Goal: Task Accomplishment & Management: Complete application form

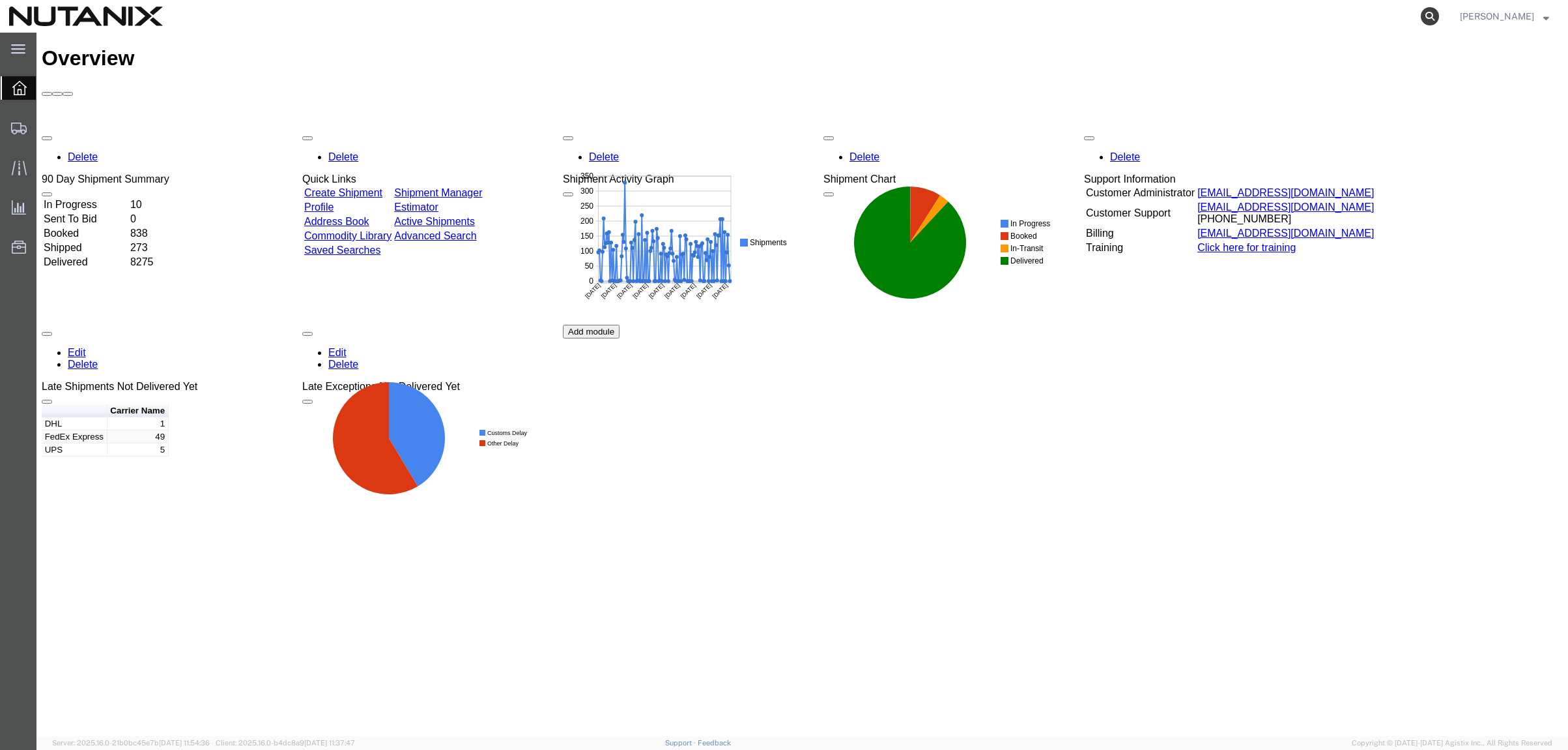
click at [1424, 9] on icon at bounding box center [1429, 15] width 18 height 18
click at [1071, 15] on input "search" at bounding box center [1222, 16] width 396 height 32
click at [1144, 13] on input "search" at bounding box center [1222, 16] width 396 height 32
click at [0, 0] on span "Create Shipment" at bounding box center [0, 0] width 0 height 0
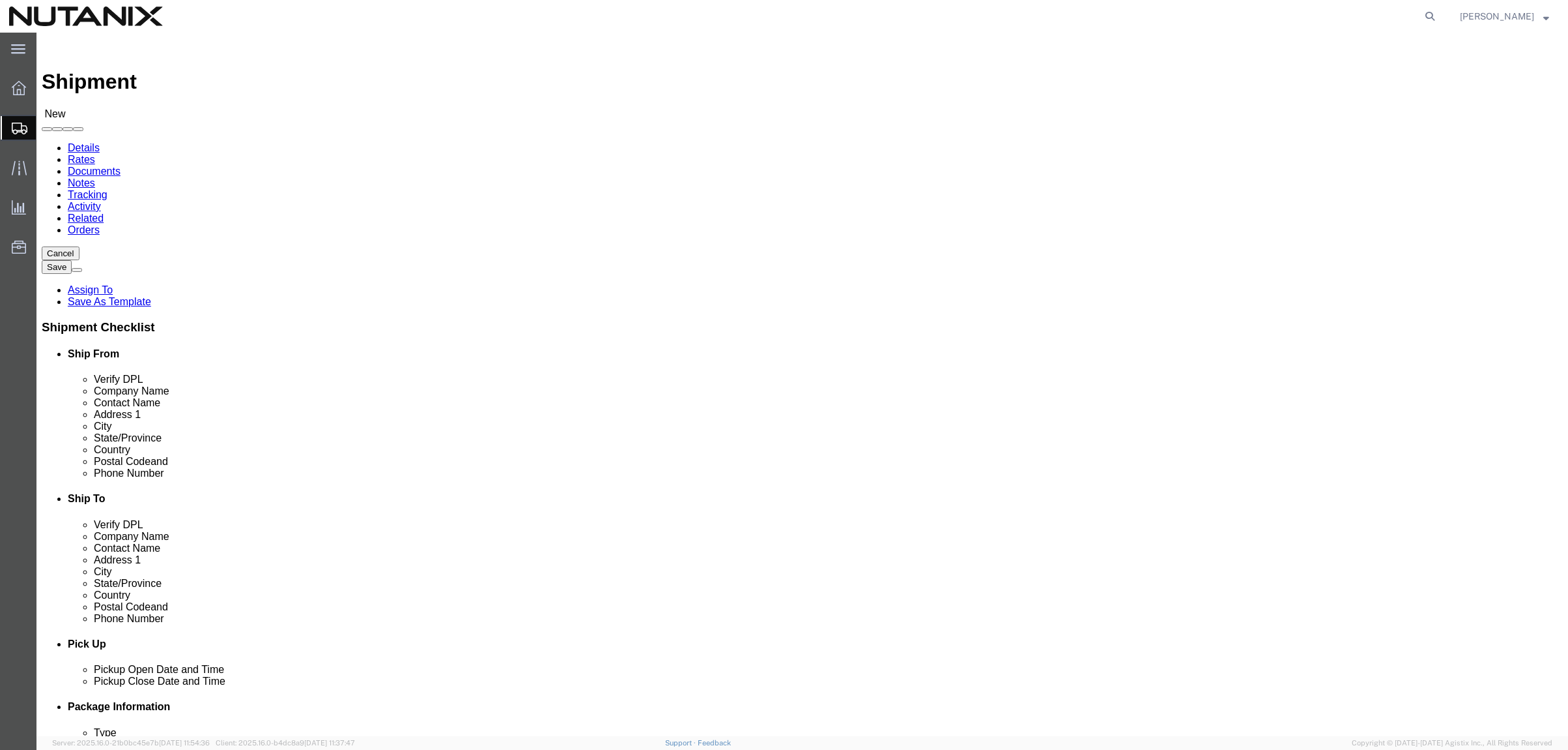
select select
click input "text"
type input "[PERSON_NAME]"
click p "- Nutanix HQ - ([PERSON_NAME]) [STREET_ADDRESS]"
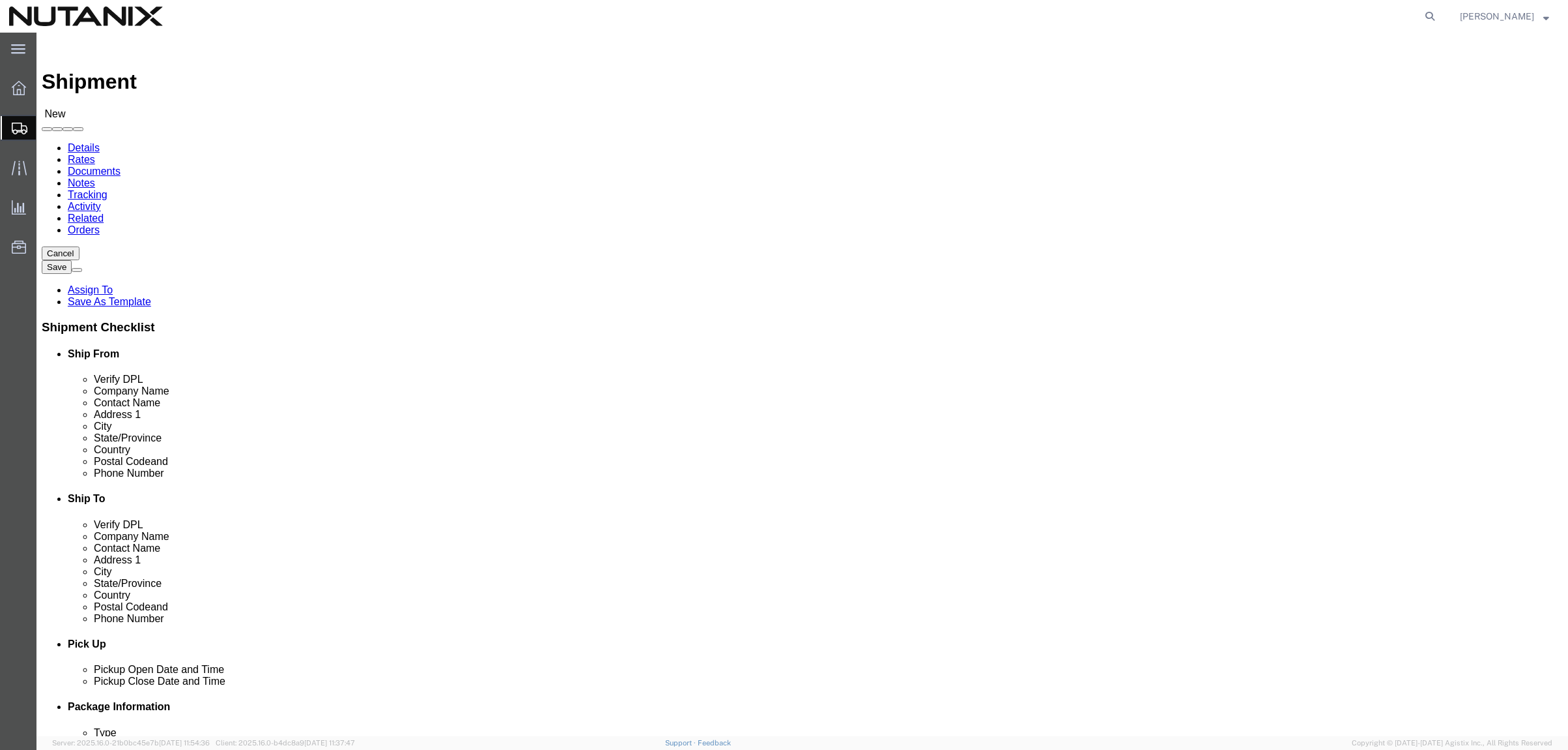
select select "CA"
drag, startPoint x: 355, startPoint y: 272, endPoint x: 223, endPoint y: 261, distance: 132.5
click div "[PERSON_NAME] [PERSON_NAME]"
type input "mari nov"
click p "- Nutanix-[PERSON_NAME] - ([PERSON_NAME]) [STREET_ADDRESS][PERSON_NAME]"
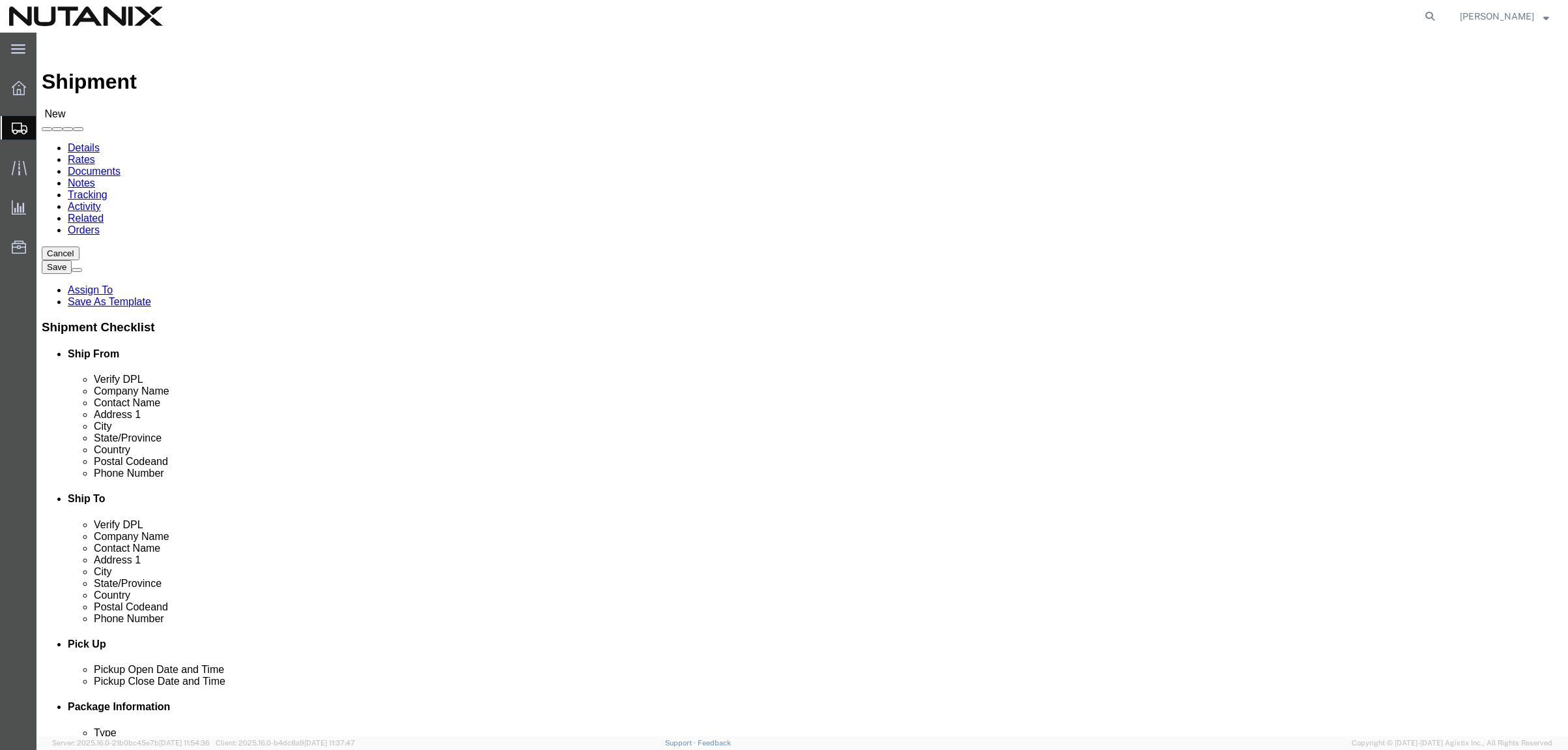
select select "VA"
type input "[PERSON_NAME]"
click input "text"
type input "[PERSON_NAME]"
click p "- Nutanix HQ - ([PERSON_NAME]) [STREET_ADDRESS]"
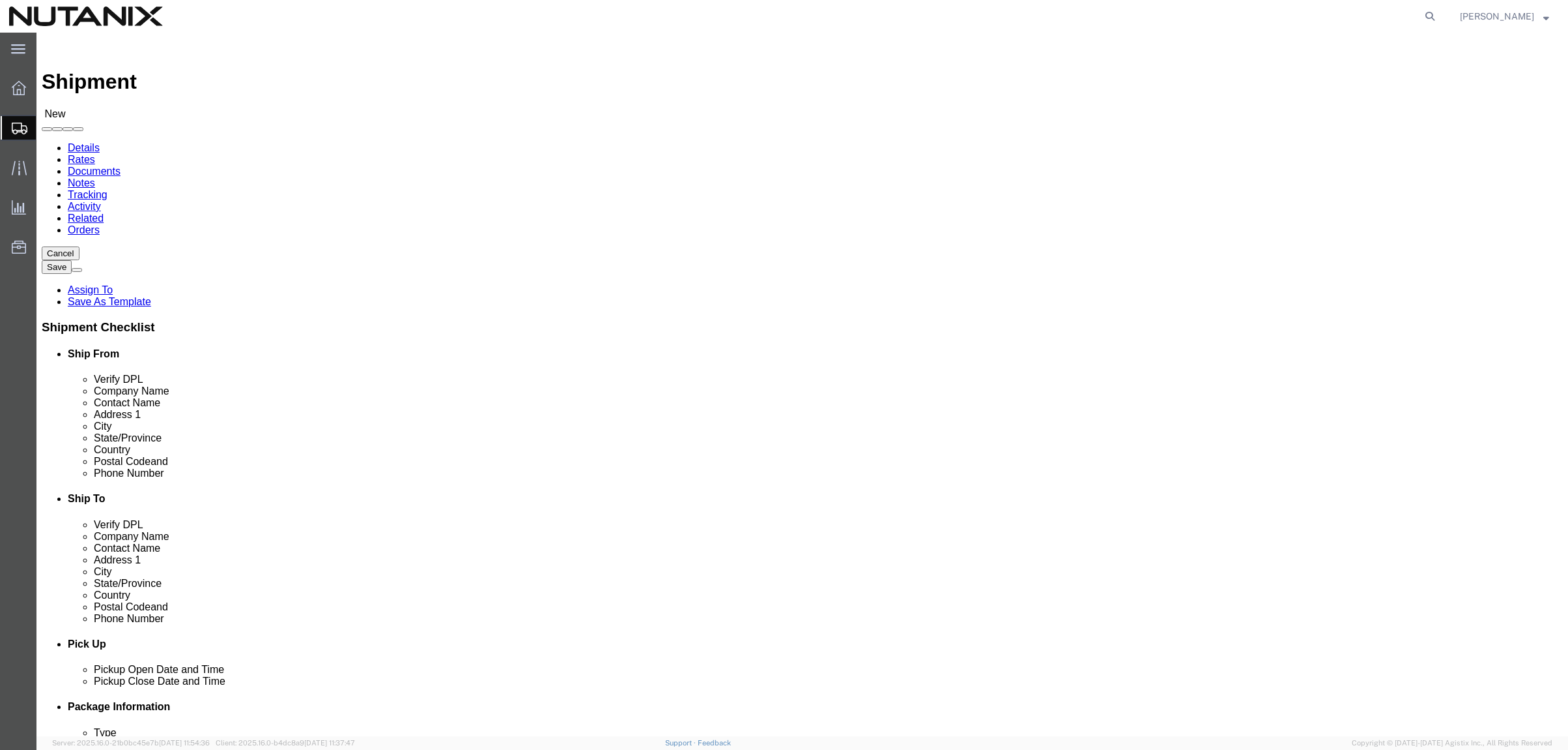
select select "CA"
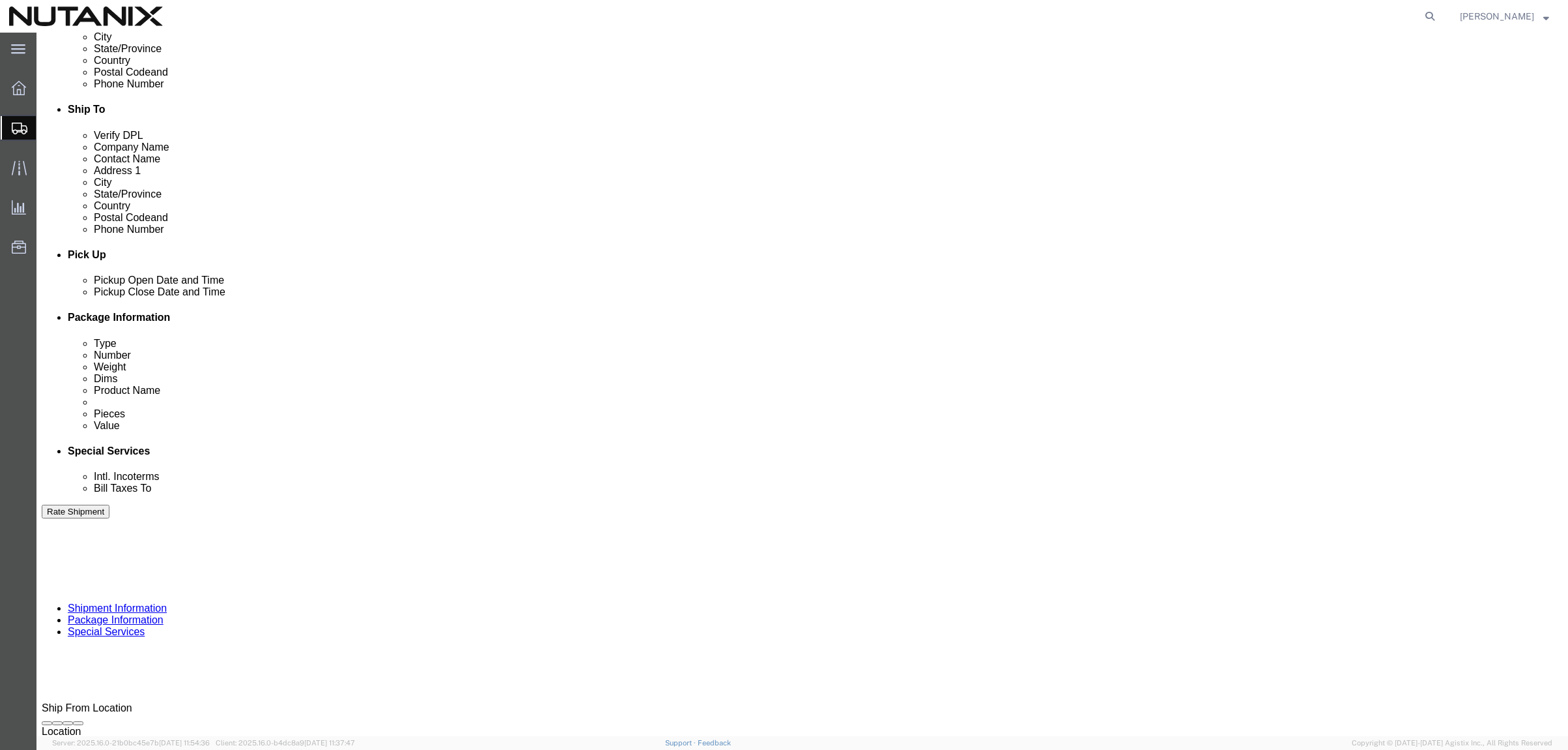
scroll to position [391, 0]
type input "[PERSON_NAME]"
click div "[DATE] 12:00 PM"
type input "4:00 PM"
click button "Apply"
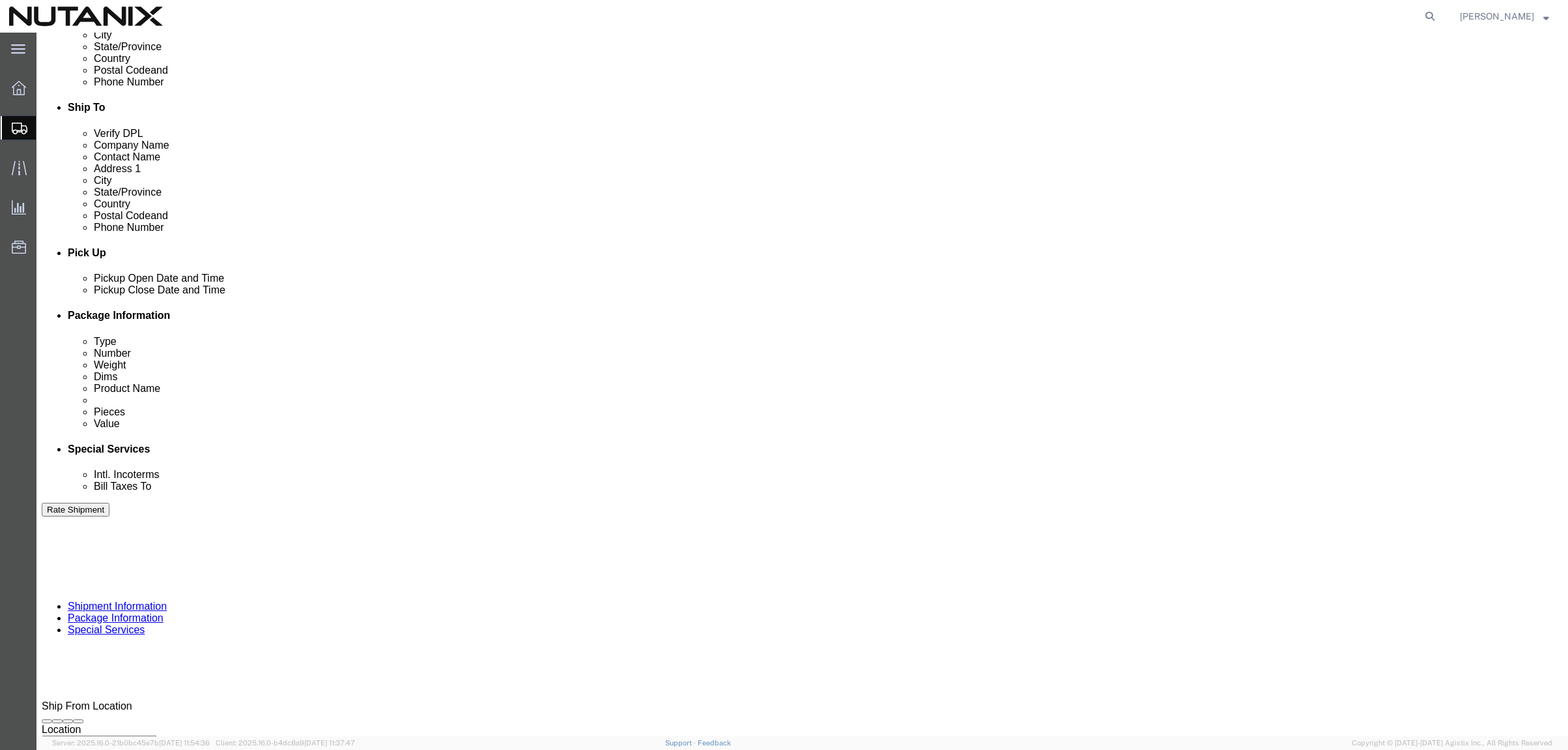
click input "text"
type input "79001"
select select "PURCHORD"
click input "text"
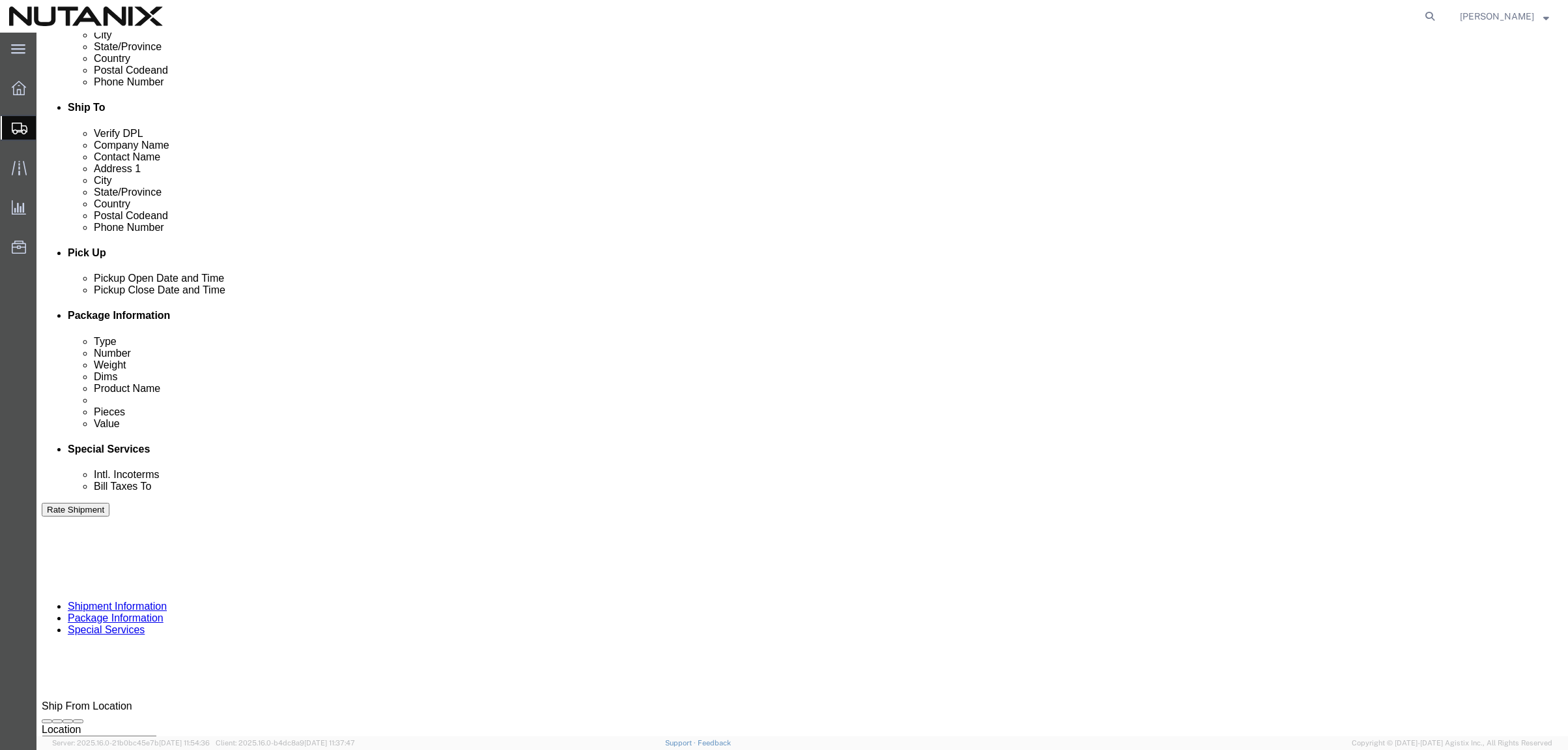
type input "Returns to HQ"
click select "Select Air Less than Truckload Multi-Leg Ocean Freight Rail Small Parcel Truckl…"
select select "SMAL"
click select "Select Air Less than Truckload Multi-Leg Ocean Freight Rail Small Parcel Truckl…"
click button "Continue"
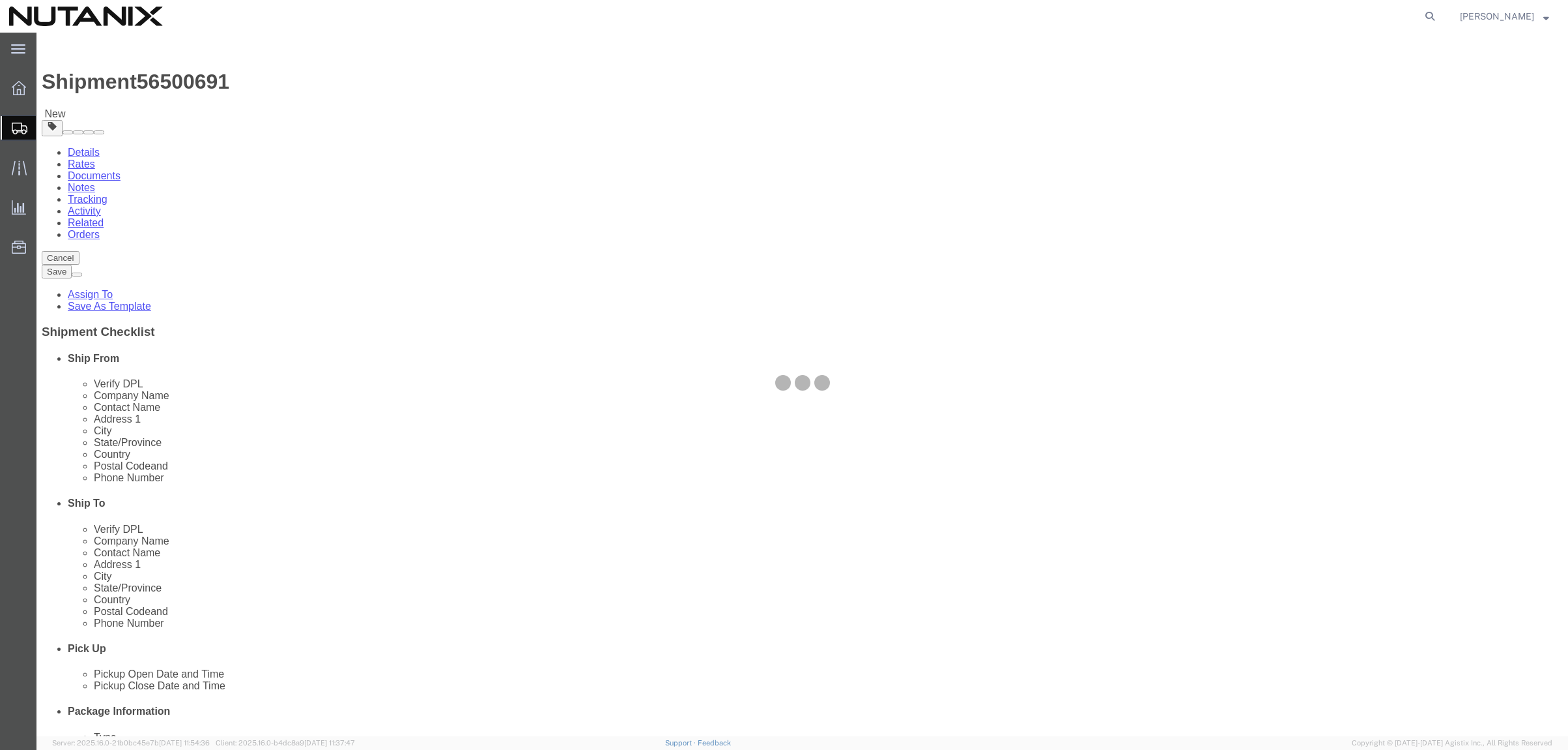
select select "YRPK"
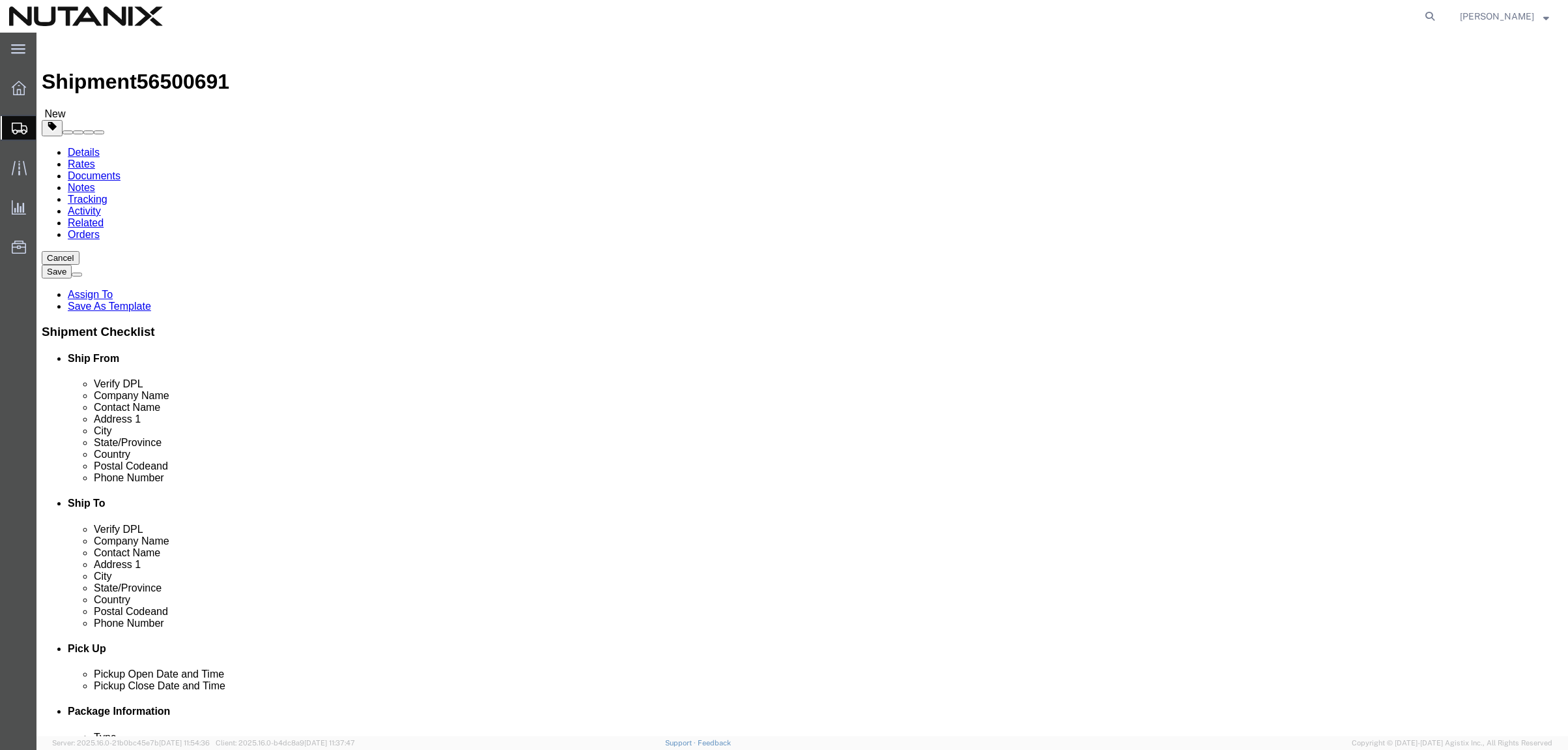
click input "text"
type input "14"
type input "8.5"
type input "8"
type input "12"
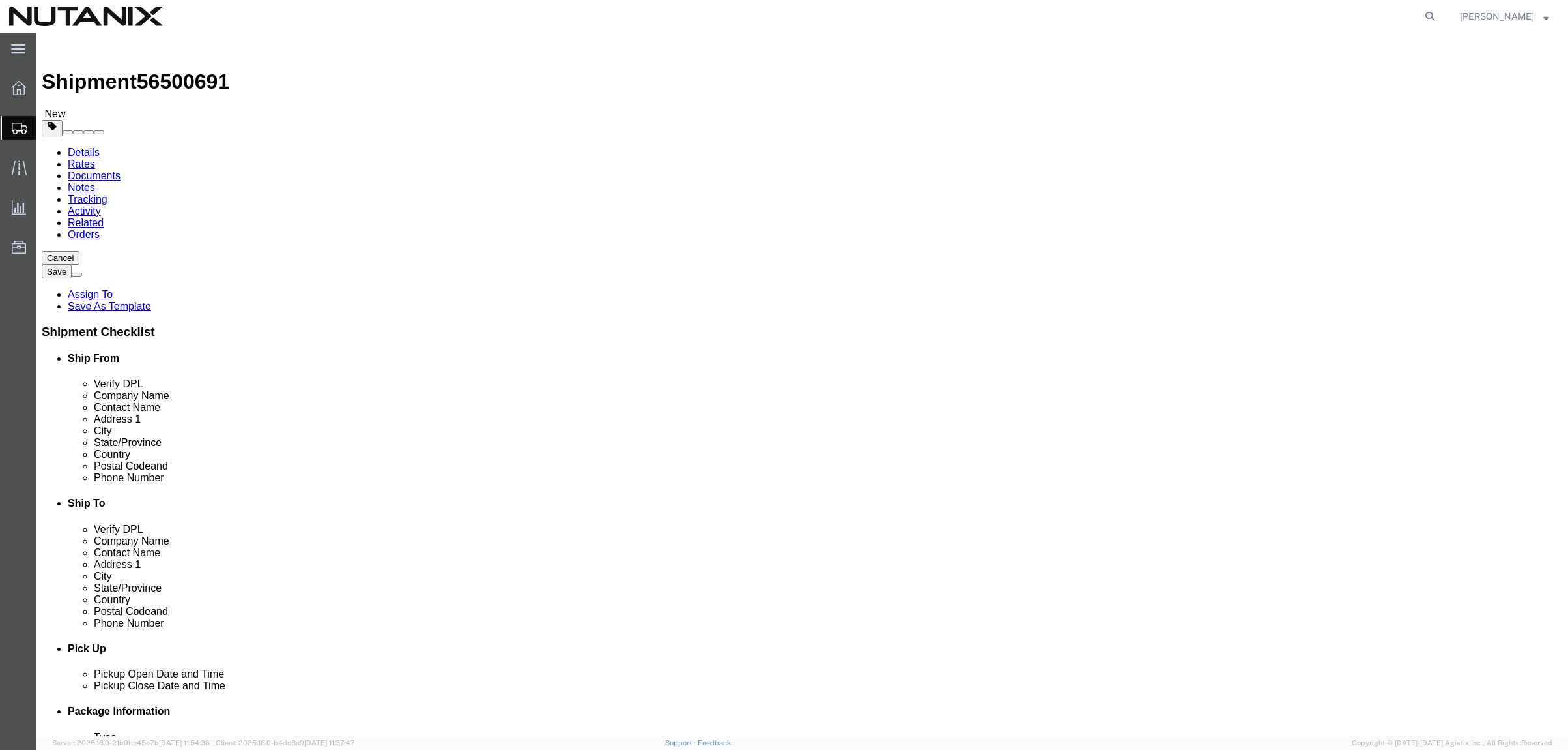
click link "Add Content"
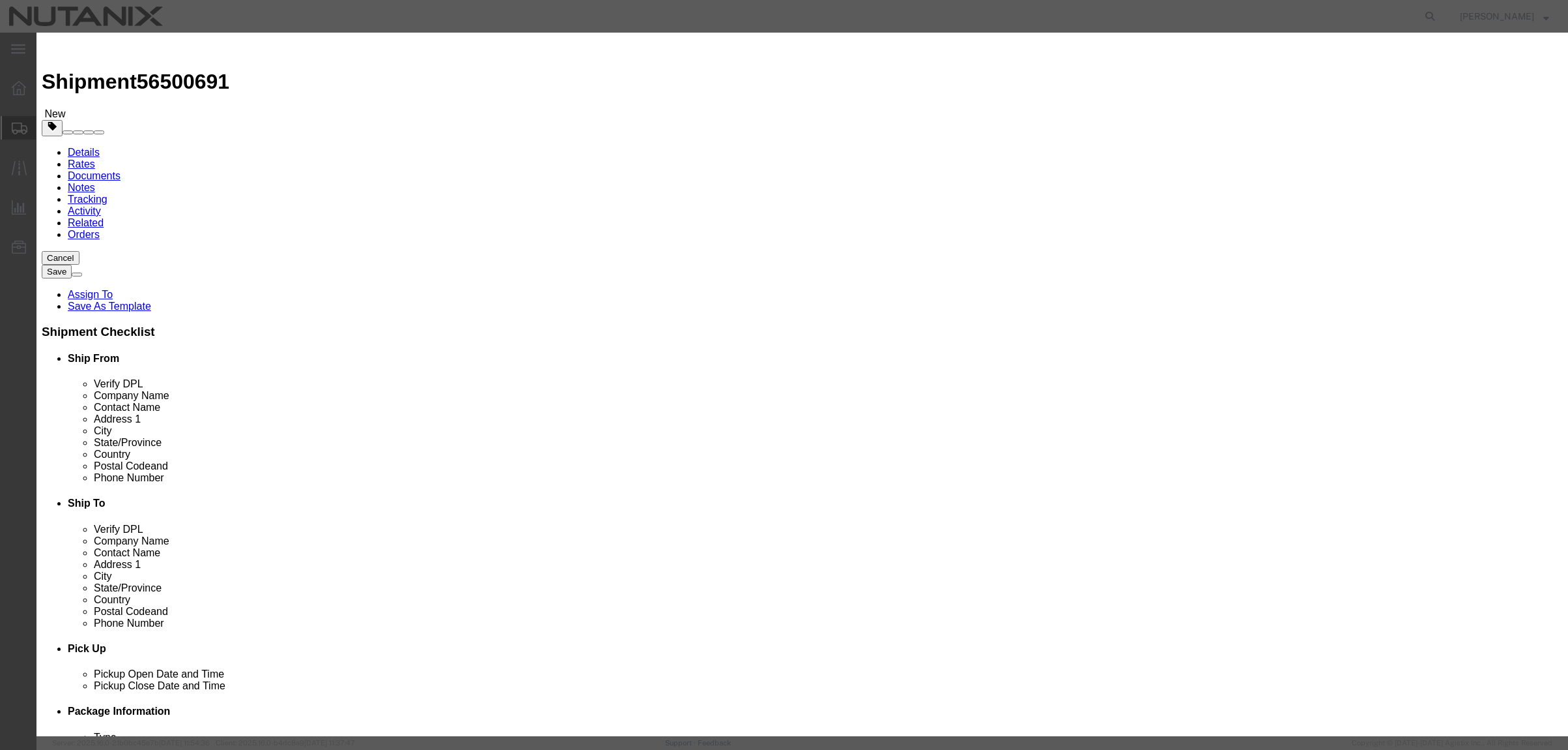
click input "text"
type input "Lanyards"
type input "1"
select select "USD"
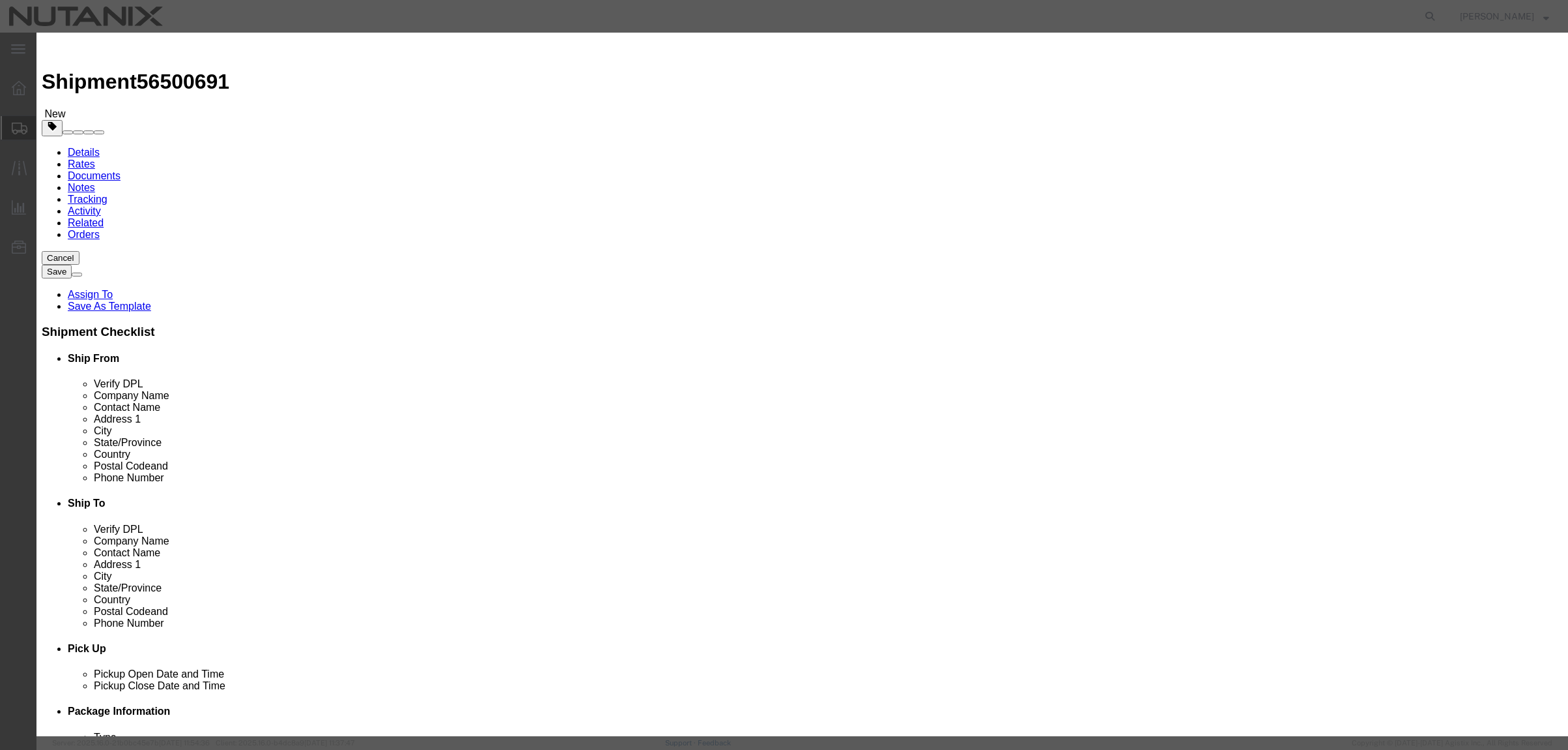
click button "Save & Close"
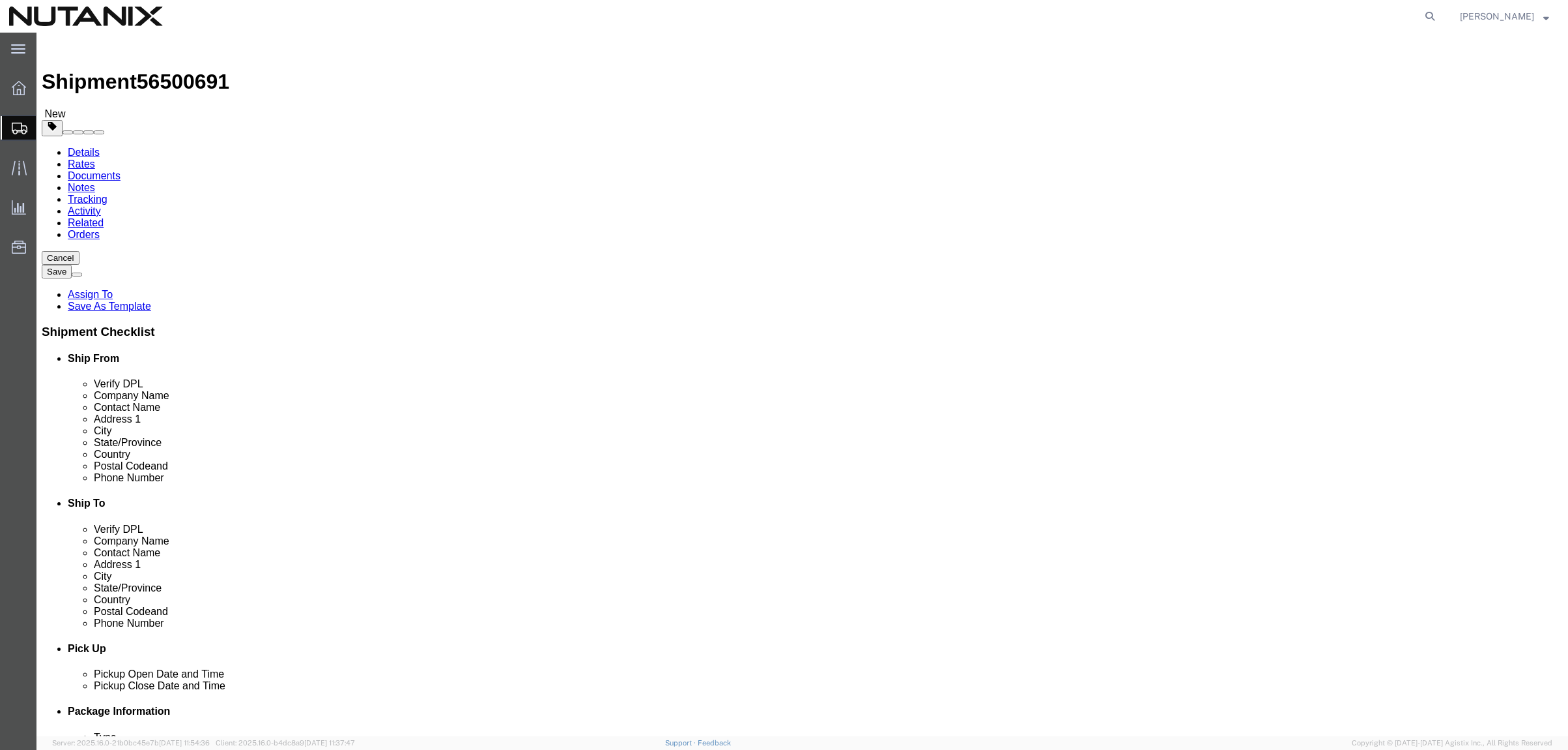
click span
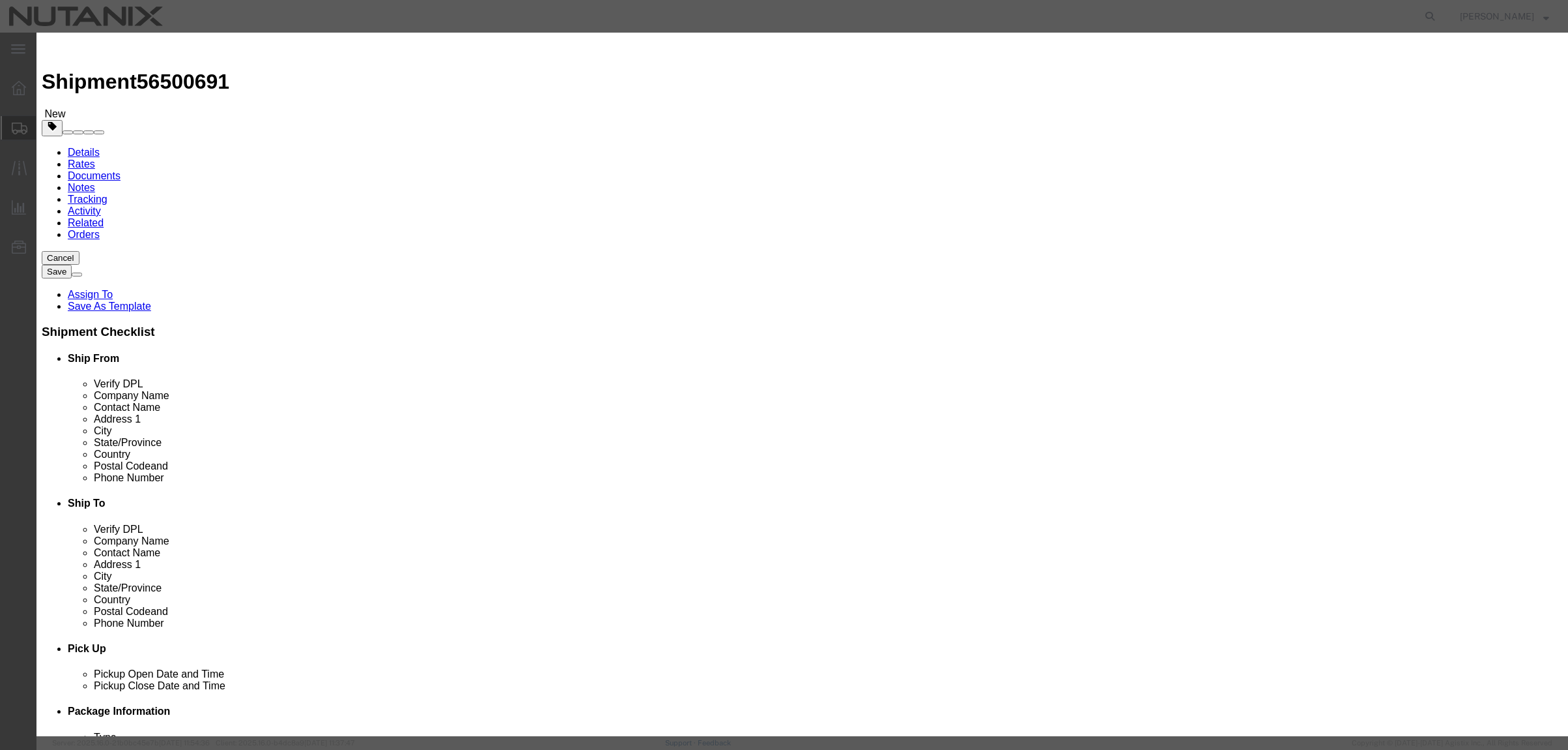
click input "text"
type input "Nametags"
type input "1"
select select "USD"
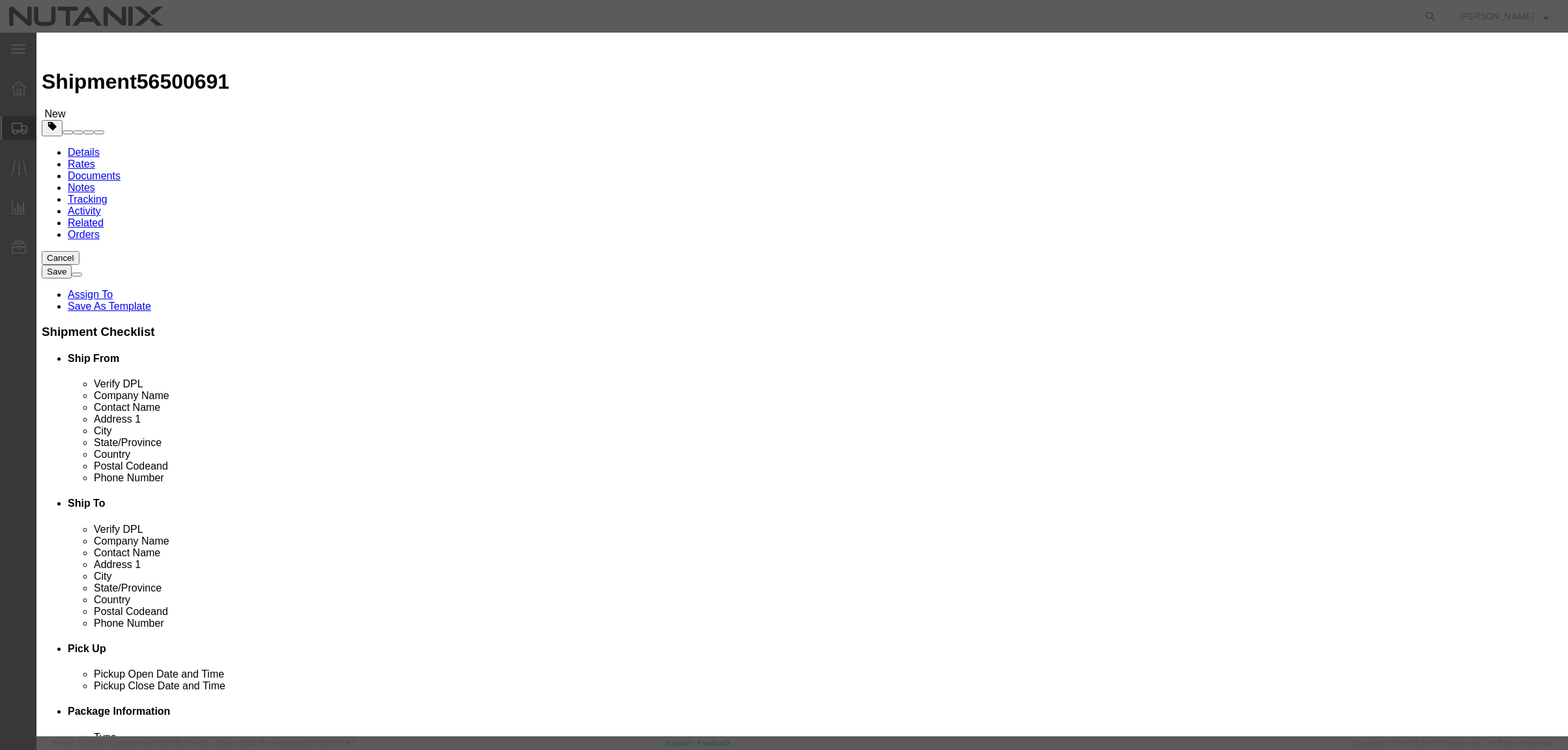
click button "Save & Close"
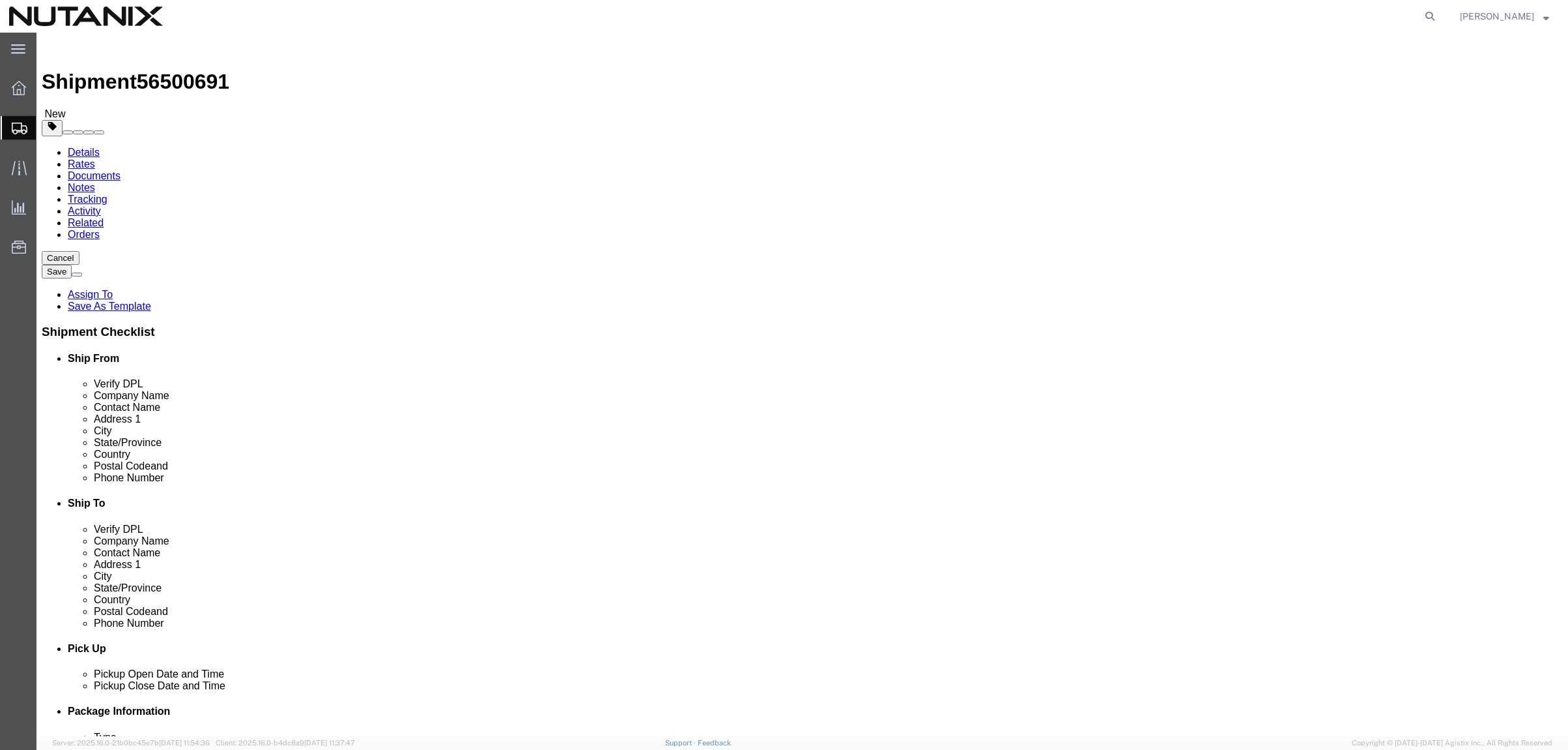
click span "button"
drag, startPoint x: 905, startPoint y: 278, endPoint x: 768, endPoint y: 256, distance: 138.8
click div "Package Type Select Envelope Large Box Medium Box PAK Rack Small Box Tube Your …"
type input "13.5"
type input "12"
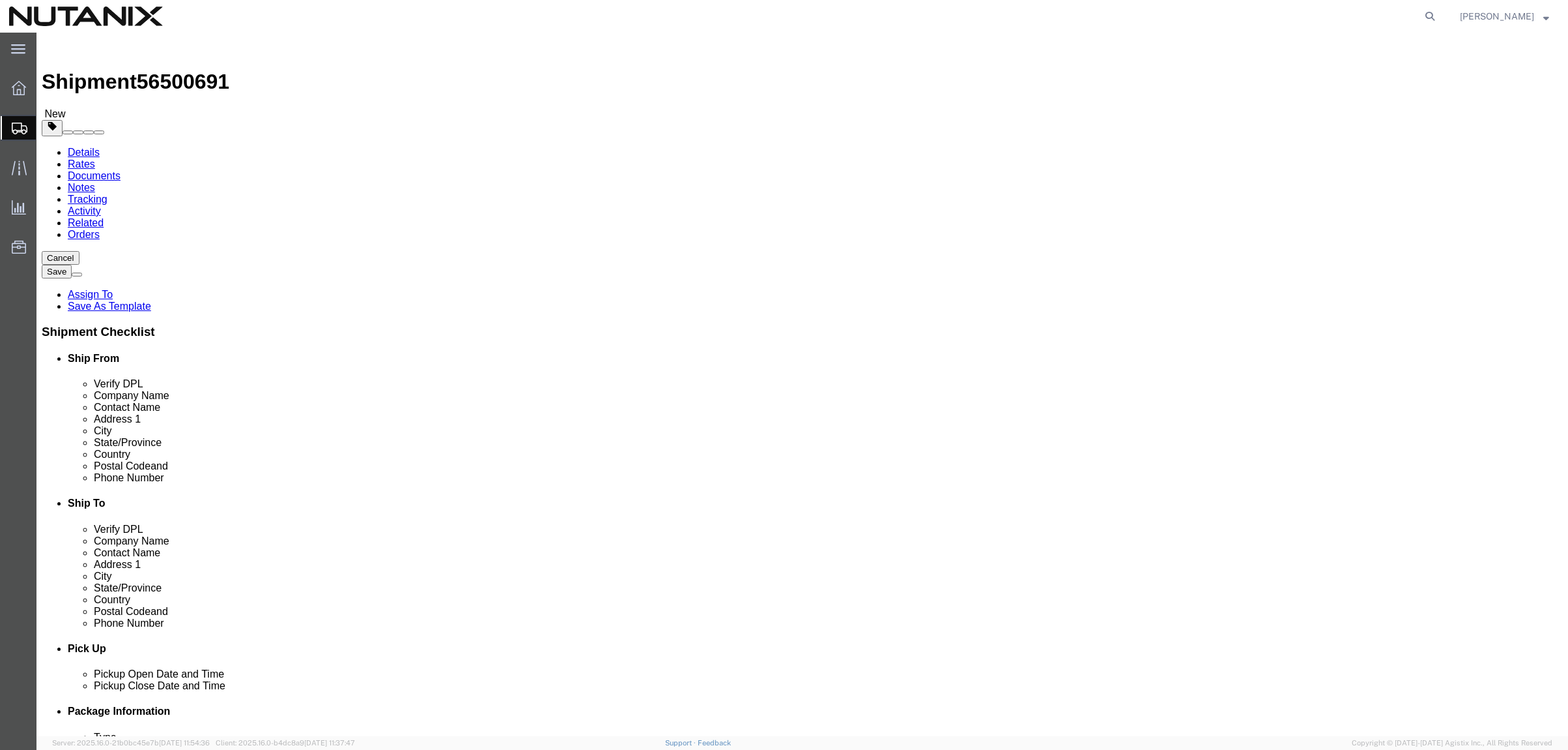
type input "10"
type input "17"
click dd "1.00 Each"
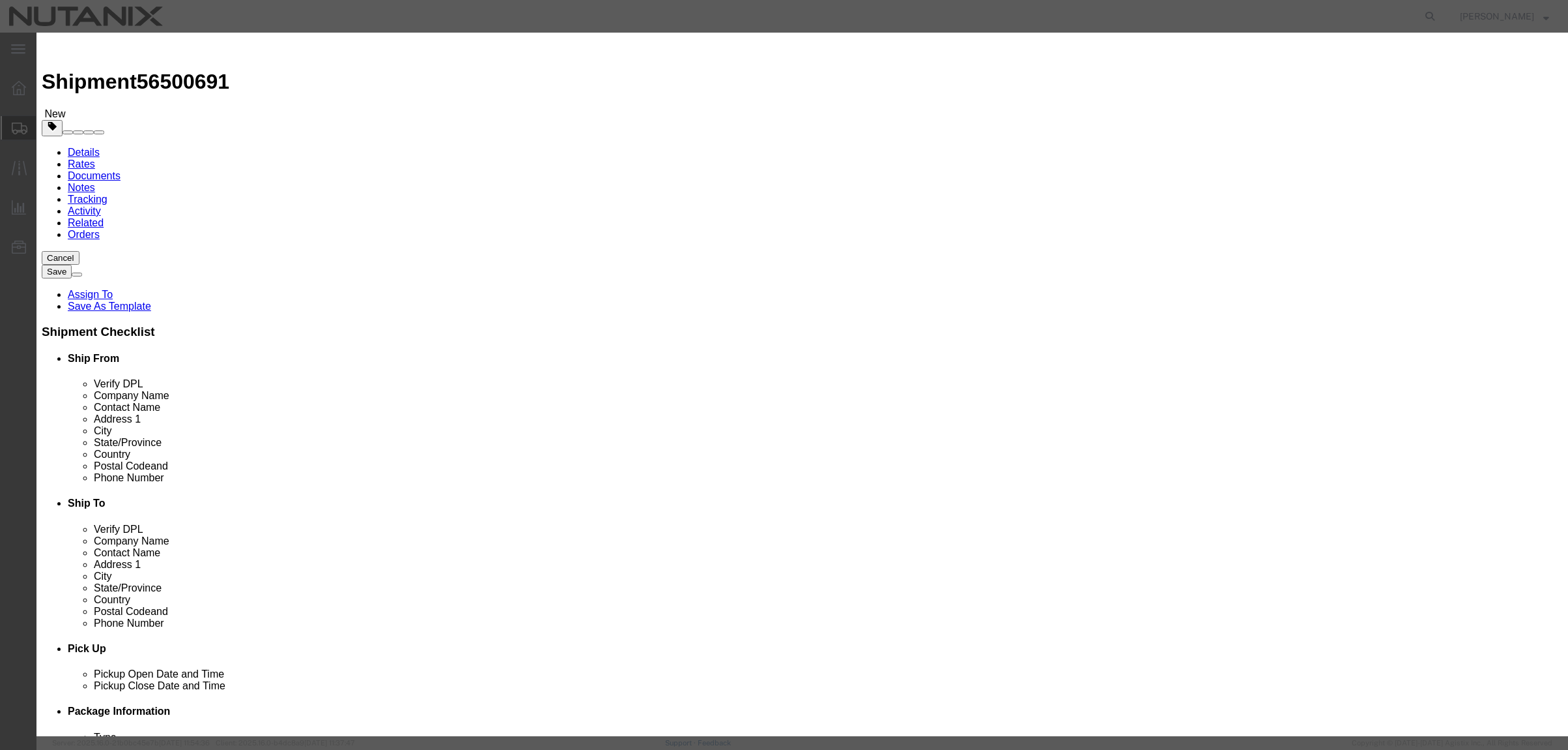
drag, startPoint x: 599, startPoint y: 94, endPoint x: 445, endPoint y: 89, distance: 154.1
click div "Commodity library Product Name Nametags Pieces 1.00 Select Bag Barrels 100Board…"
type input "Next Gen Day arts and crafts"
click button "Save & Close"
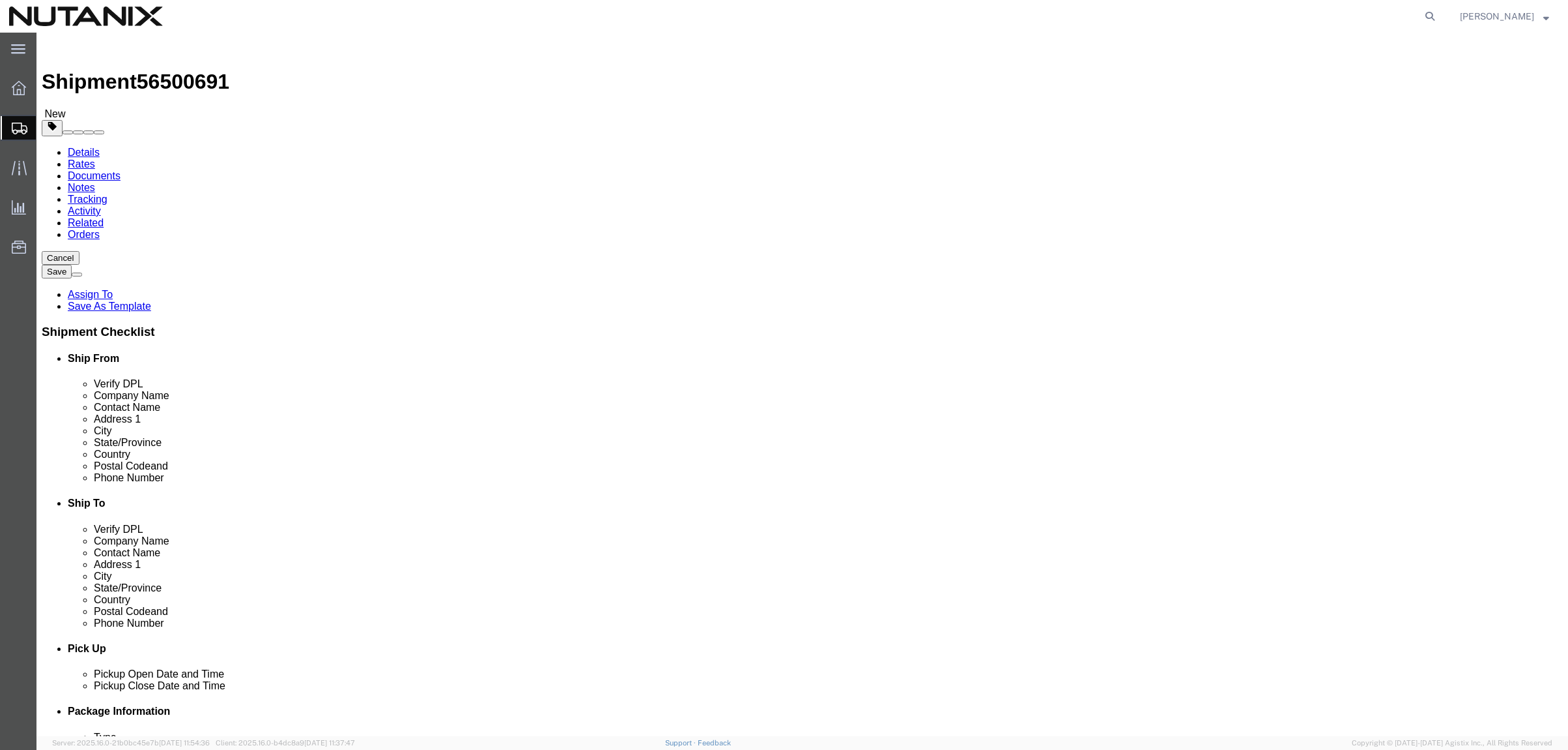
click link "Delete this content"
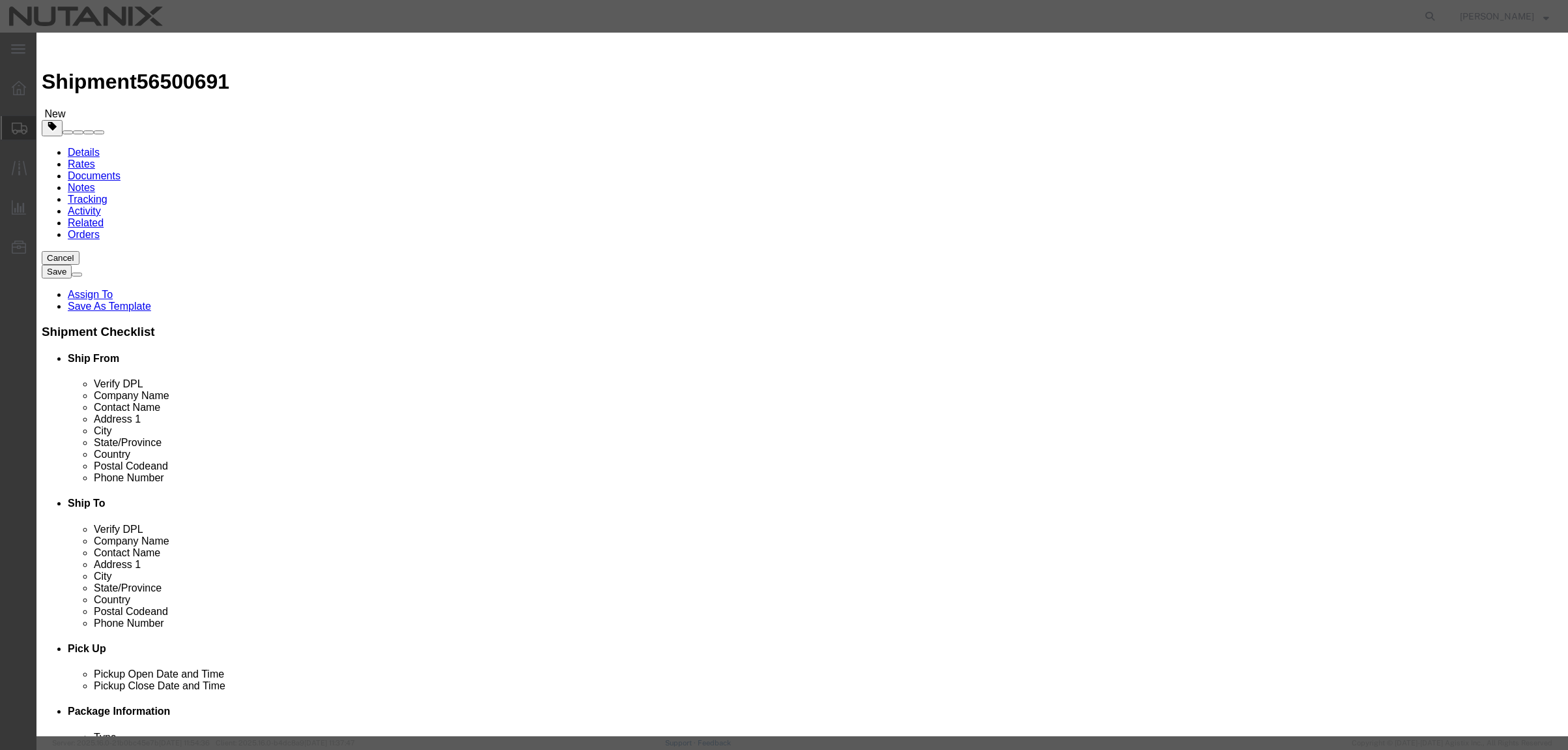
click button "Yes"
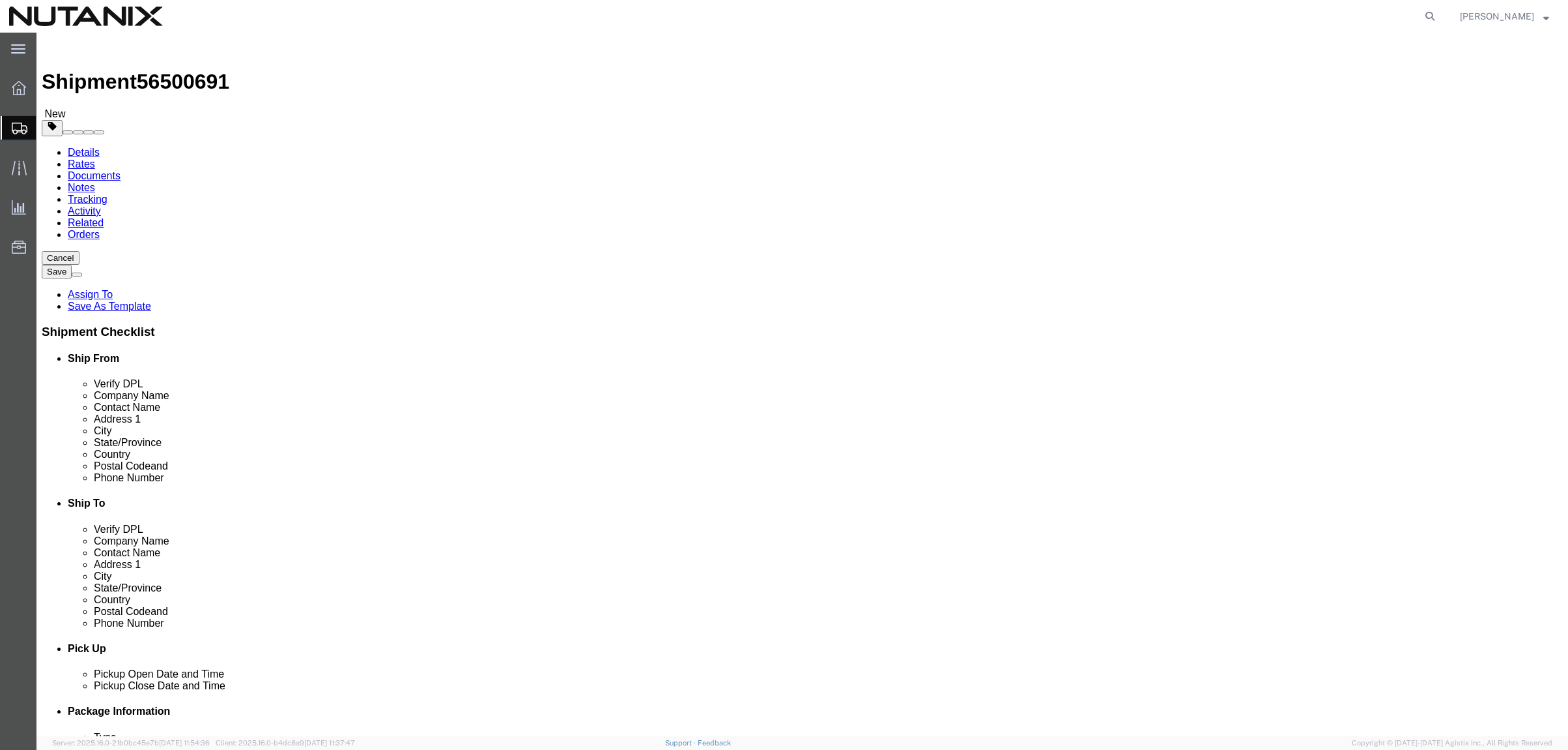
click span "button"
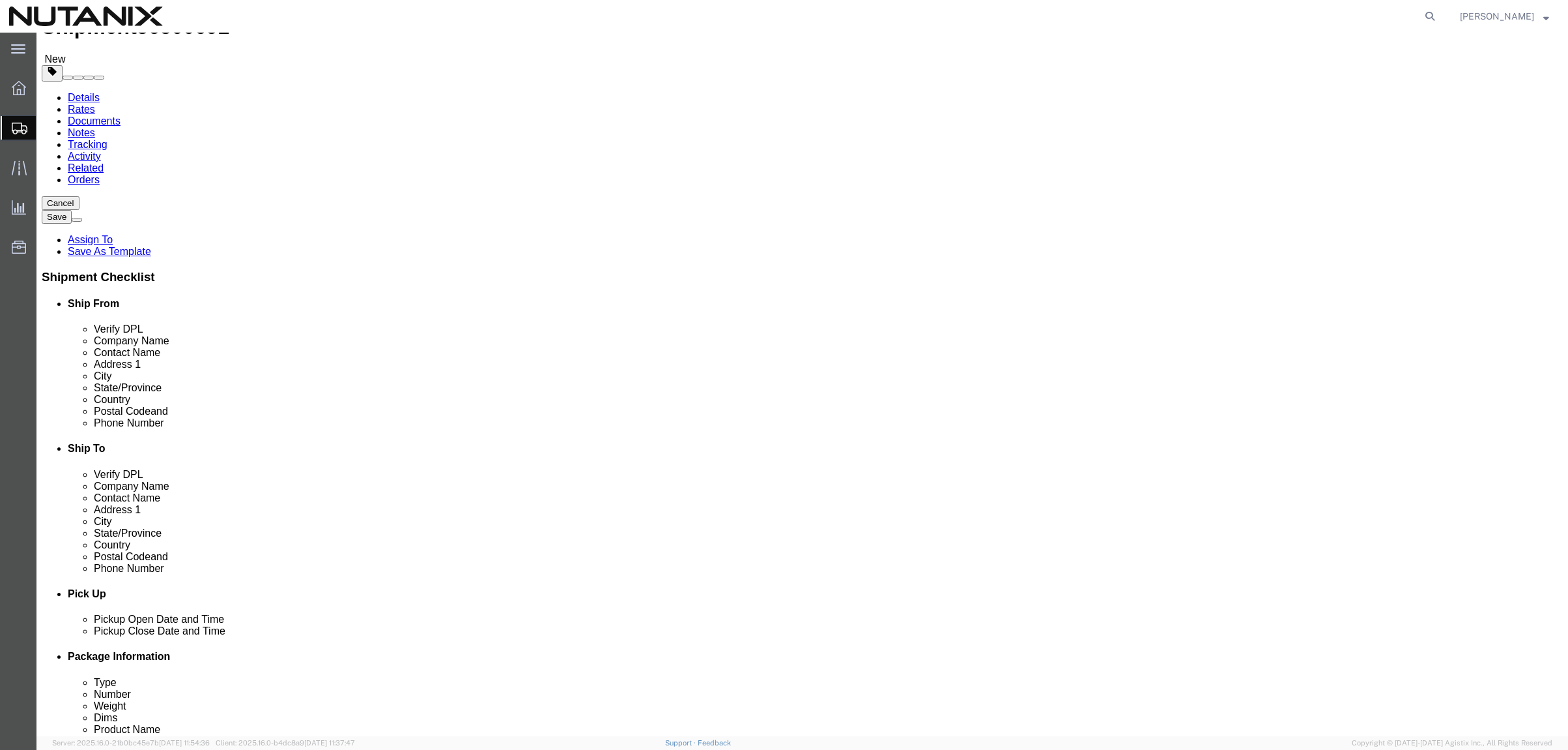
scroll to position [65, 0]
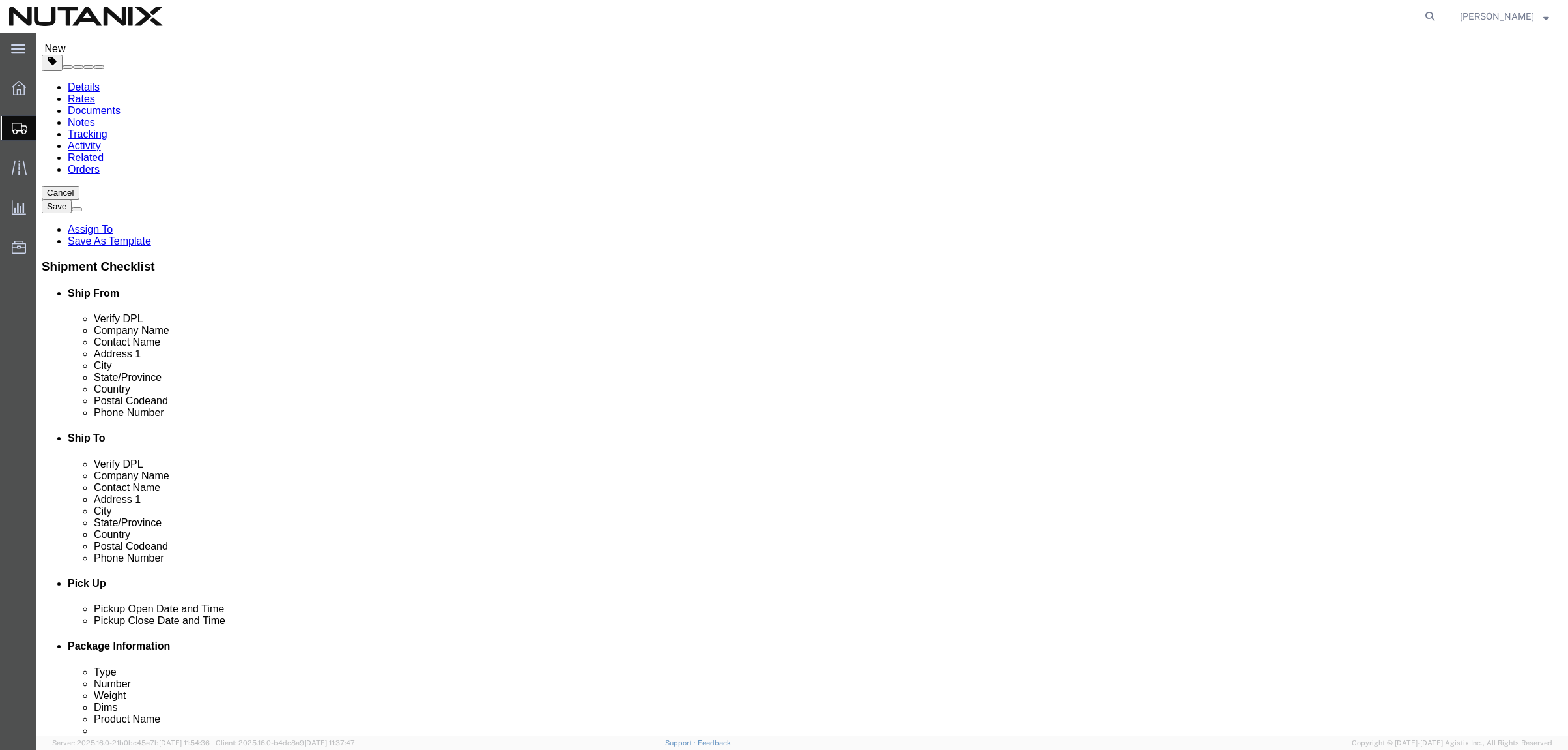
drag, startPoint x: 896, startPoint y: 525, endPoint x: 773, endPoint y: 526, distance: 123.0
click div "Dimensions Length 13.50 x Width 12.00 x Height 10.00 Select cm ft in"
type input "16"
type input "12"
type input "12.5"
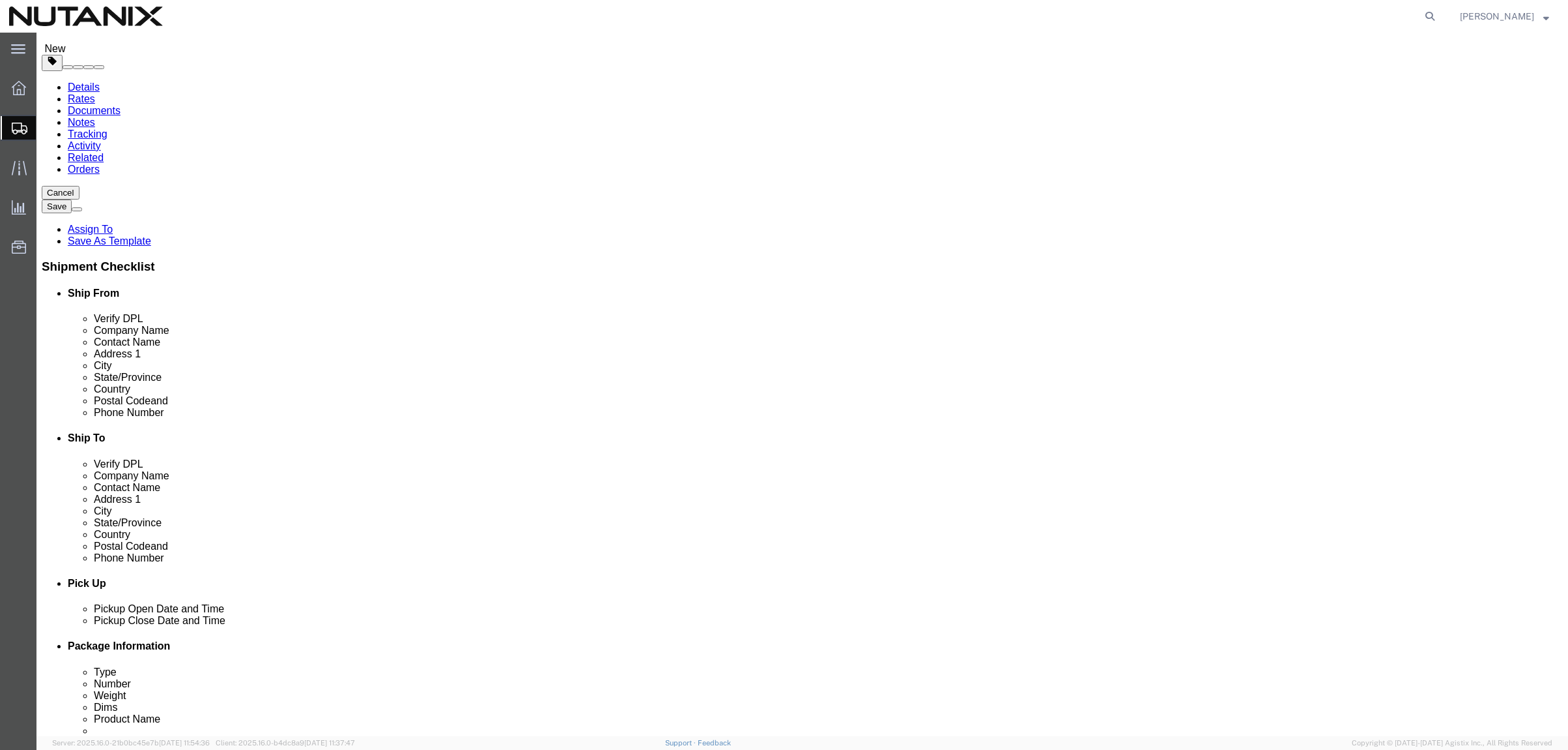
type input "15"
click dd "1.00 USD"
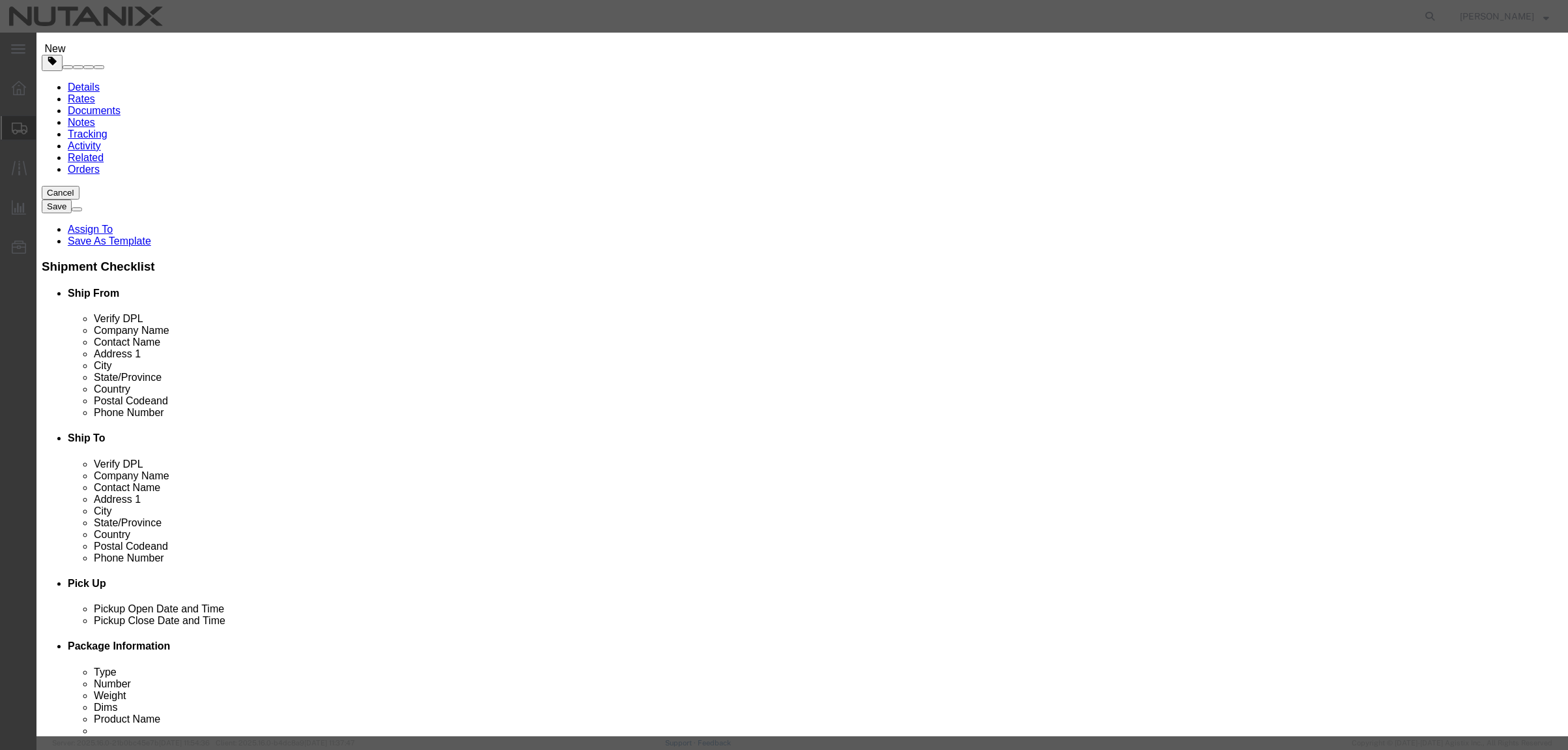
drag, startPoint x: 665, startPoint y: 99, endPoint x: 395, endPoint y: 80, distance: 270.7
click div "Commodity library Product Name Next Gen Day arts and crafts Pieces 1.00 Select …"
type input "Old project victory"
click button "Save & Close"
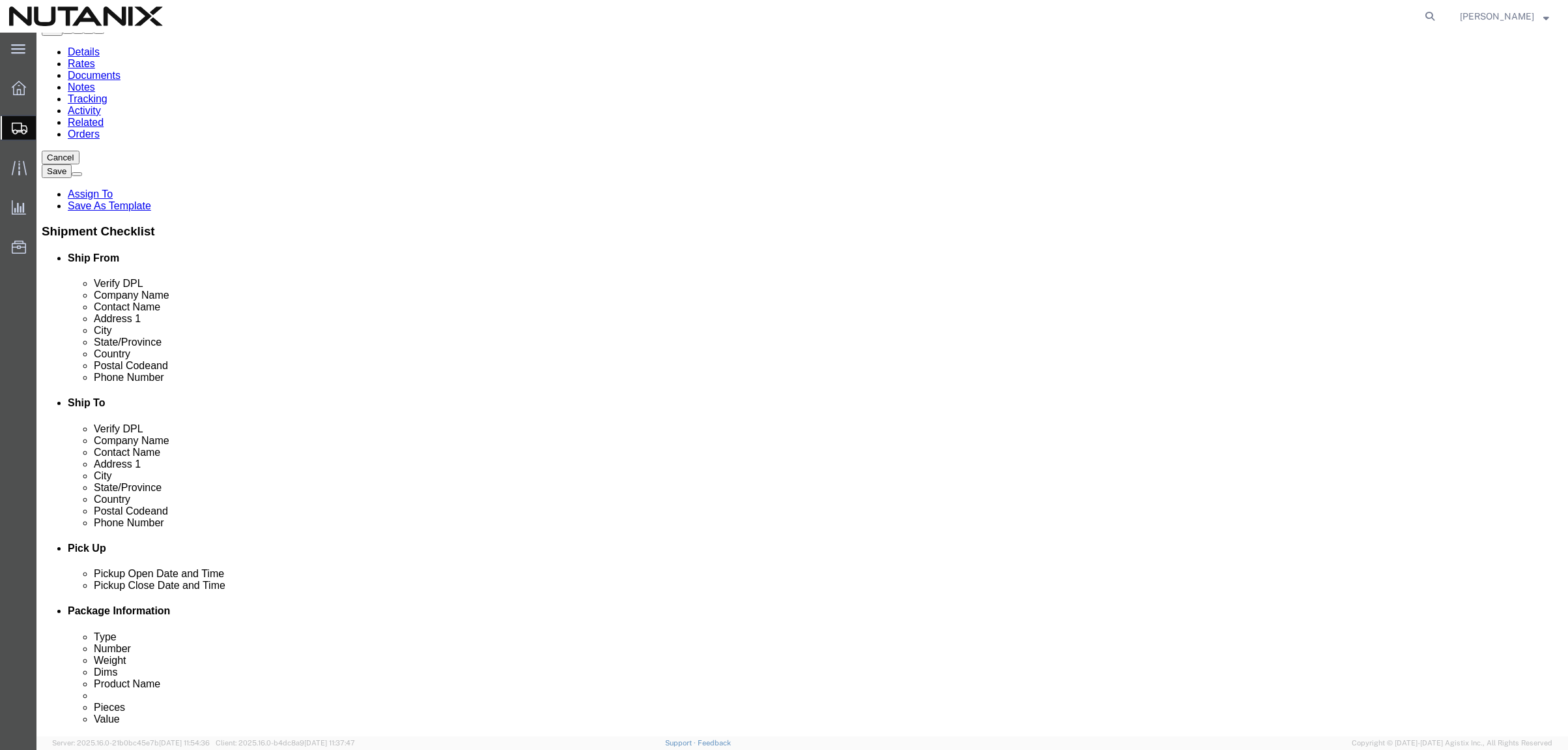
scroll to position [130, 0]
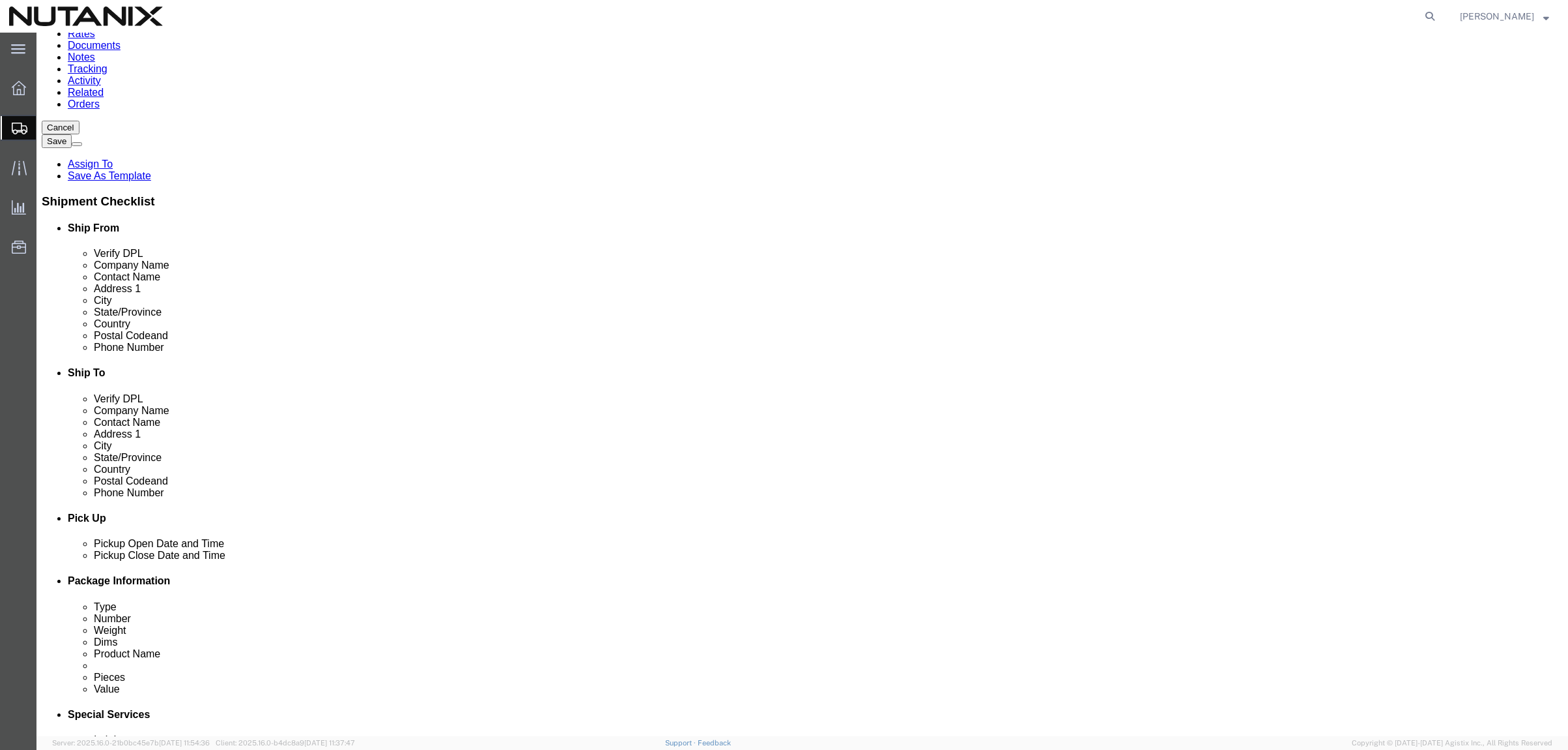
click span "button"
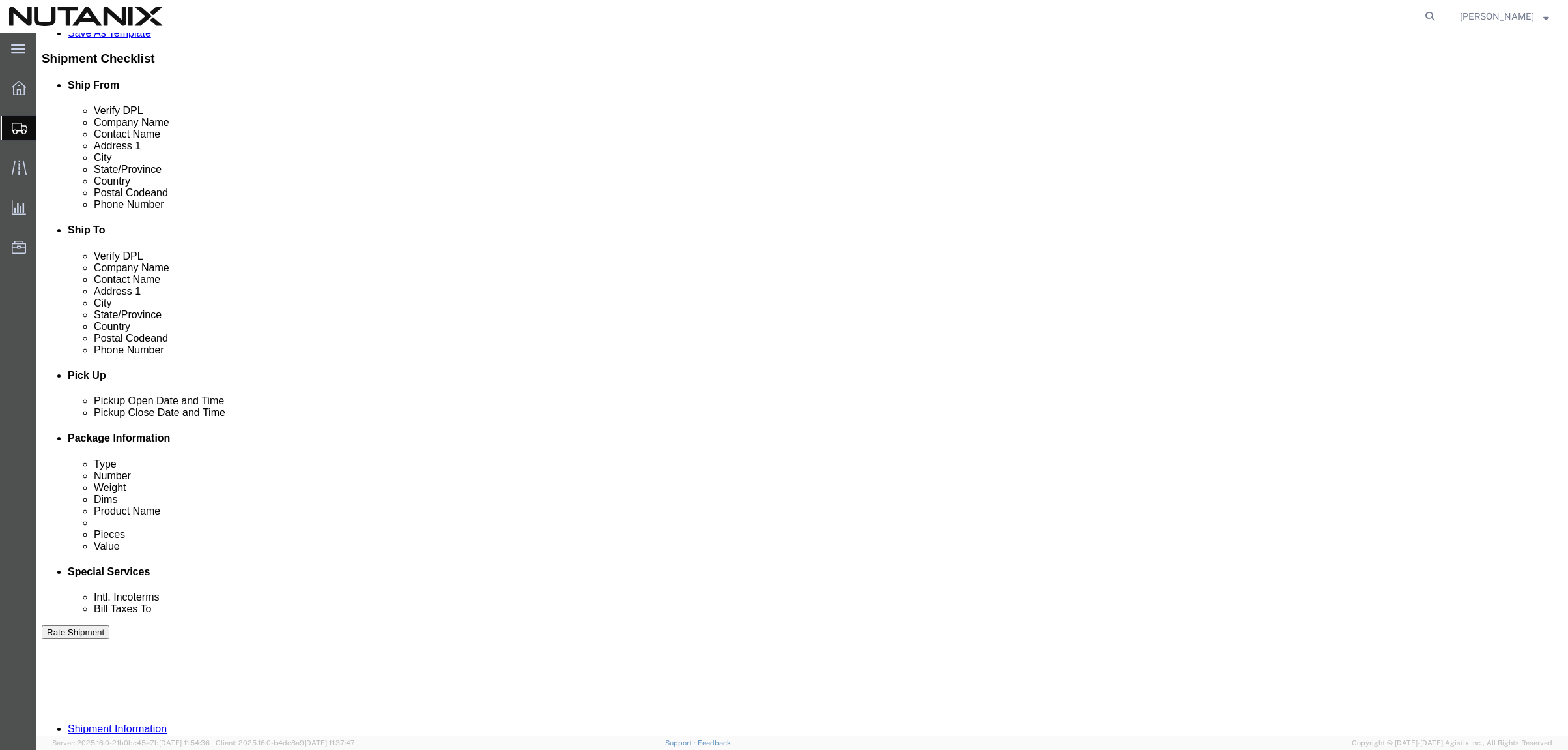
scroll to position [277, 0]
drag, startPoint x: 264, startPoint y: 415, endPoint x: 203, endPoint y: 409, distance: 61.3
click div "Dimensions Length 16.00 x Width 12.00 x Height 12.50 Select cm ft in"
type input "10"
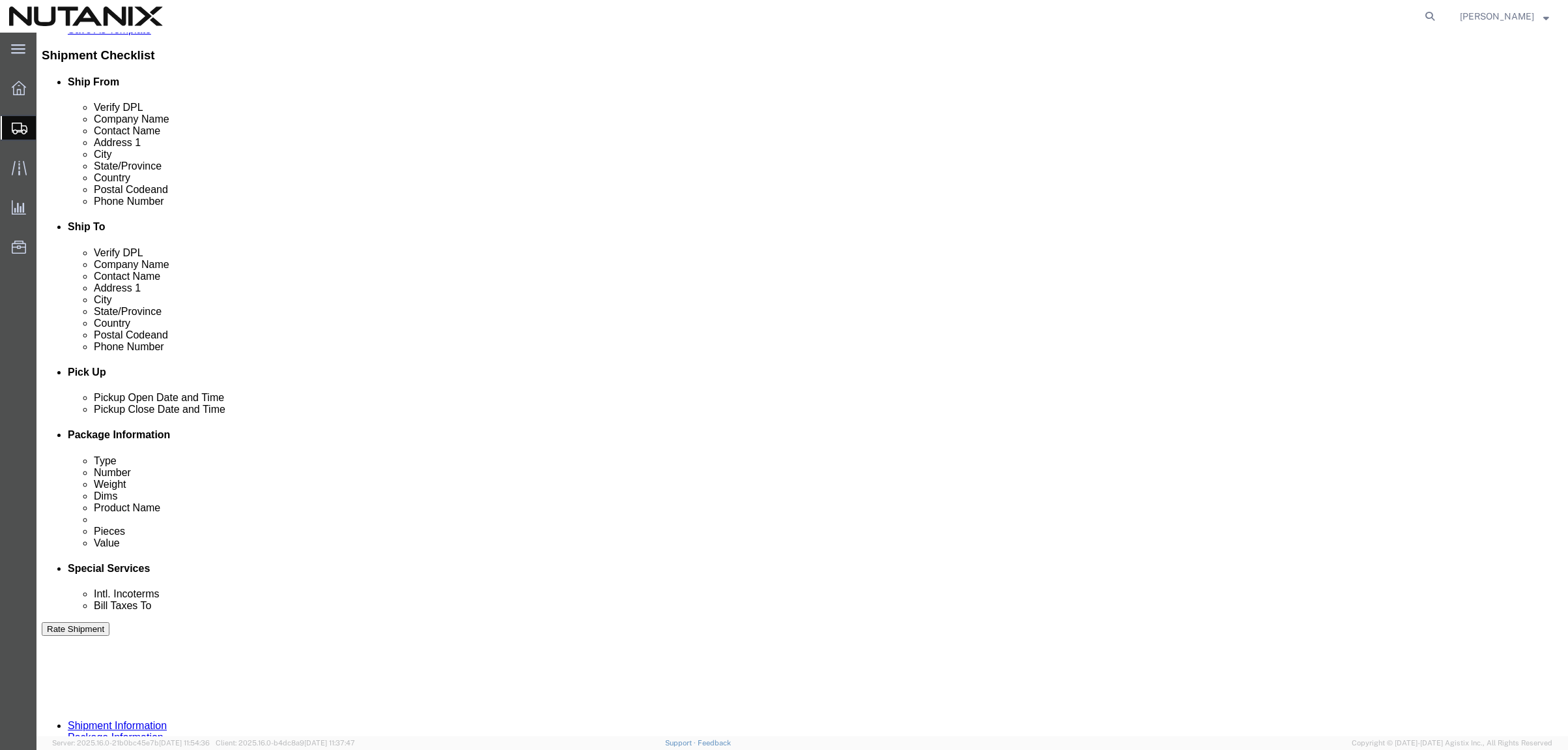
type input "2"
type input "4"
click dd "1.00 Each"
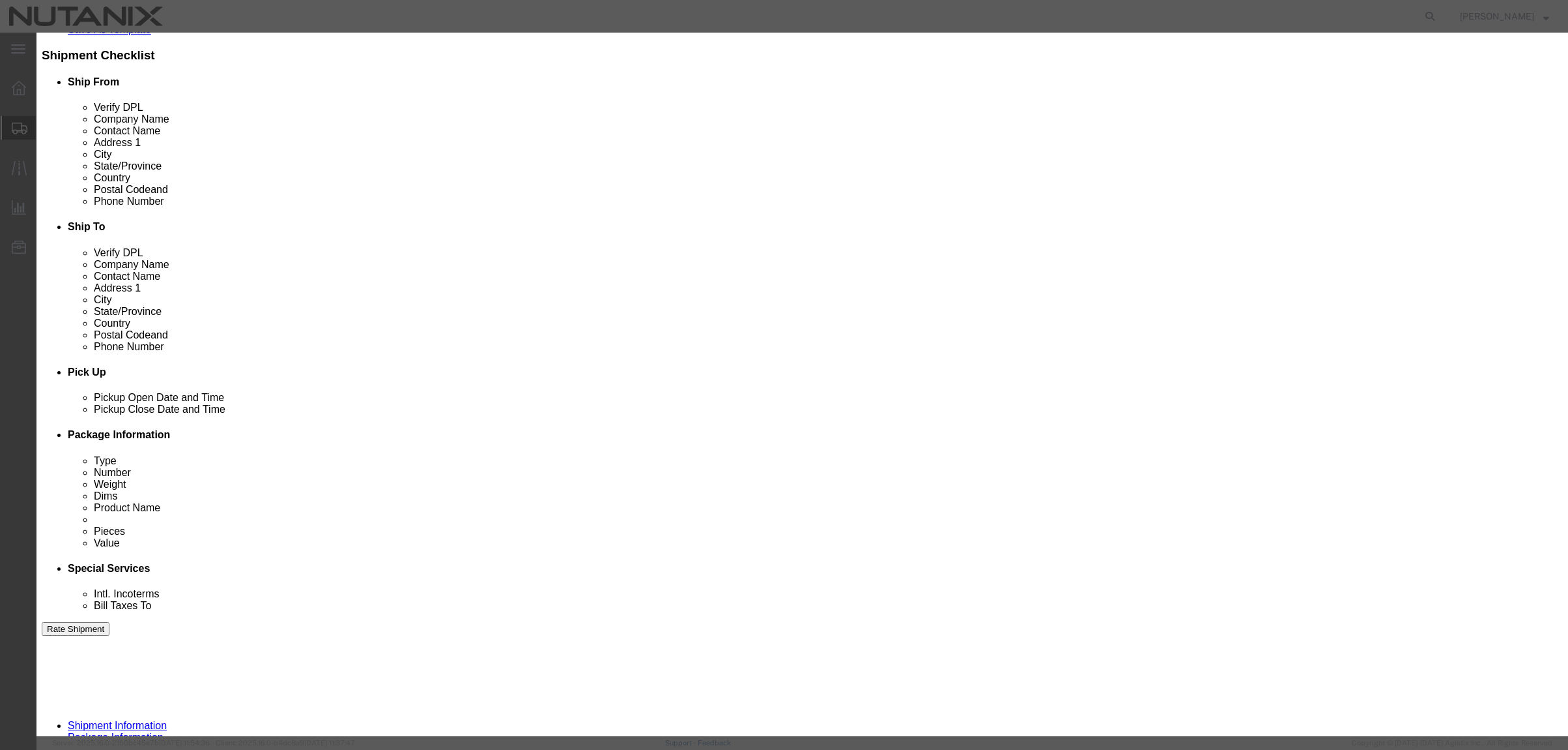
drag, startPoint x: 616, startPoint y: 102, endPoint x: 413, endPoint y: 91, distance: 203.3
click div "Product Name Old project victory"
type input "Craft board"
click button "Save & Close"
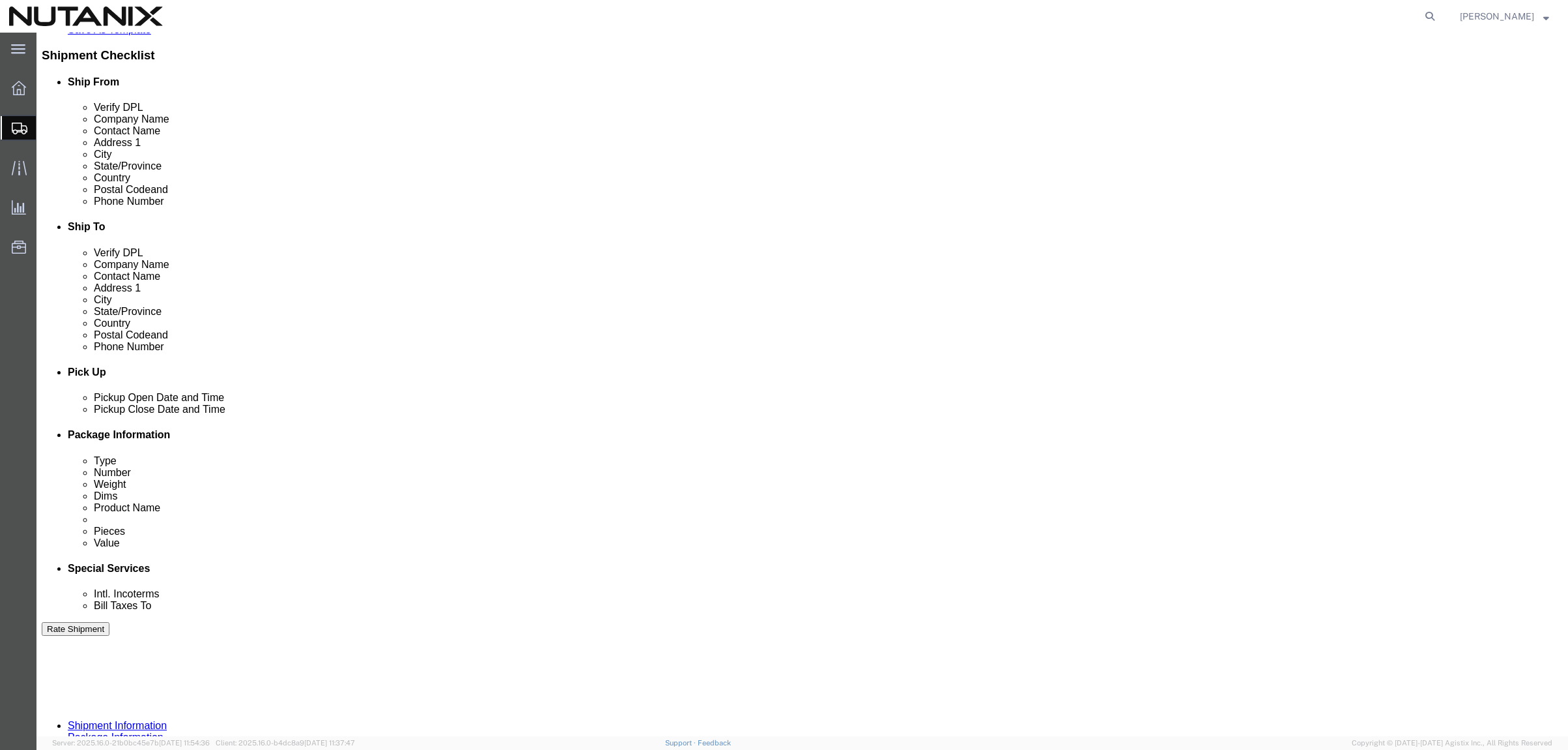
click span "button"
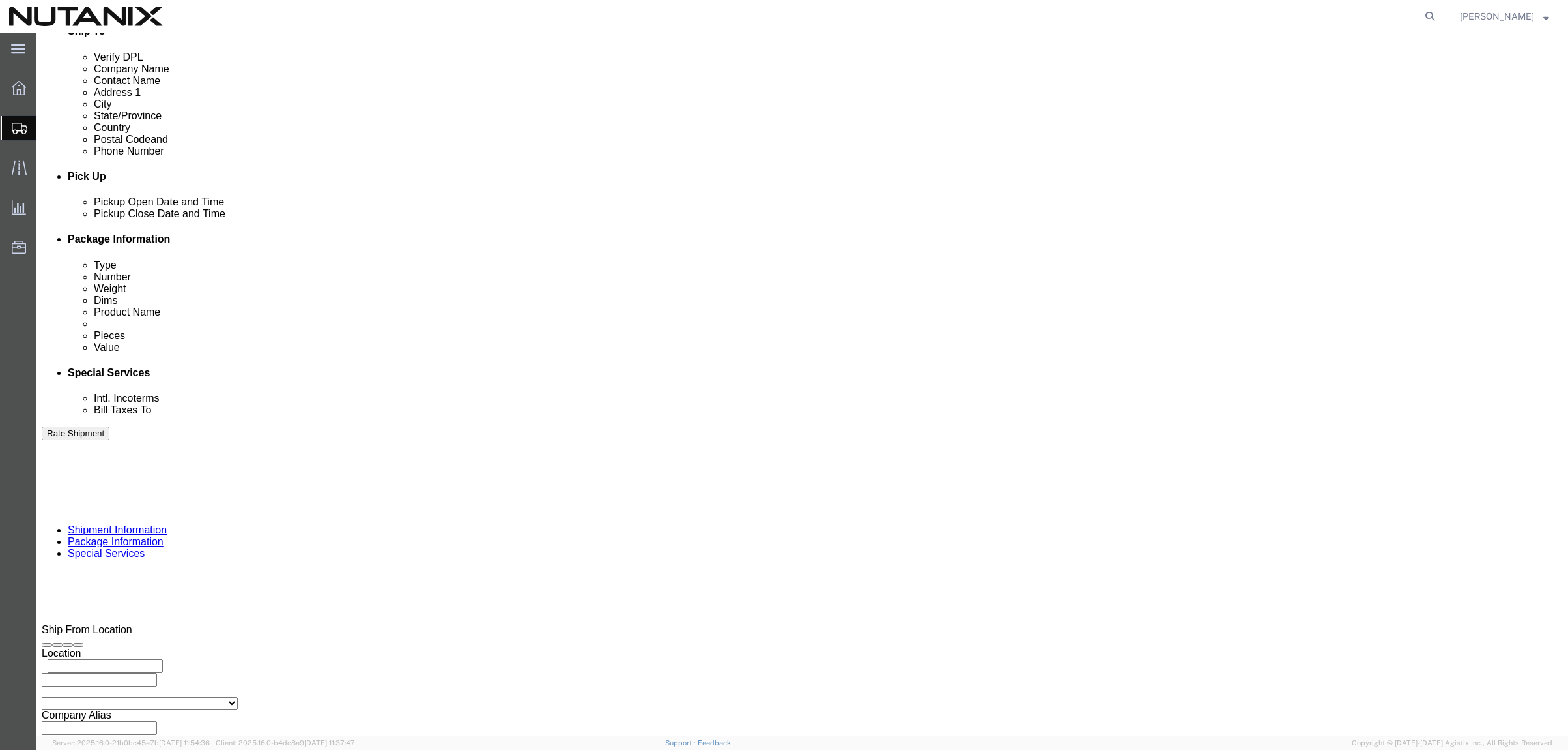
scroll to position [491, 0]
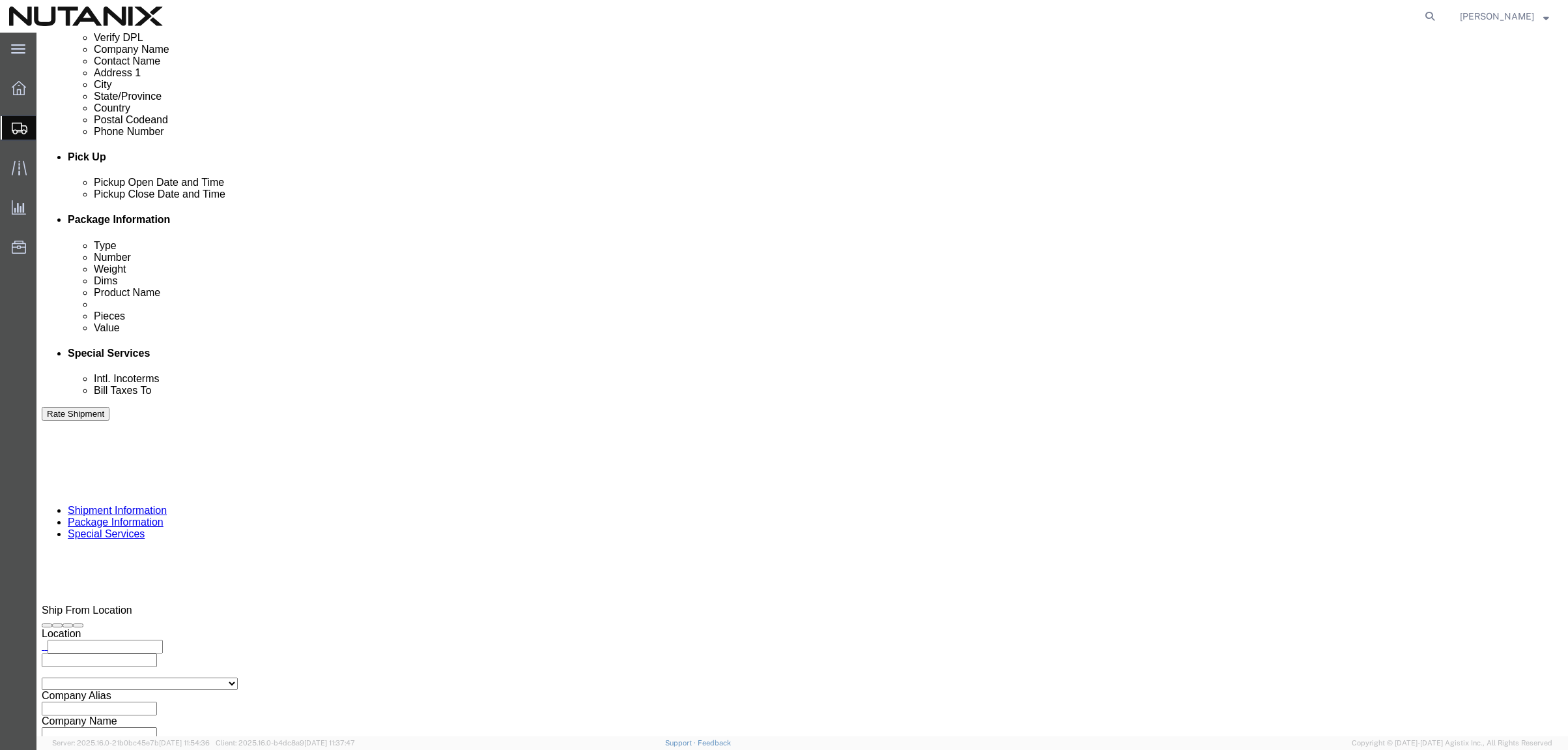
drag, startPoint x: 888, startPoint y: 418, endPoint x: 835, endPoint y: 411, distance: 53.5
click div "Dimensions Length 10.00 x Width 10.00 x Height 2.00 Select cm ft in"
type input "18"
type input "12.5"
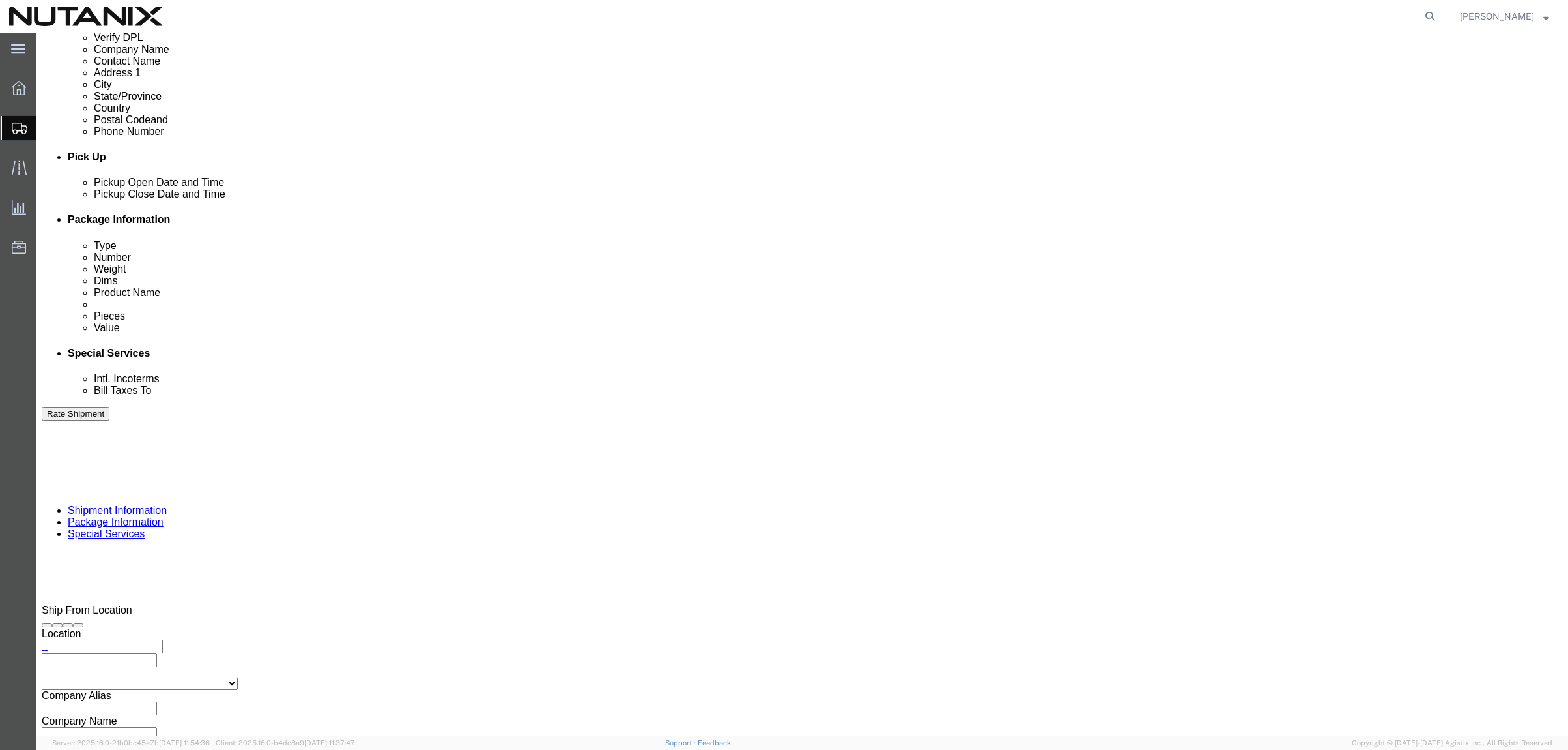
type input "12"
click dd "1.00 Each"
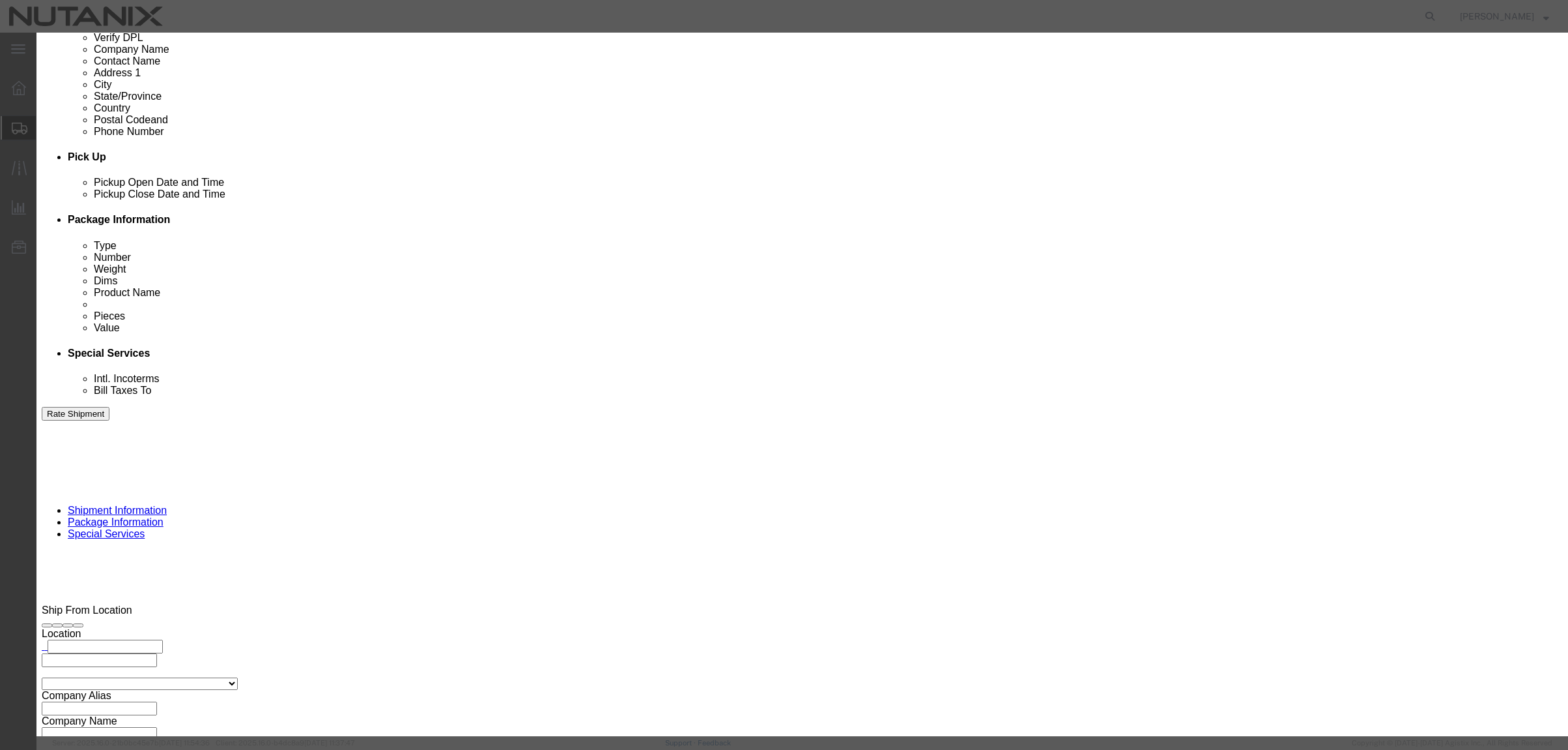
click button "Save & Close"
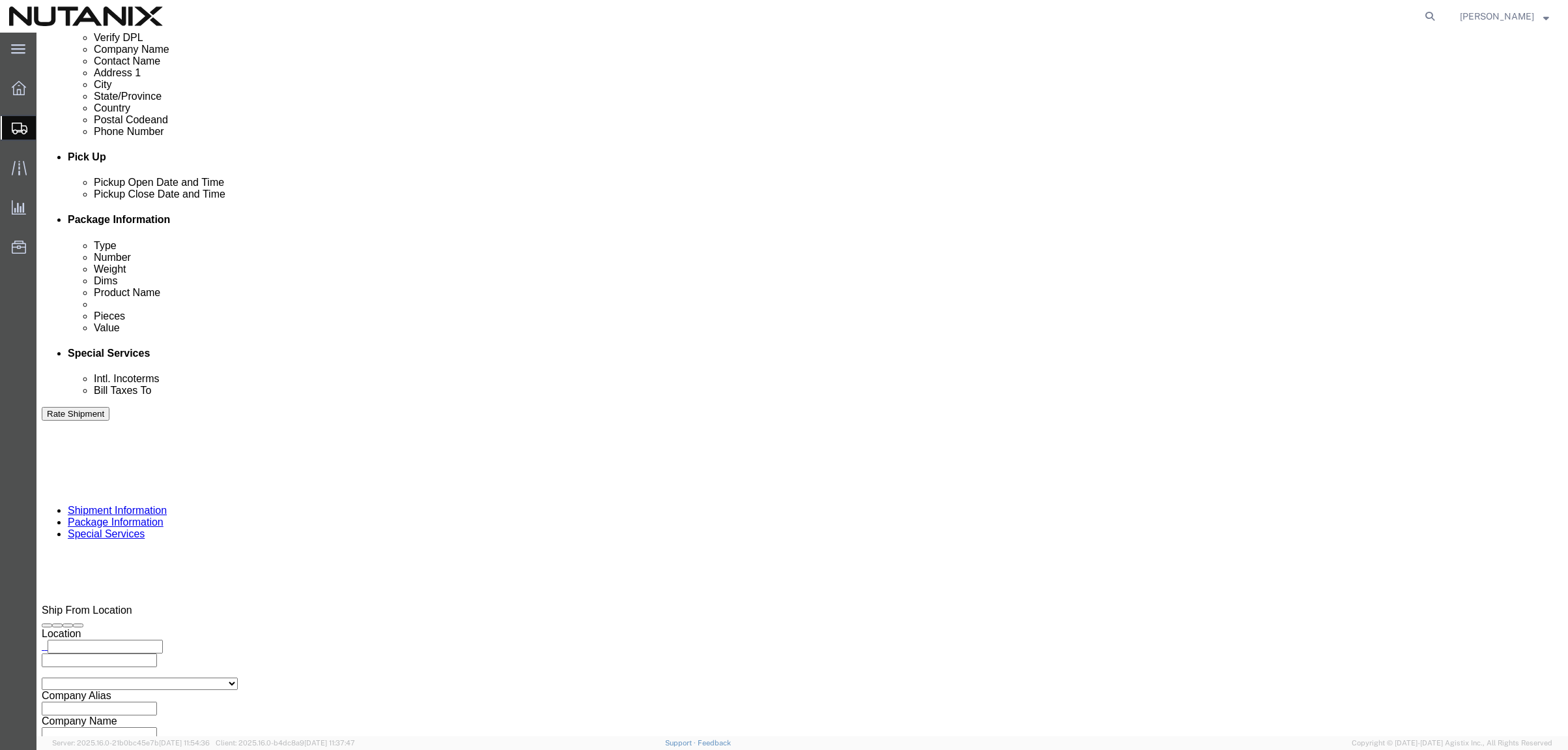
click dd "1.00 Each"
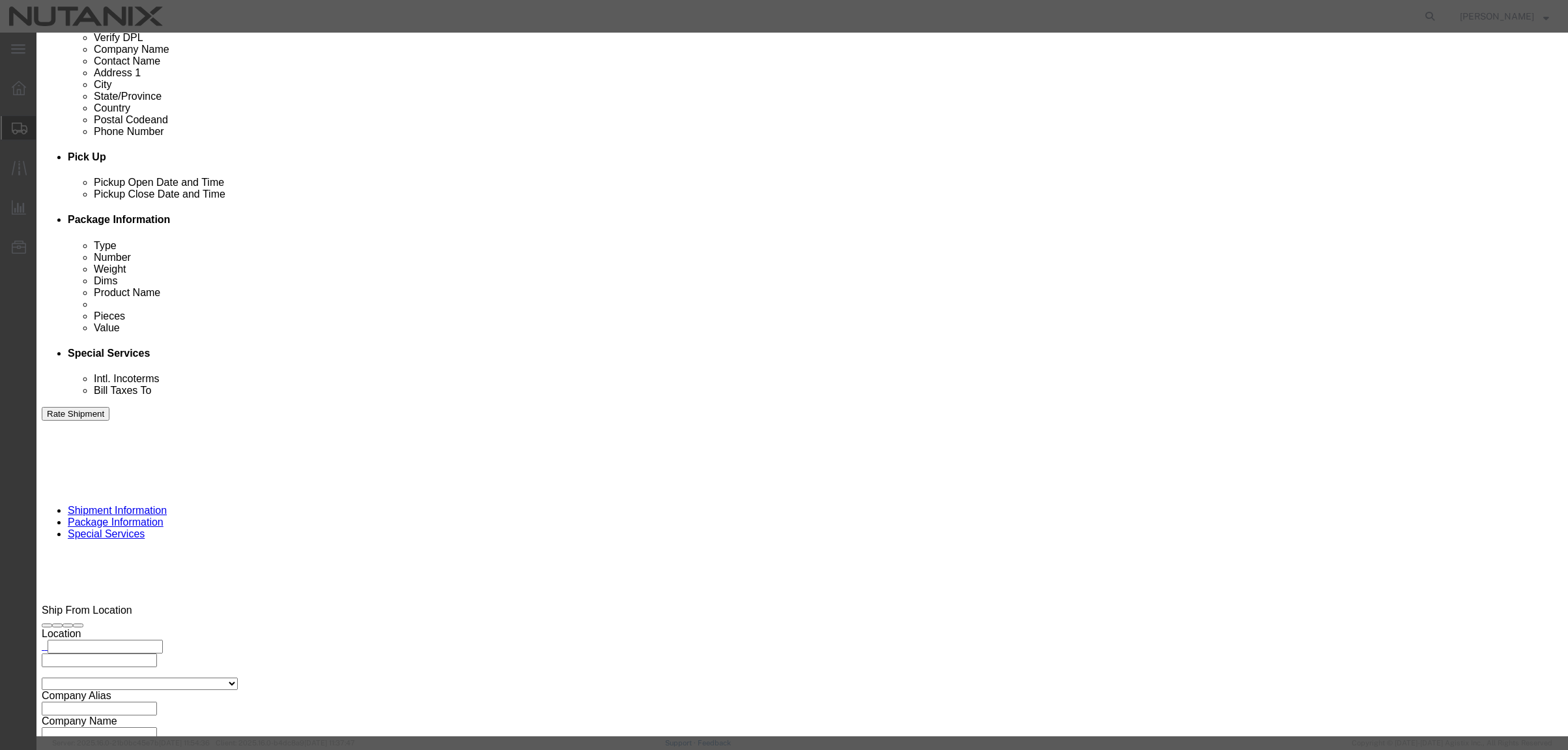
drag, startPoint x: 530, startPoint y: 102, endPoint x: 376, endPoint y: 85, distance: 154.9
click div "Edit content Commodity library Product Name Craft board Pieces 1.00 Select Bag …"
type input "Project Victory"
click button "Save & Close"
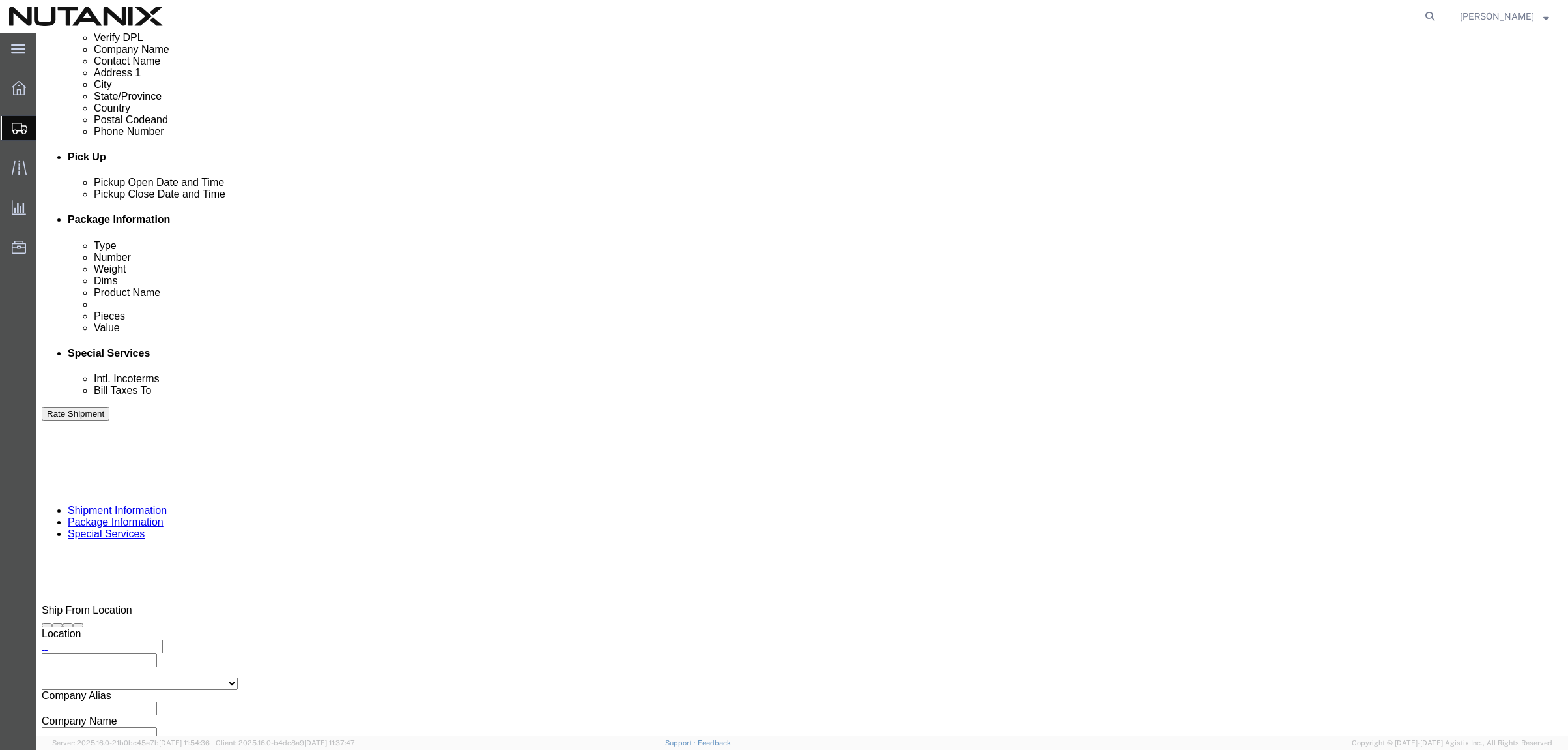
click span "button"
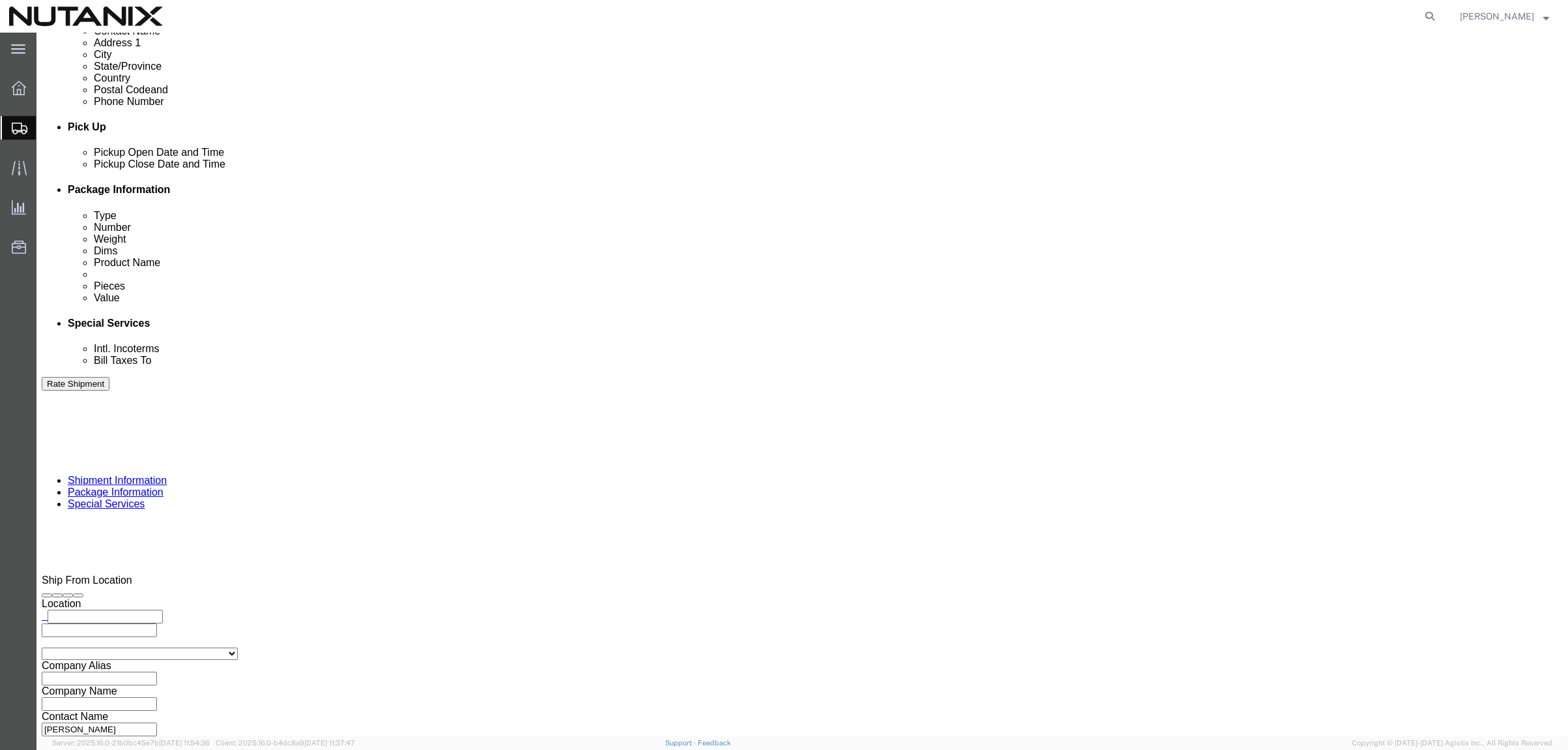
scroll to position [594, 0]
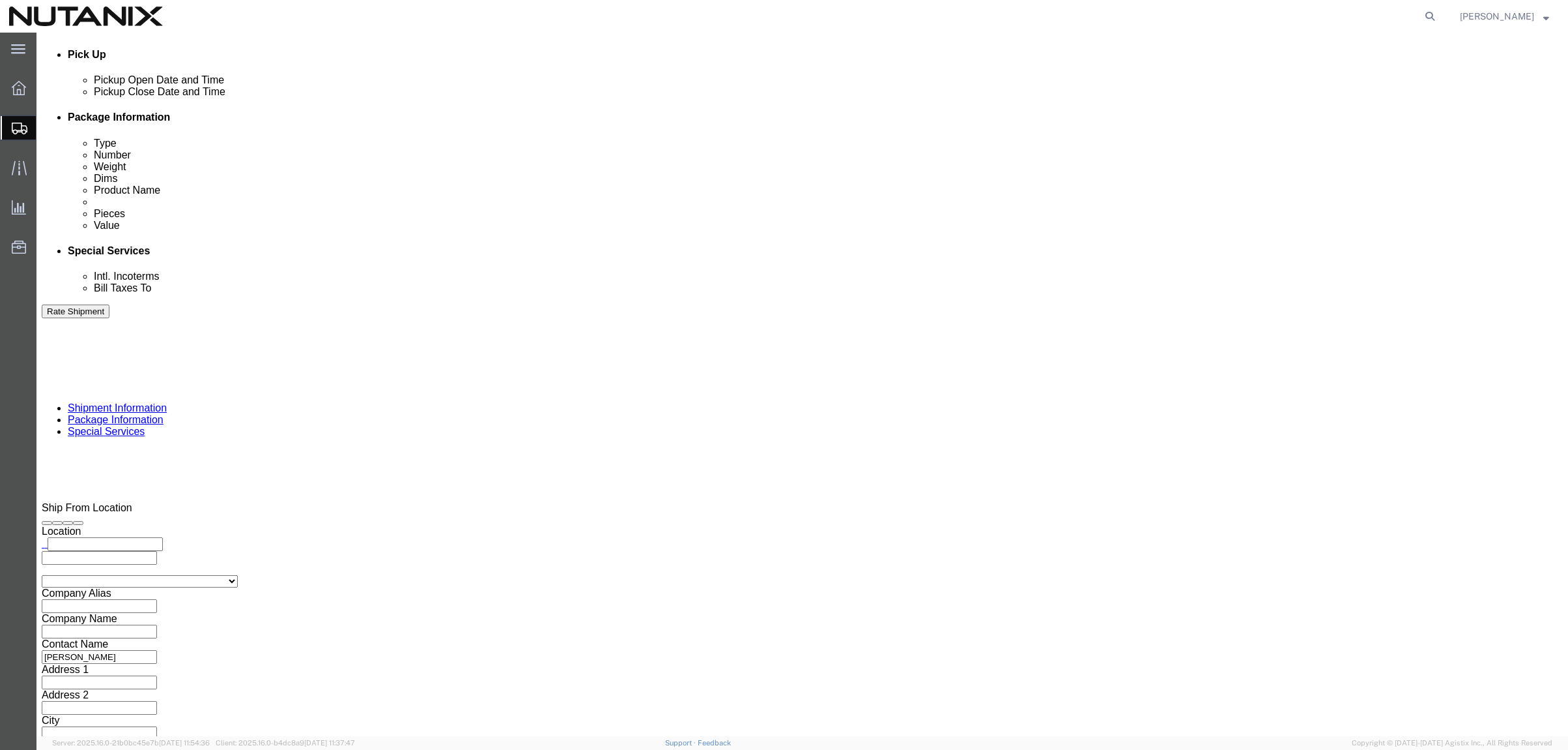
drag, startPoint x: 270, startPoint y: 407, endPoint x: 219, endPoint y: 400, distance: 51.5
click div "Package Type Select Envelope Large Box Medium Box PAK Rack Small Box Tube Your …"
type input "20"
type input "13"
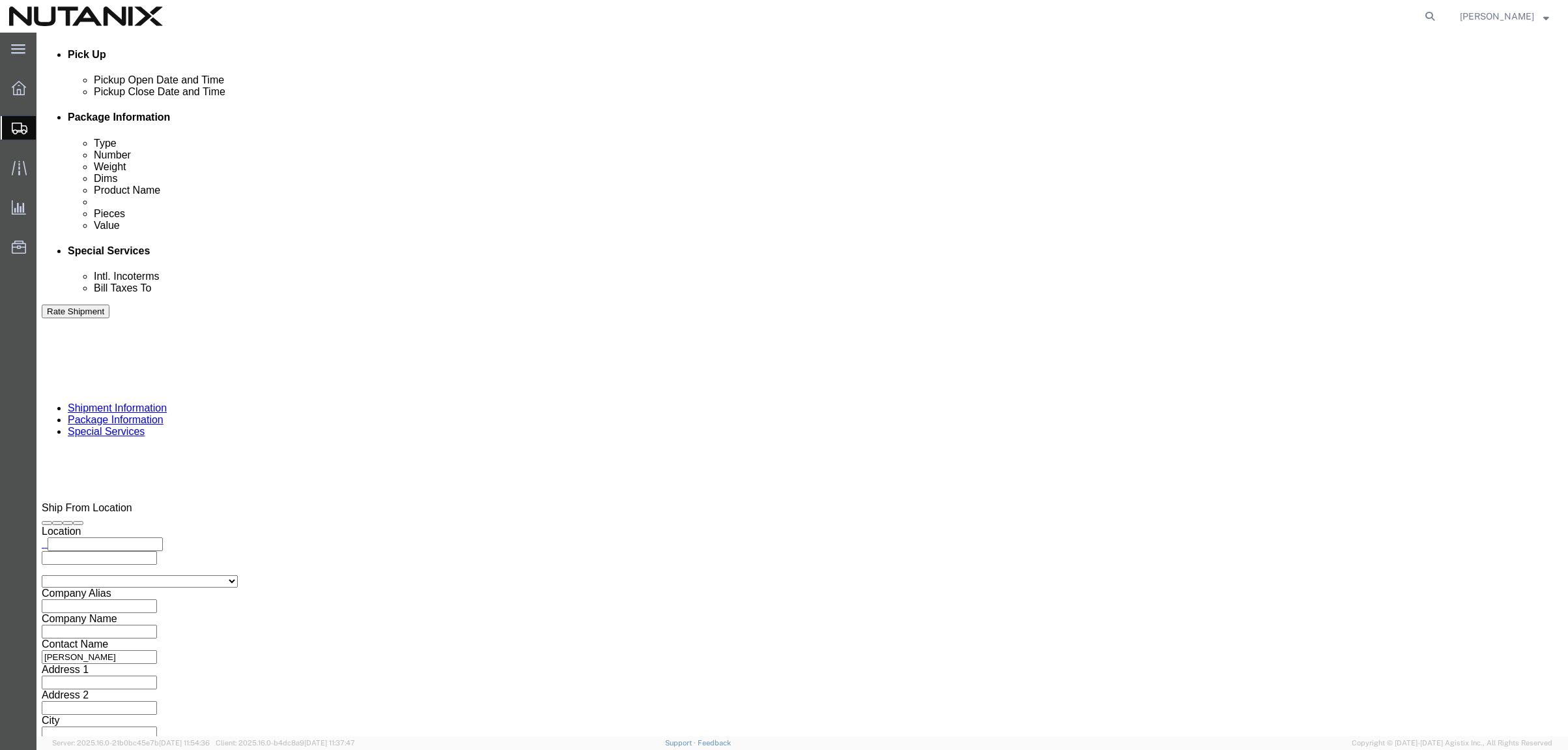
type input "35"
click dd "1.00 Each"
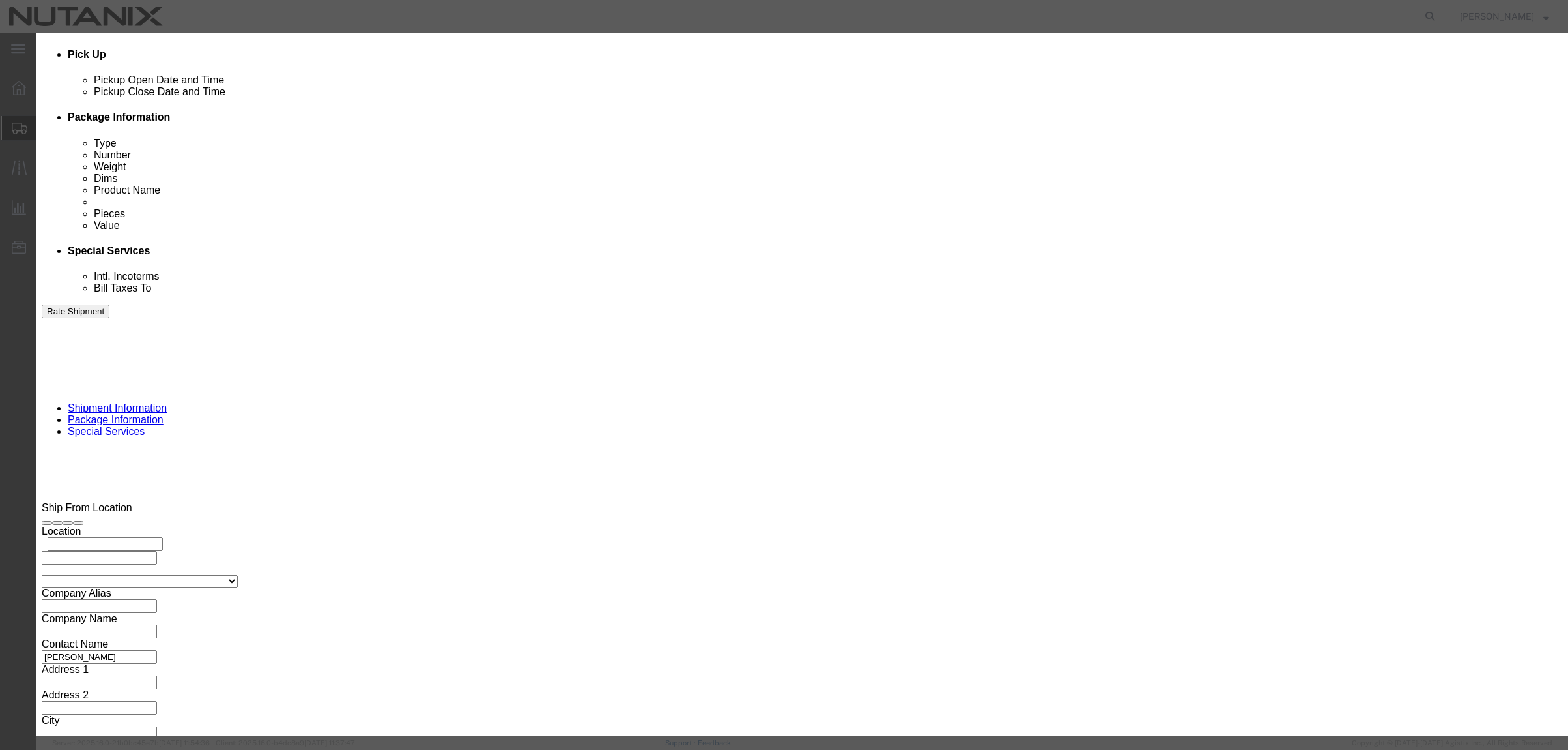
drag, startPoint x: 588, startPoint y: 102, endPoint x: 409, endPoint y: 86, distance: 179.7
click div "Commodity library Product Name Project Victory Pieces 1.00 Select Bag Barrels 1…"
type input "Next Gen T-shirts"
click button "Save & Close"
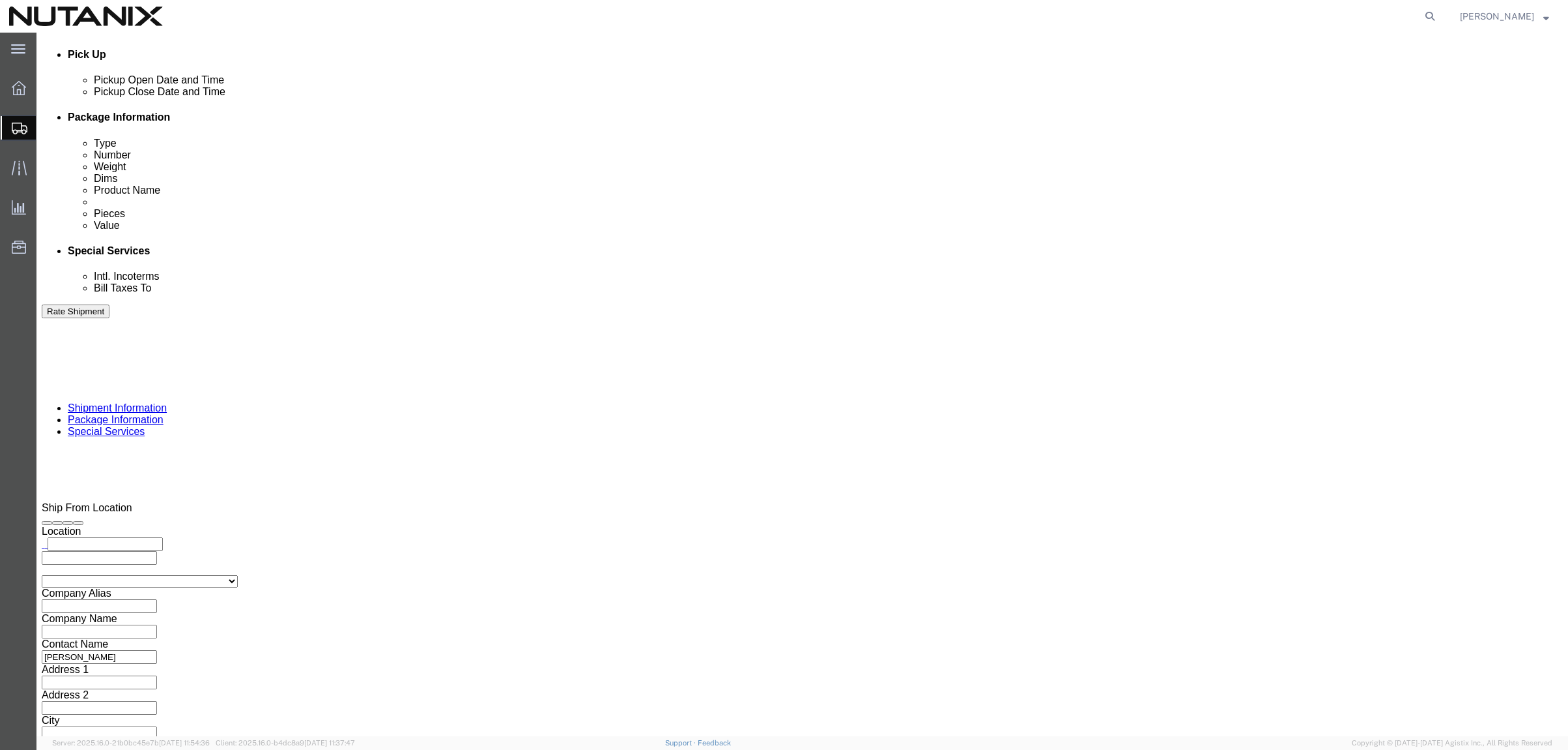
click span "button"
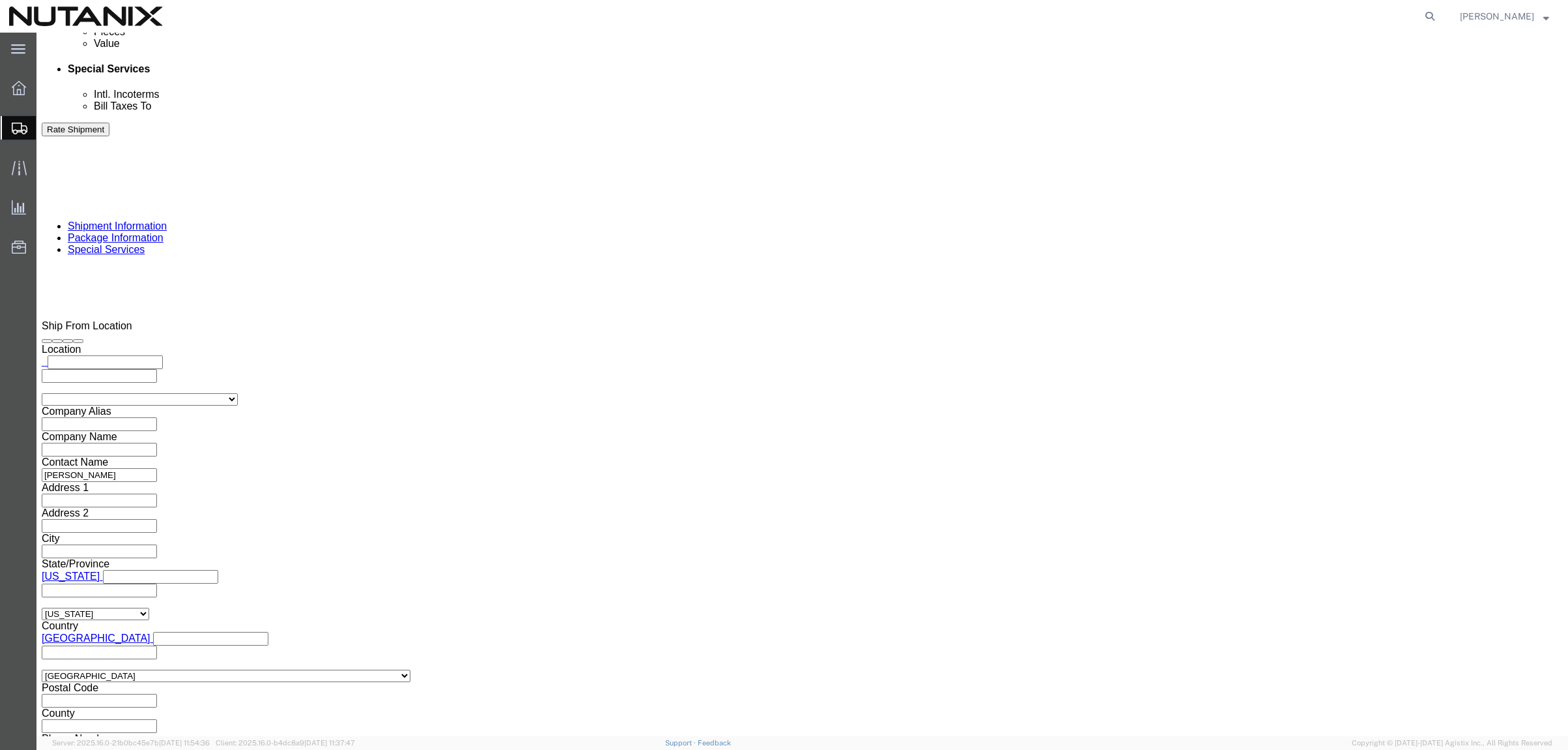
scroll to position [809, 0]
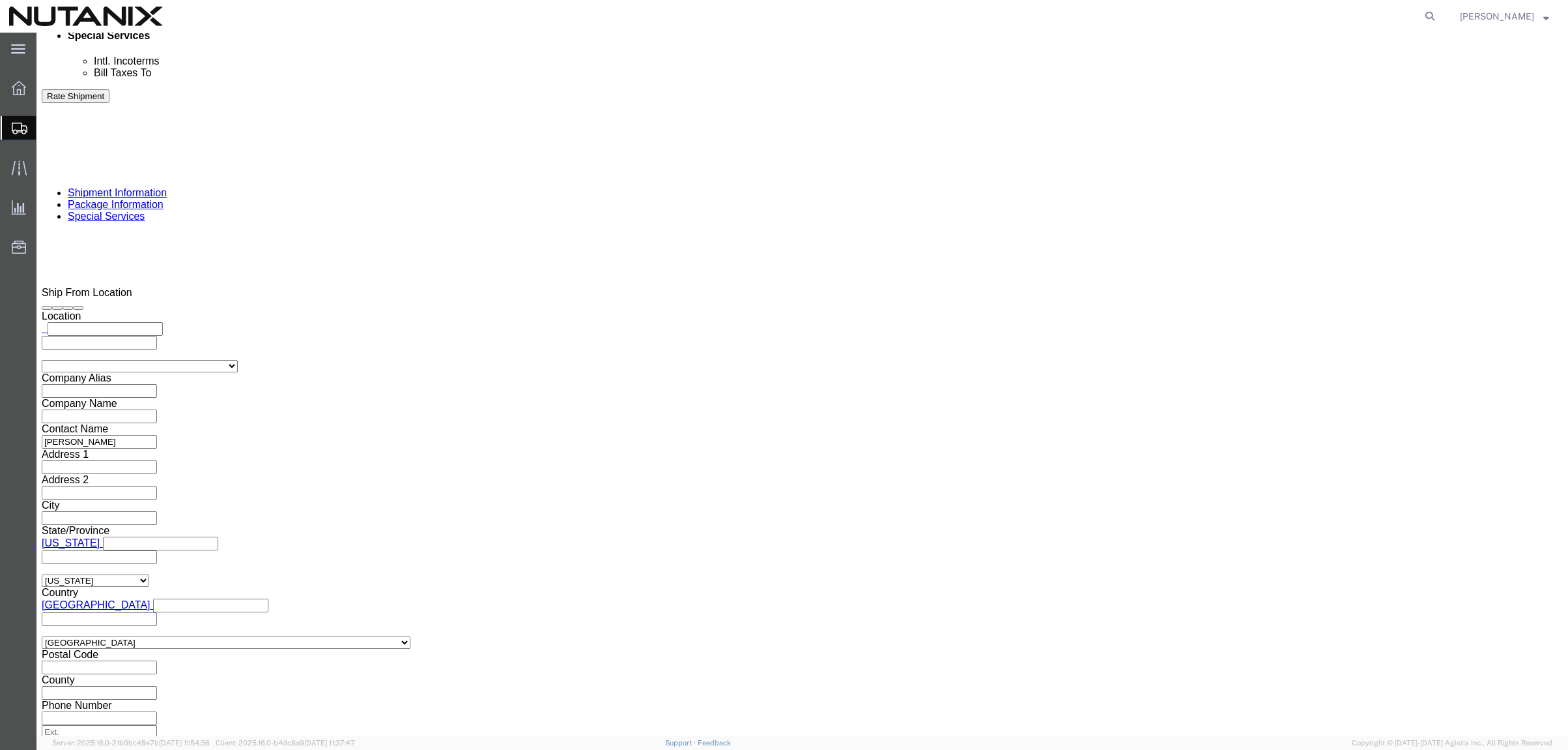
drag, startPoint x: 912, startPoint y: 418, endPoint x: 822, endPoint y: 420, distance: 90.0
click div "Dimensions Length 18.00 x Width 18.00 x Height 12.50 Select cm ft in"
type input "48"
type input "12"
drag, startPoint x: 1024, startPoint y: 425, endPoint x: 907, endPoint y: 409, distance: 118.1
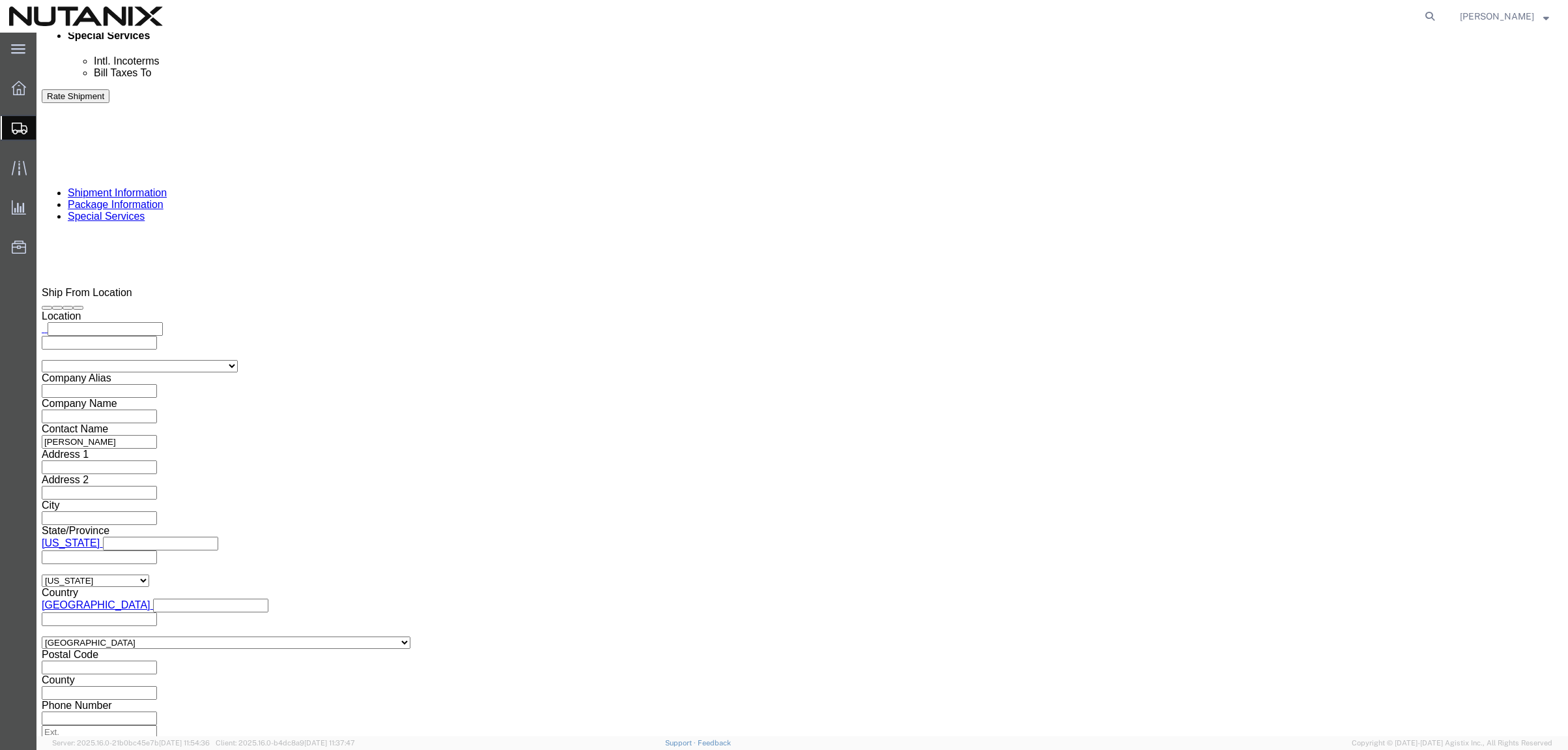
click div "Package Type Select Envelope Large Box Medium Box PAK Rack Small Box Tube Your …"
type input "12"
type input "6"
type input "10"
click dd "1.00 Each"
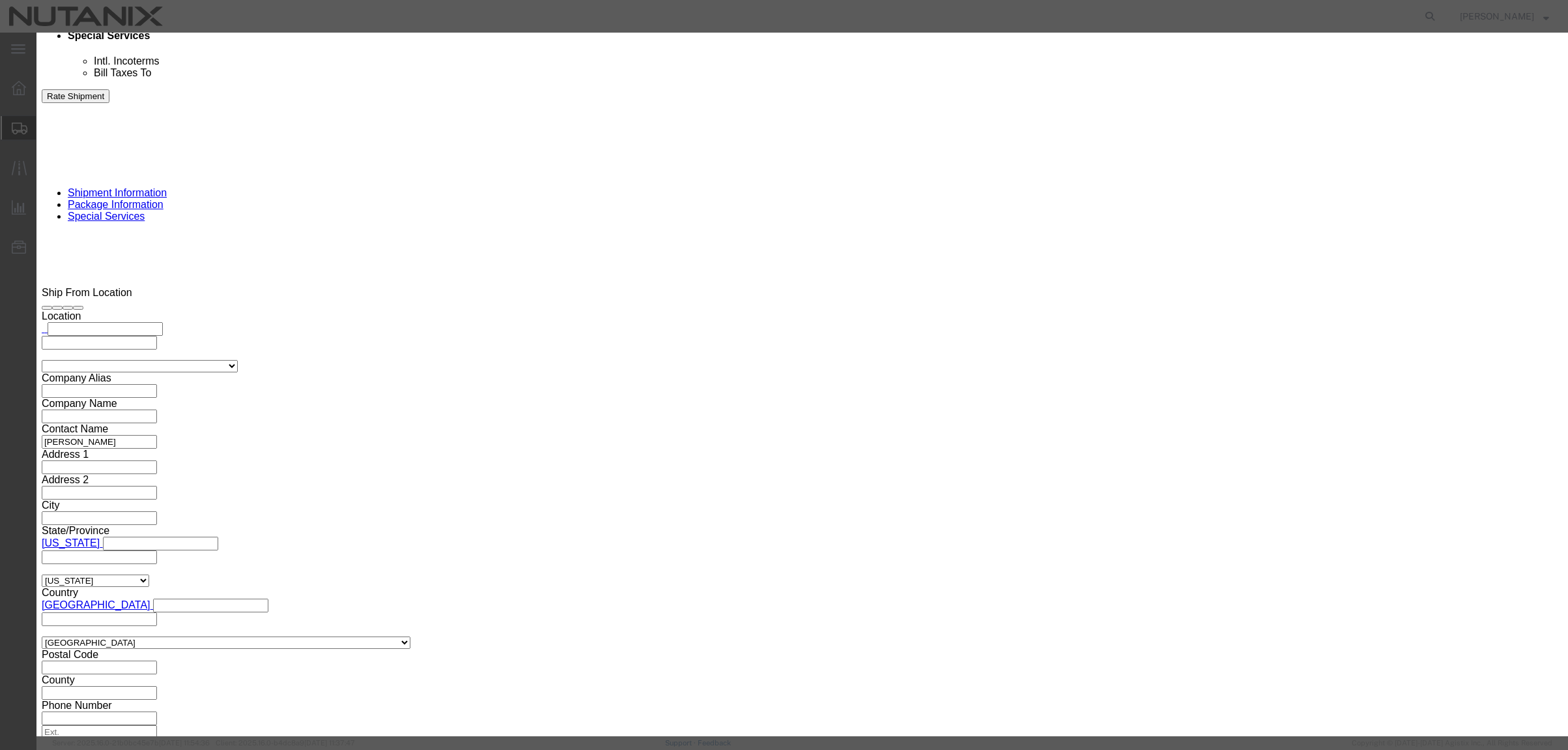
drag, startPoint x: 623, startPoint y: 100, endPoint x: 356, endPoint y: 62, distance: 269.7
click div "Edit content Commodity library Product Name Project Victory Pieces 1.00 Select …"
type input "Banner"
click button "Save & Close"
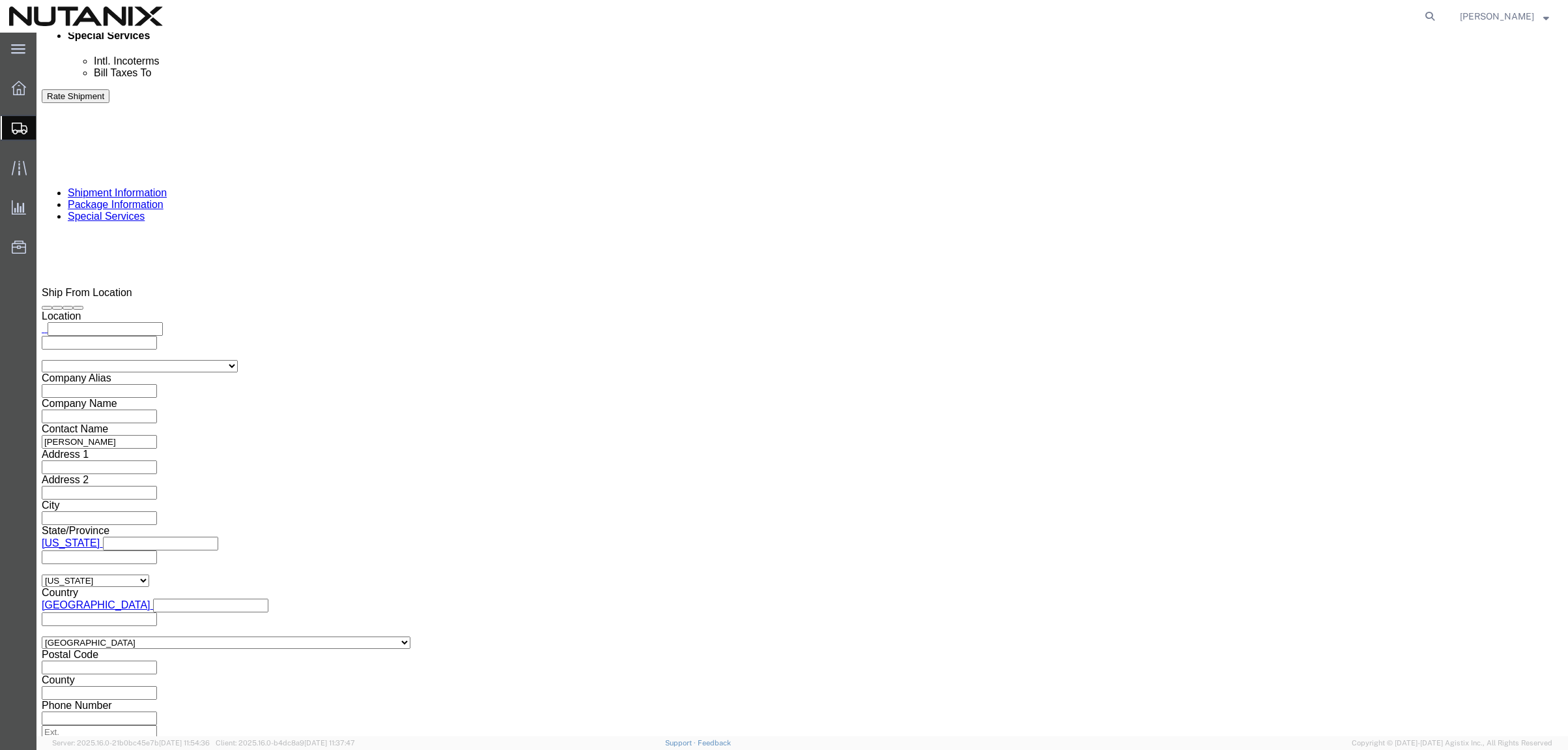
click span "button"
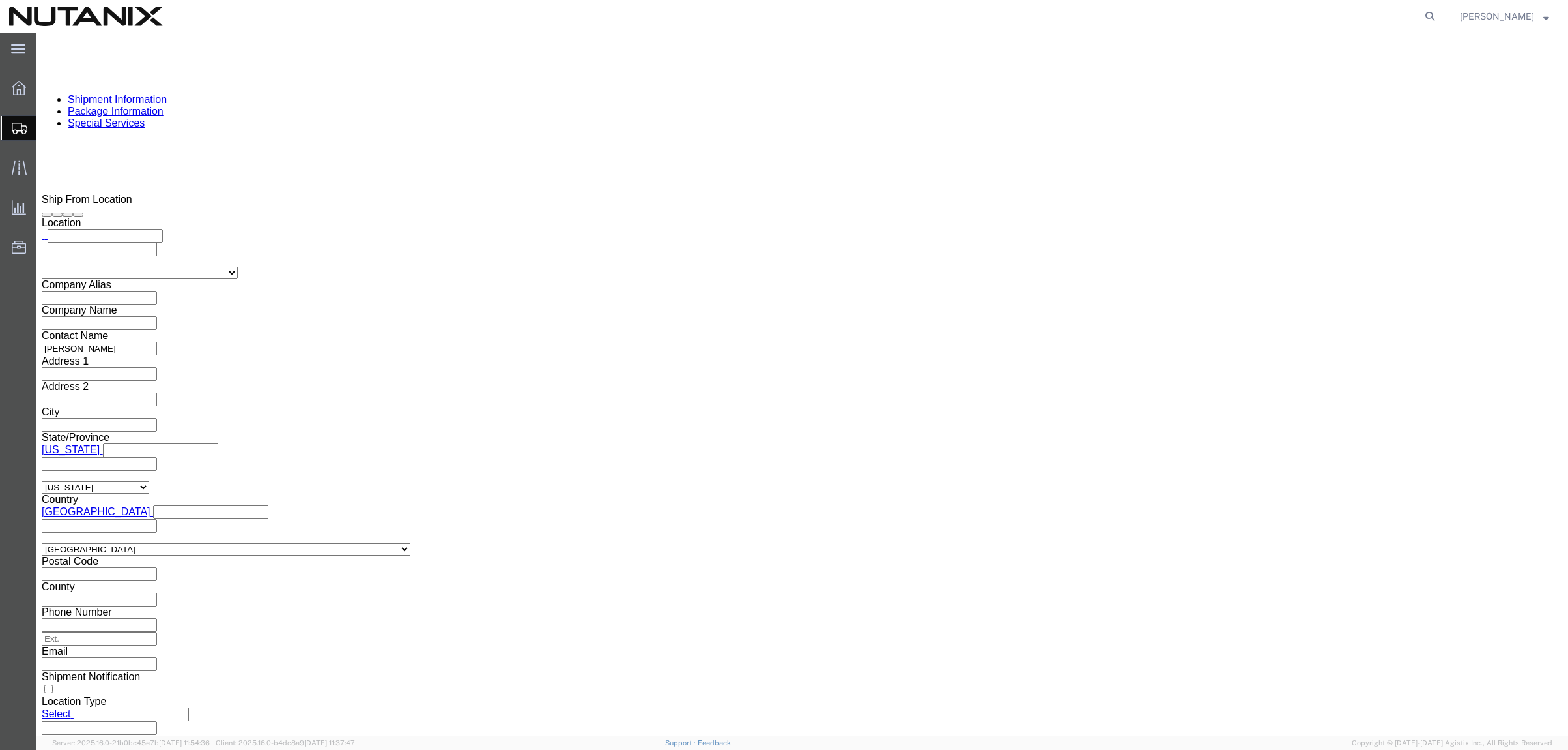
scroll to position [911, 0]
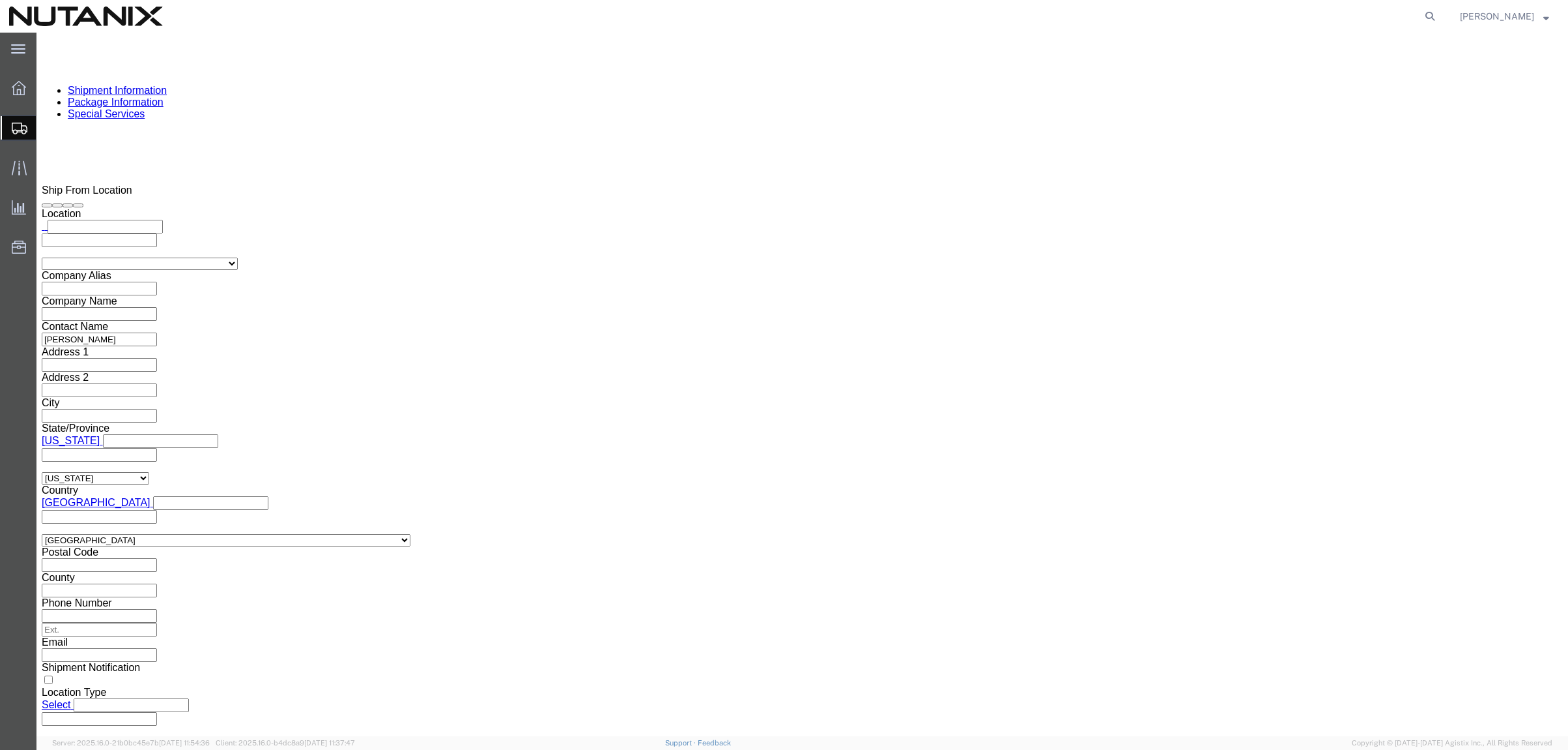
click button "Continue"
select select
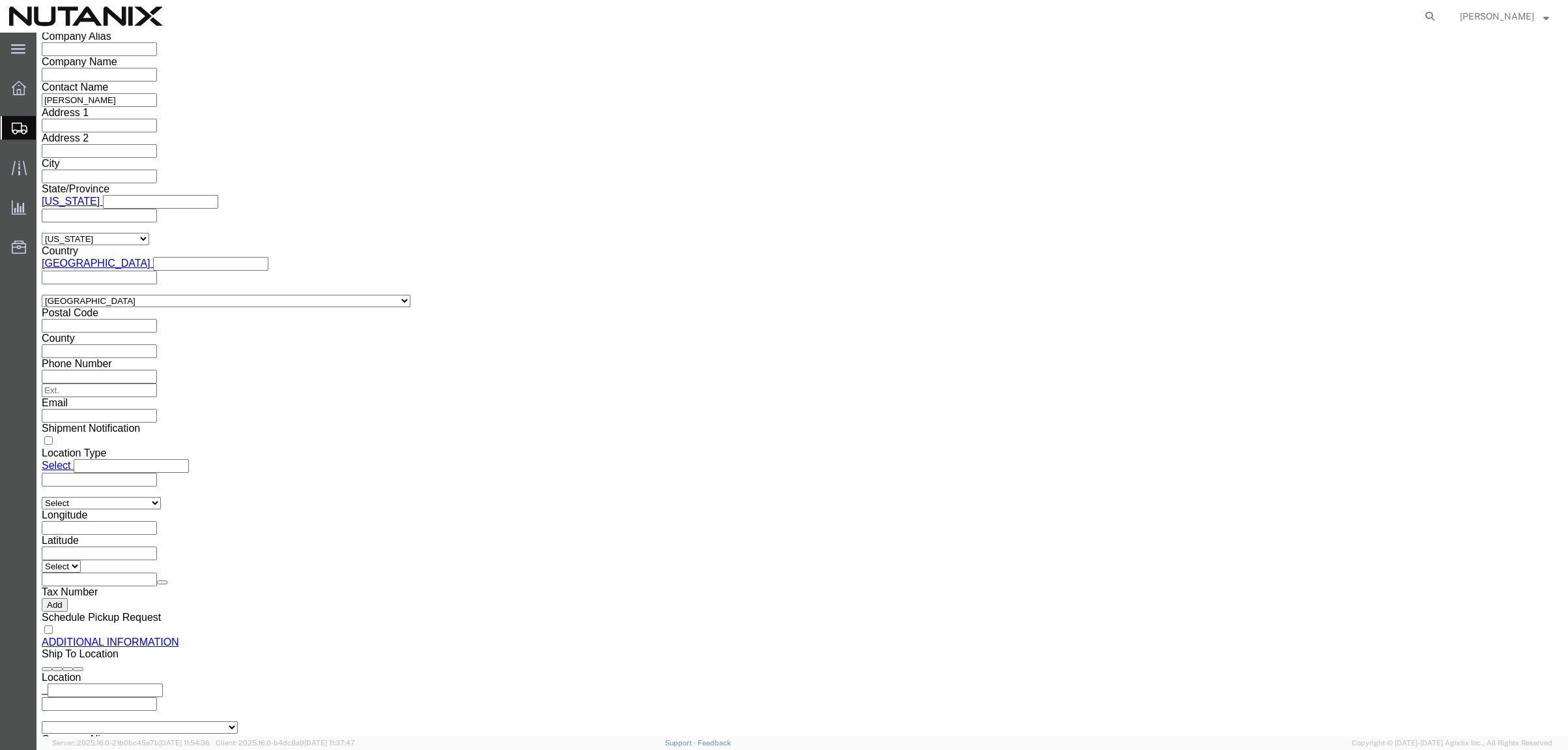
click button "Rate Shipment"
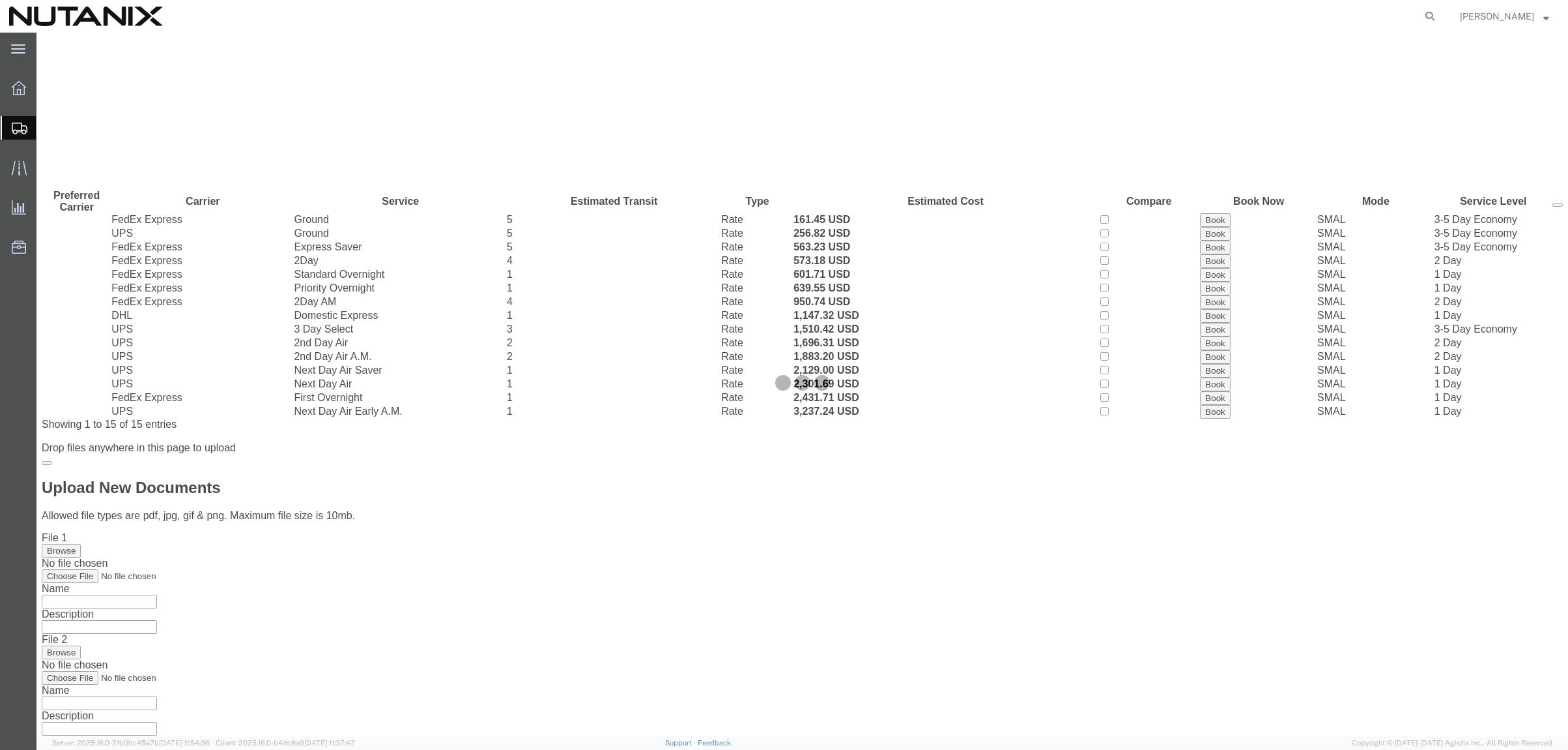
scroll to position [0, 0]
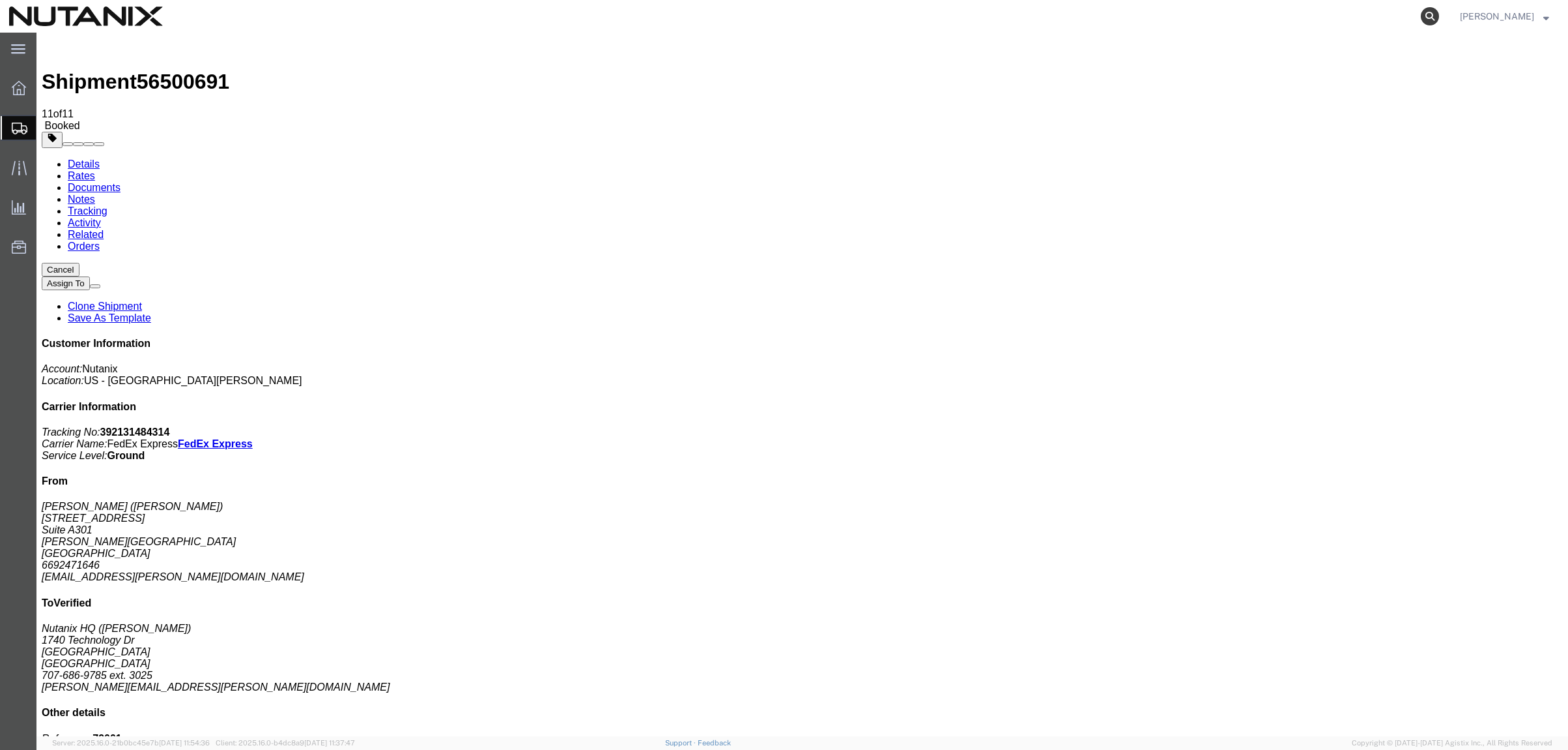
click at [1424, 15] on icon at bounding box center [1429, 15] width 18 height 18
click at [1170, 17] on input "search" at bounding box center [1222, 16] width 396 height 32
paste input "1Z445VA90334848186"
type input "1Z445VA90334848186"
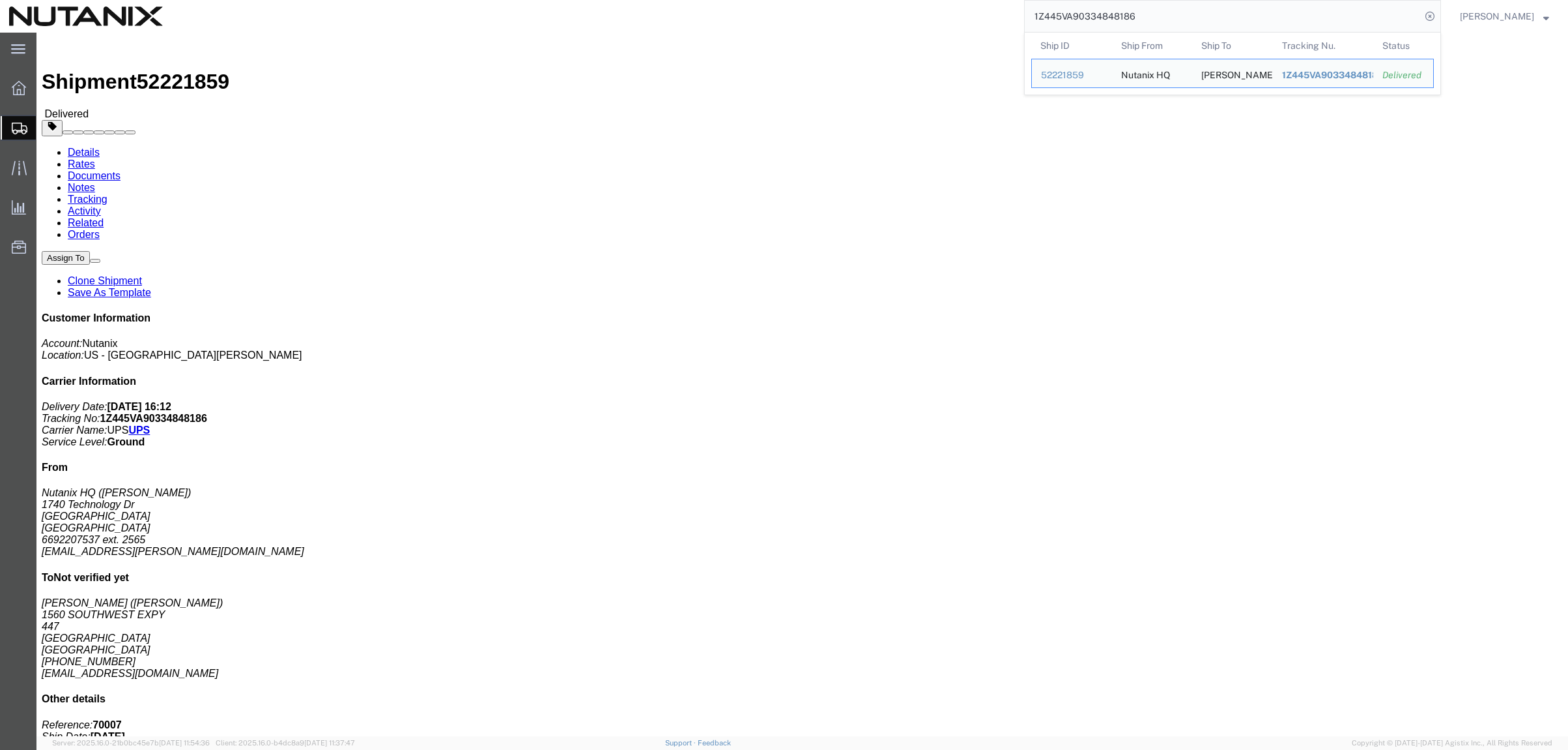
click link "Clone Shipment"
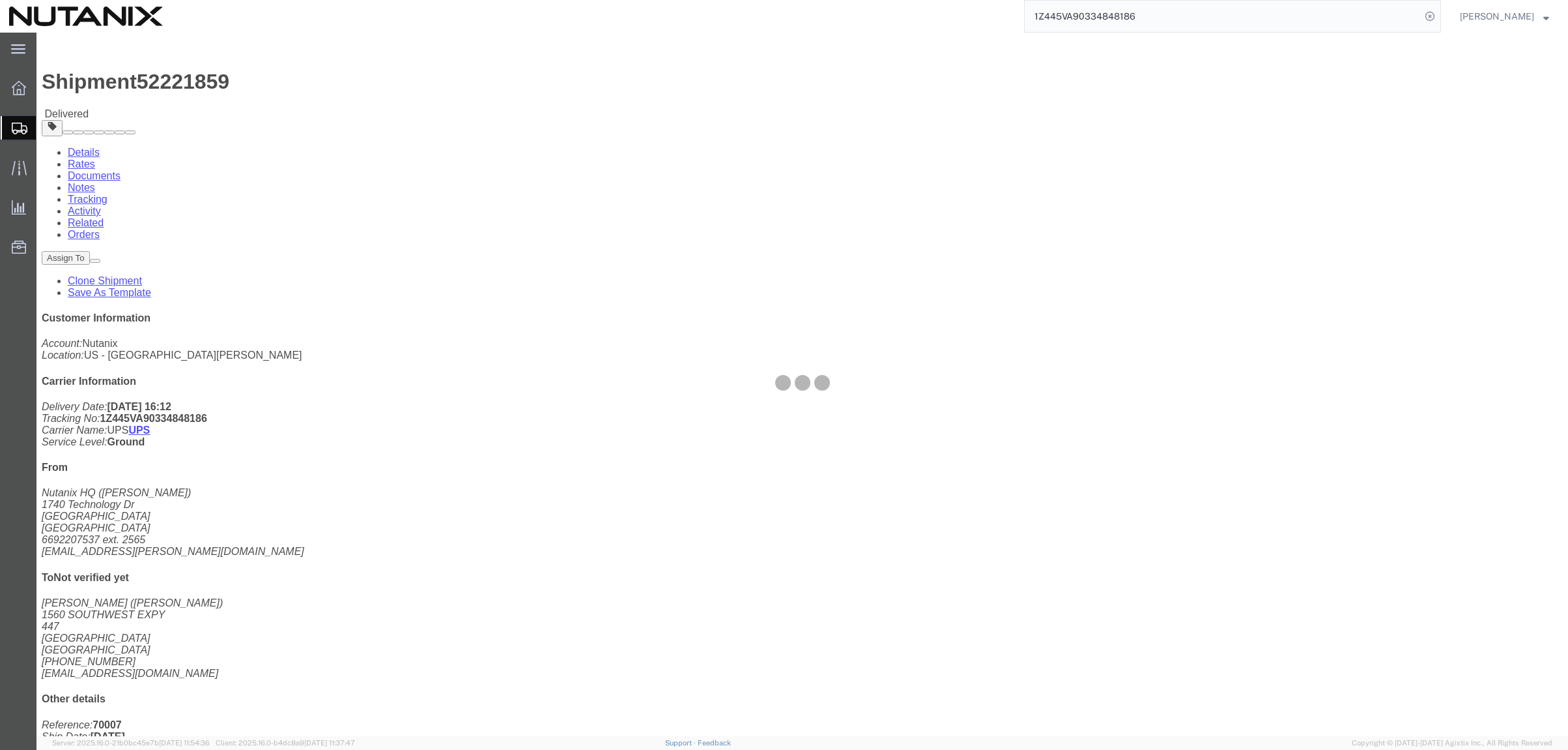
select select "36123"
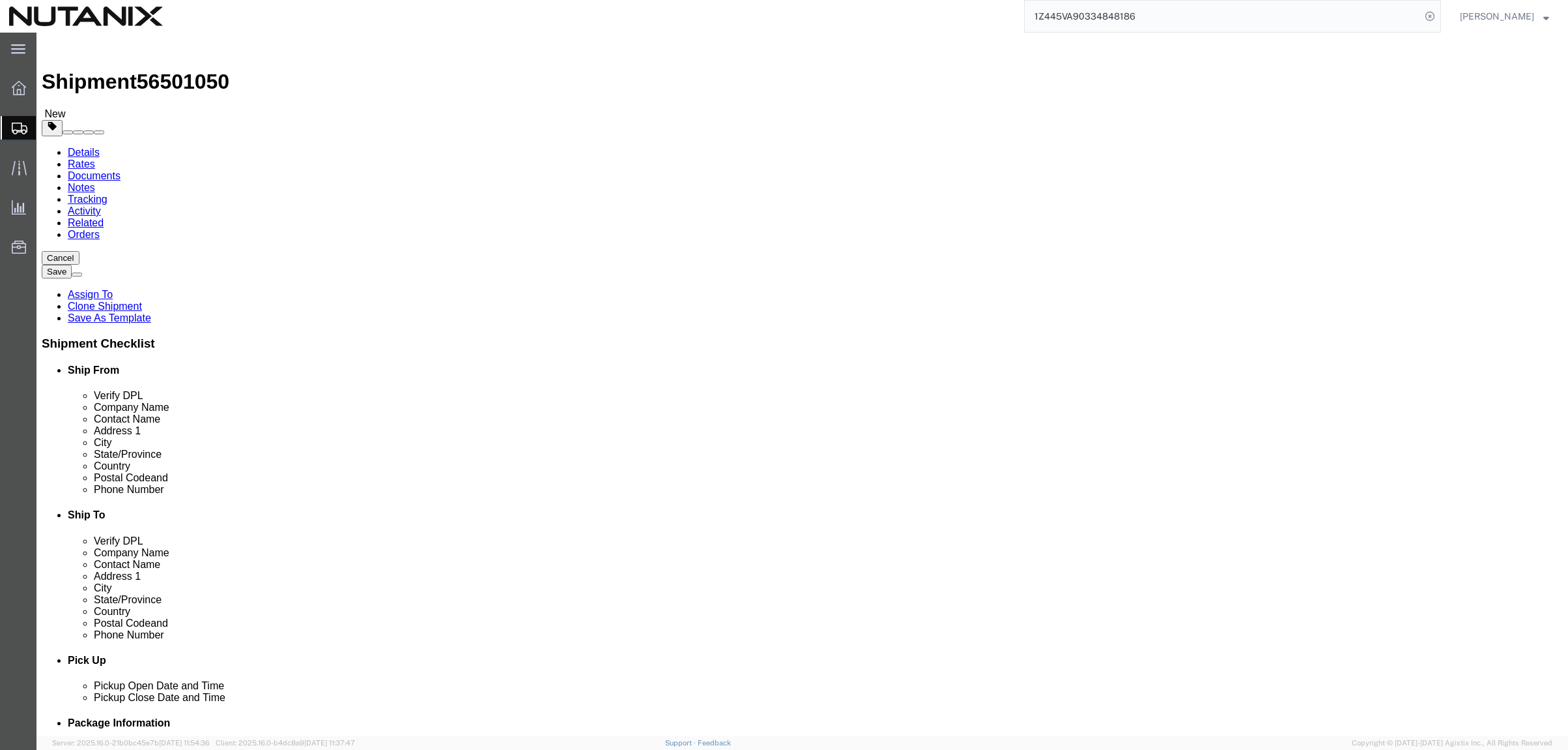
drag, startPoint x: 278, startPoint y: 278, endPoint x: 78, endPoint y: 274, distance: 200.0
click div "Contact Name [PERSON_NAME]"
type input "[PERSON_NAME]"
click p "- Nutanix HQ - ([PERSON_NAME]) [STREET_ADDRESS]"
select select
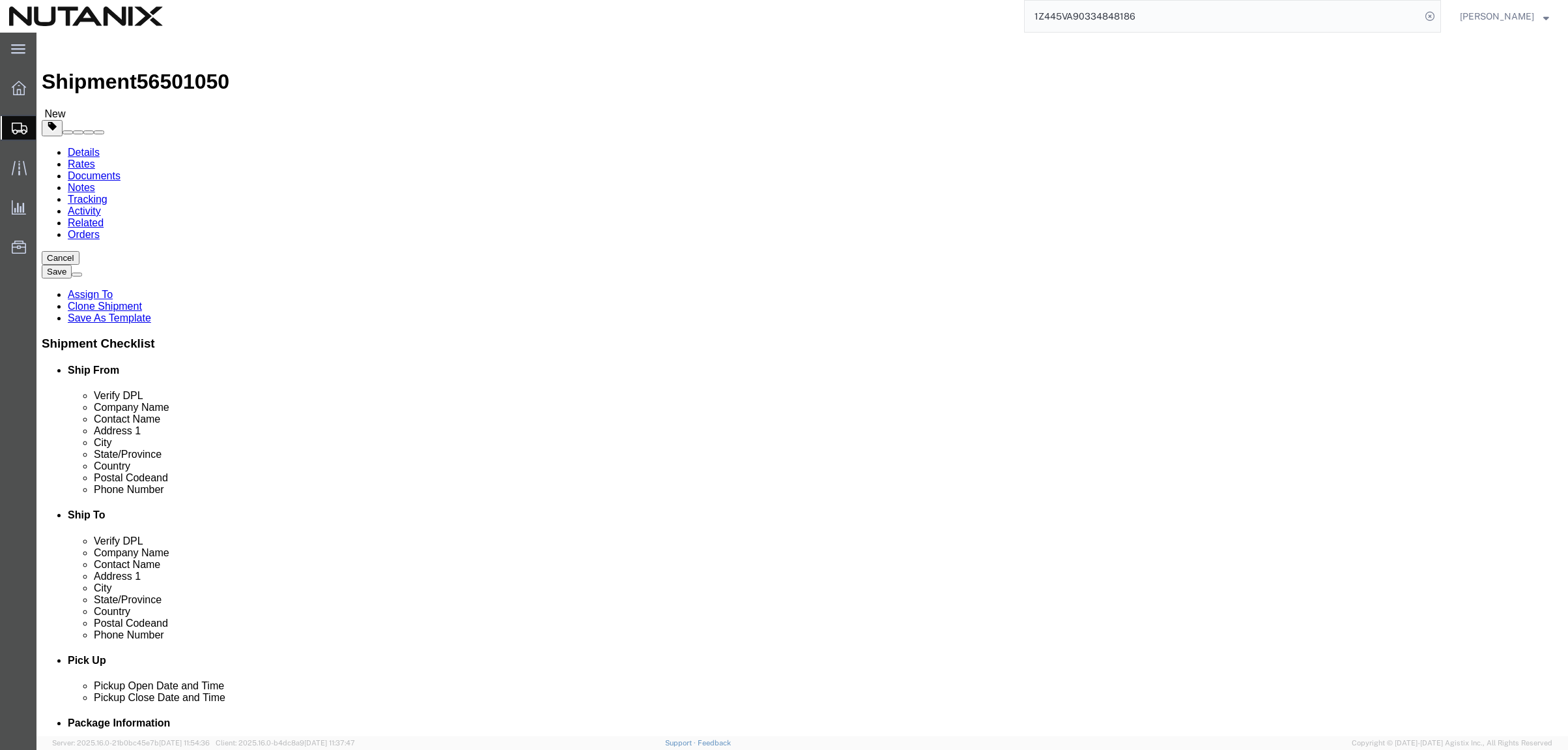
type input "[PERSON_NAME]"
type input "[PHONE_NUMBER]"
type input "3025"
type input "[PERSON_NAME][EMAIL_ADDRESS][PERSON_NAME][DOMAIN_NAME]"
select select "CA"
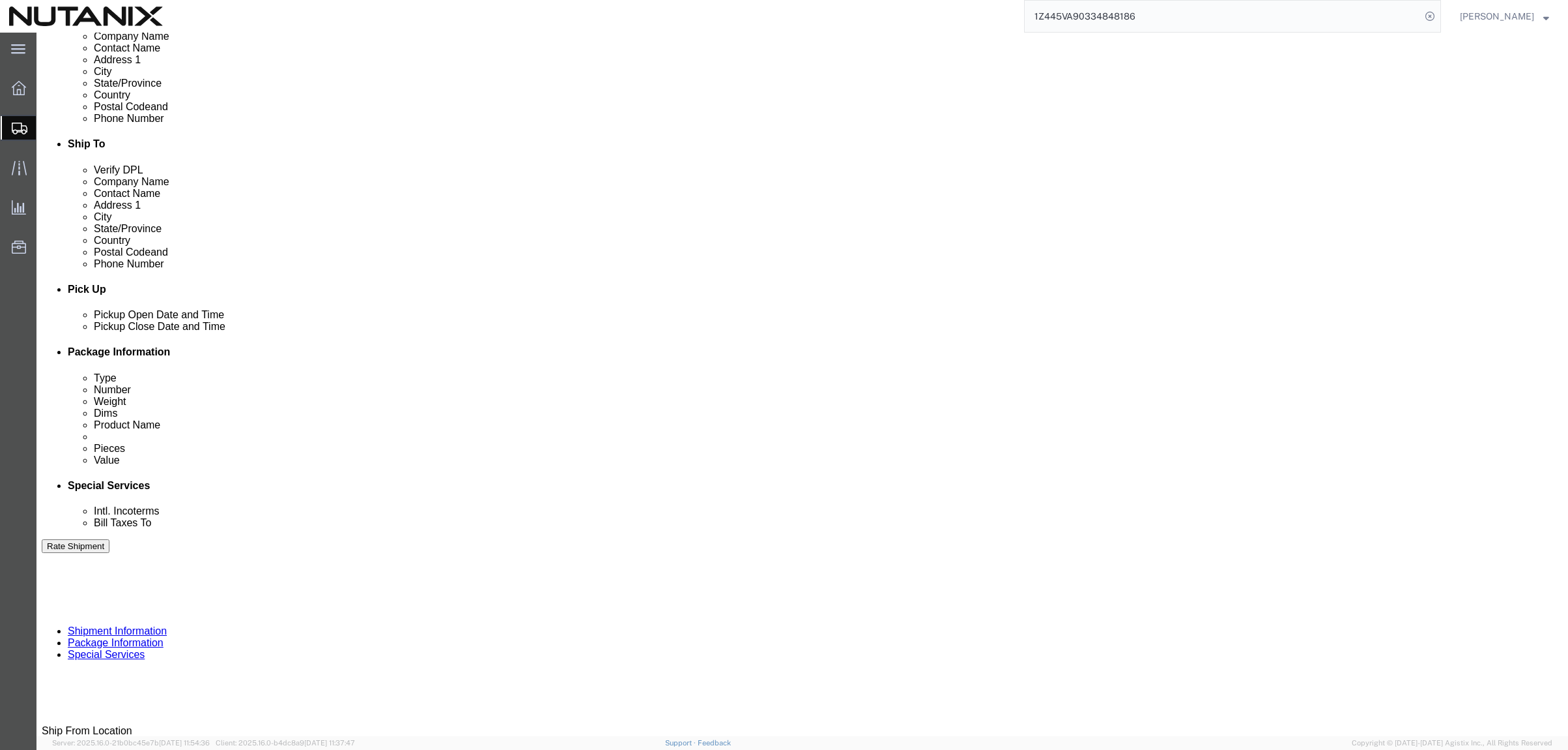
scroll to position [391, 0]
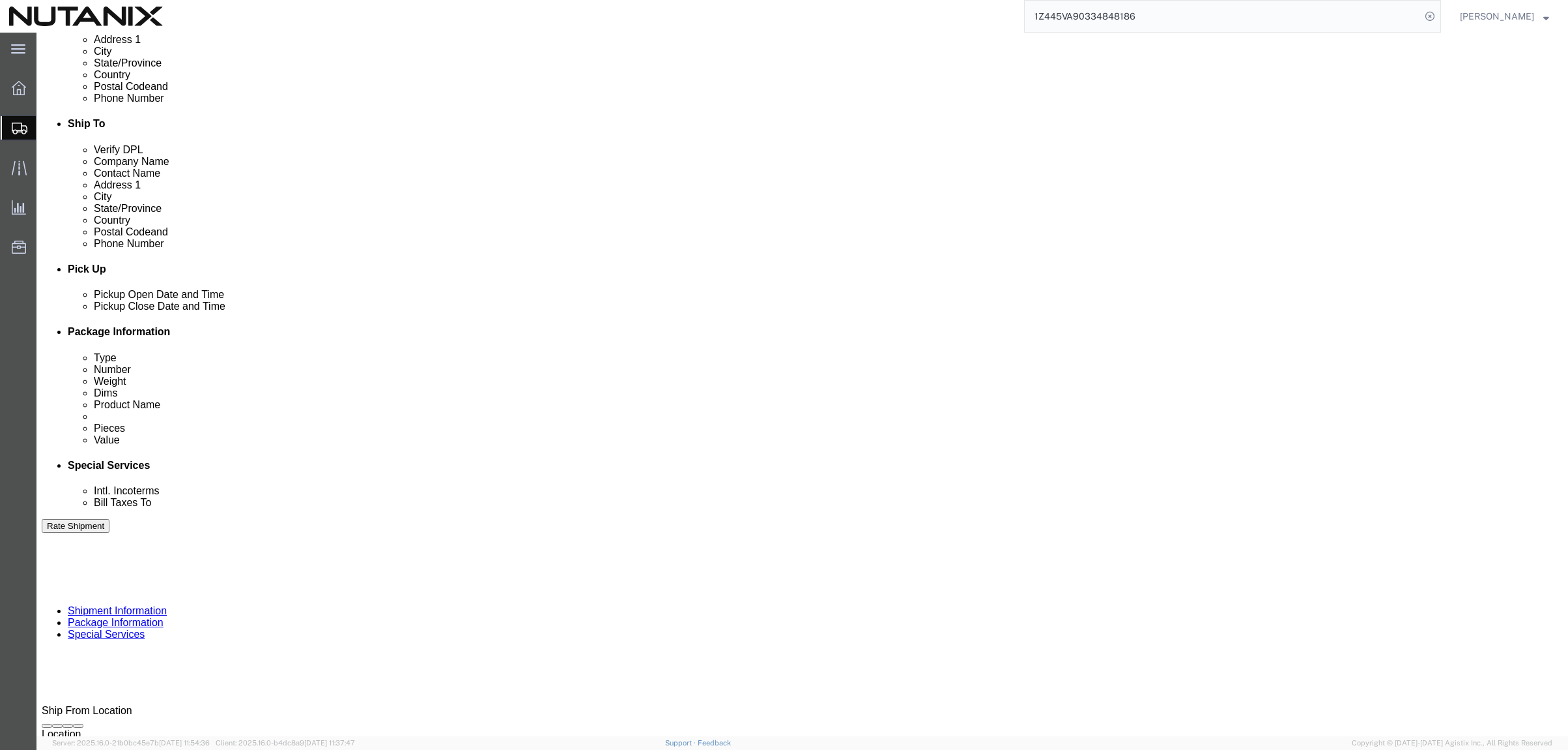
type input "[PERSON_NAME]"
click icon "button"
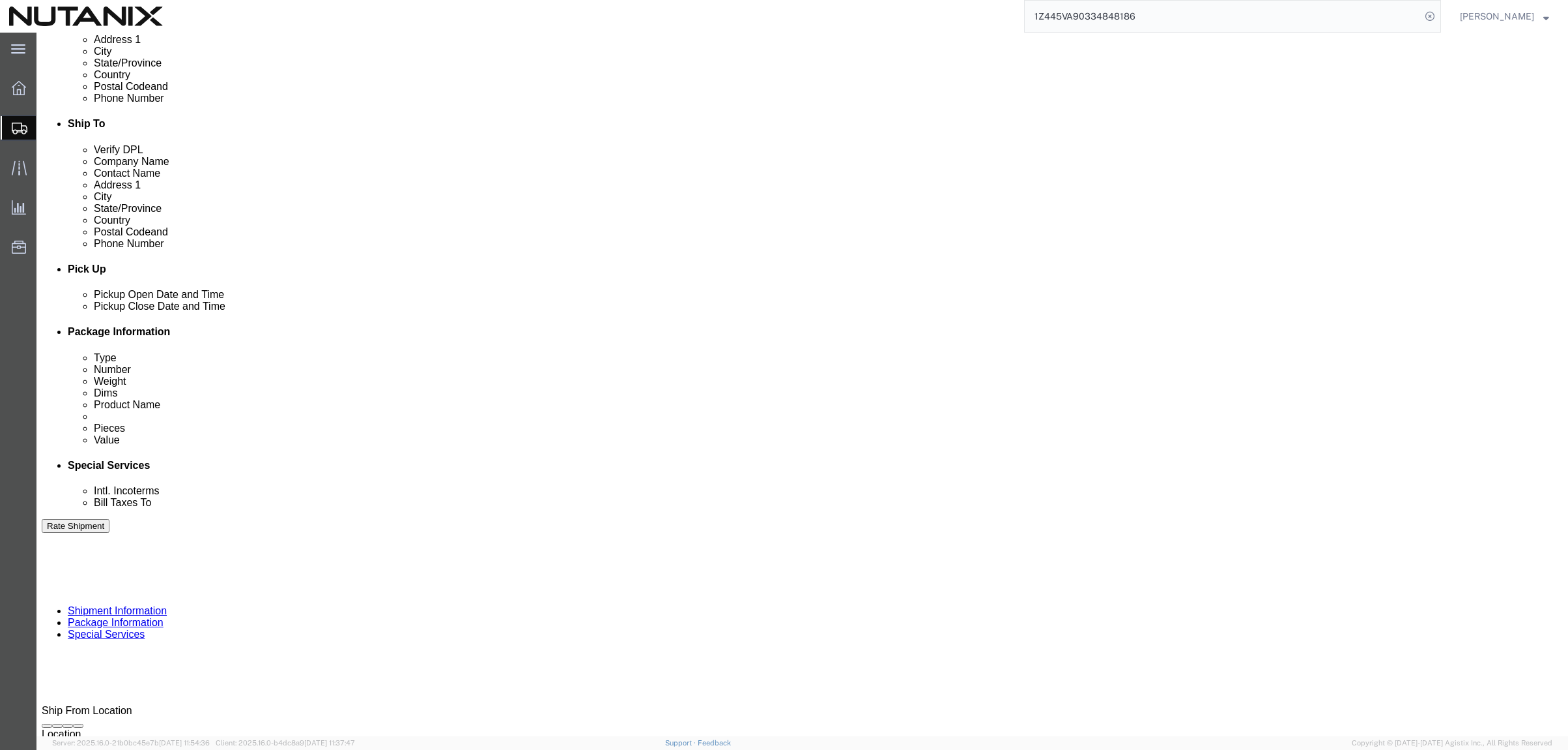
click icon "button"
drag, startPoint x: 727, startPoint y: 411, endPoint x: 517, endPoint y: 385, distance: 211.6
click div "References Add reference Select Account Type Activity ID Airline Appointment Nu…"
type input "Personal belongings"
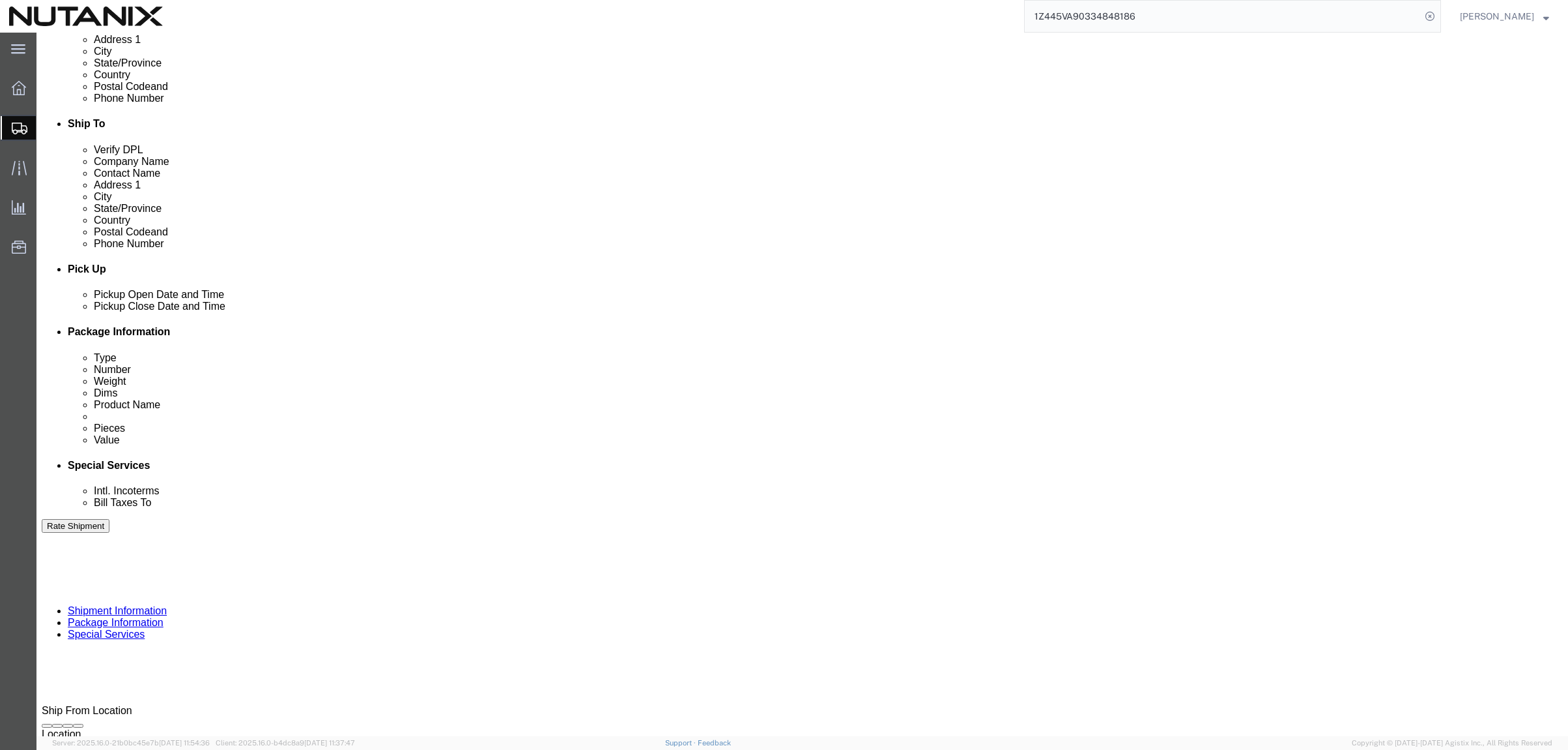
click icon
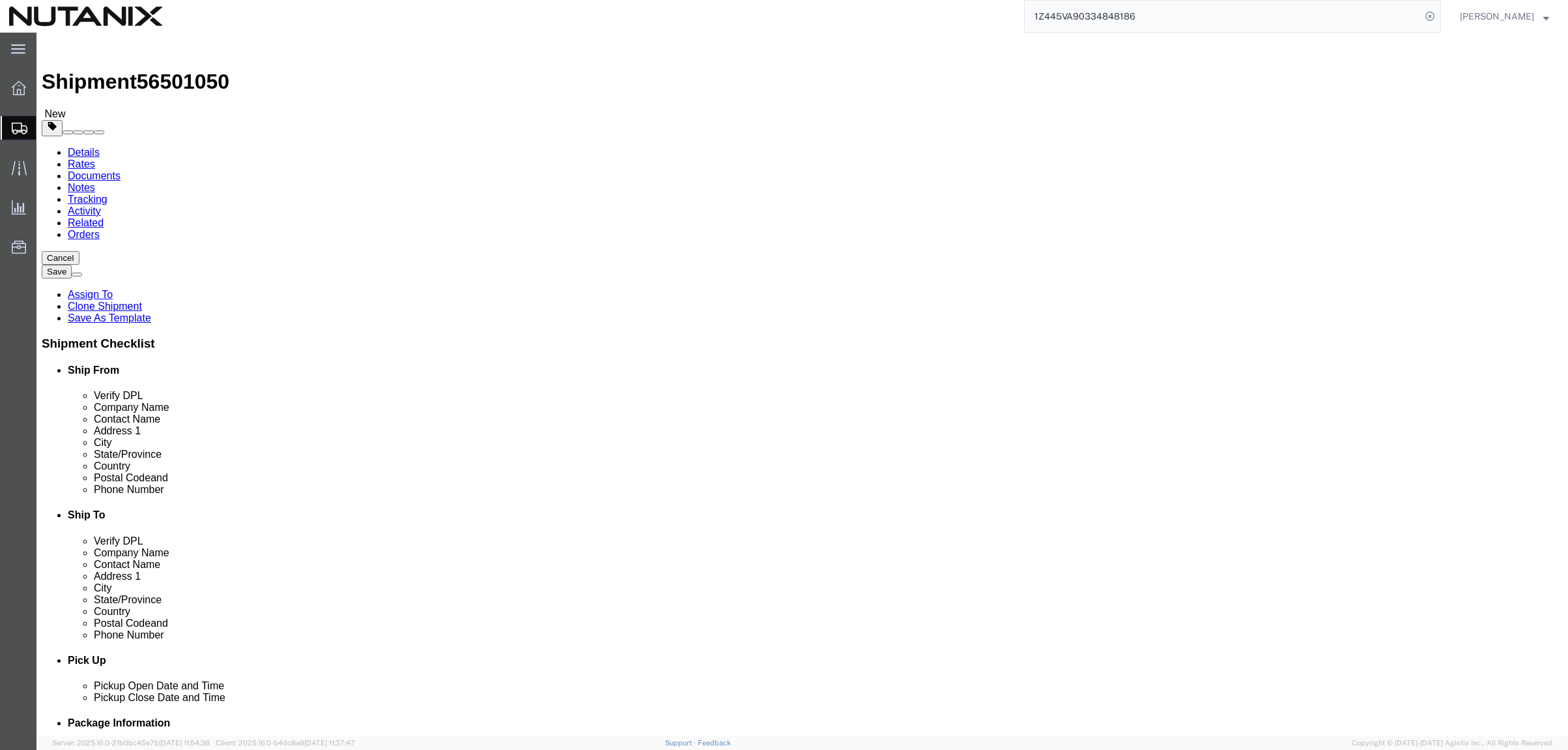
drag, startPoint x: 272, startPoint y: 277, endPoint x: 181, endPoint y: 264, distance: 91.9
click div "Package Type Select Envelope Large Box Medium Box PAK Rack Small Box Tube Your …"
type input "12"
type input "8"
type input "6"
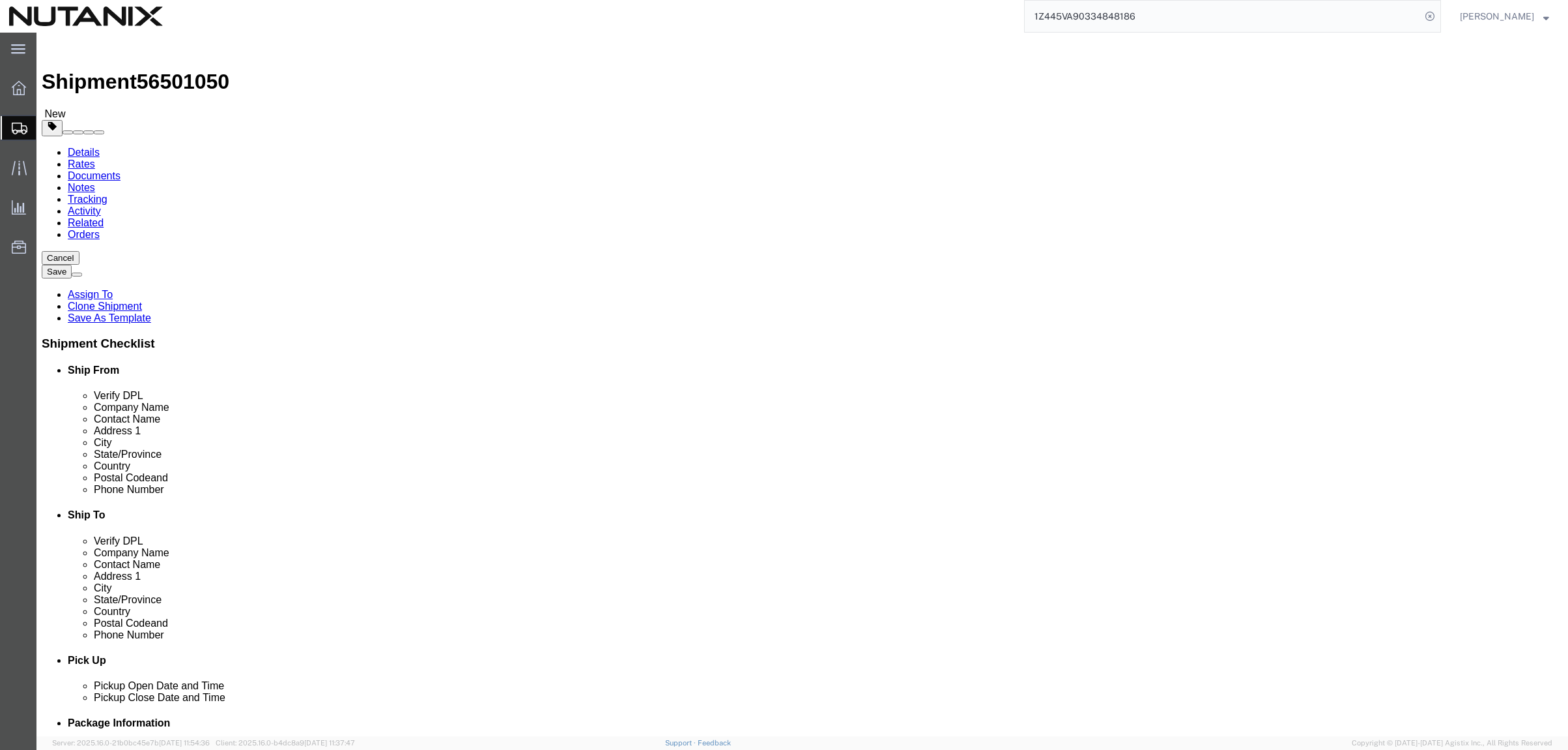
type input "1"
click dd "1.00 Each"
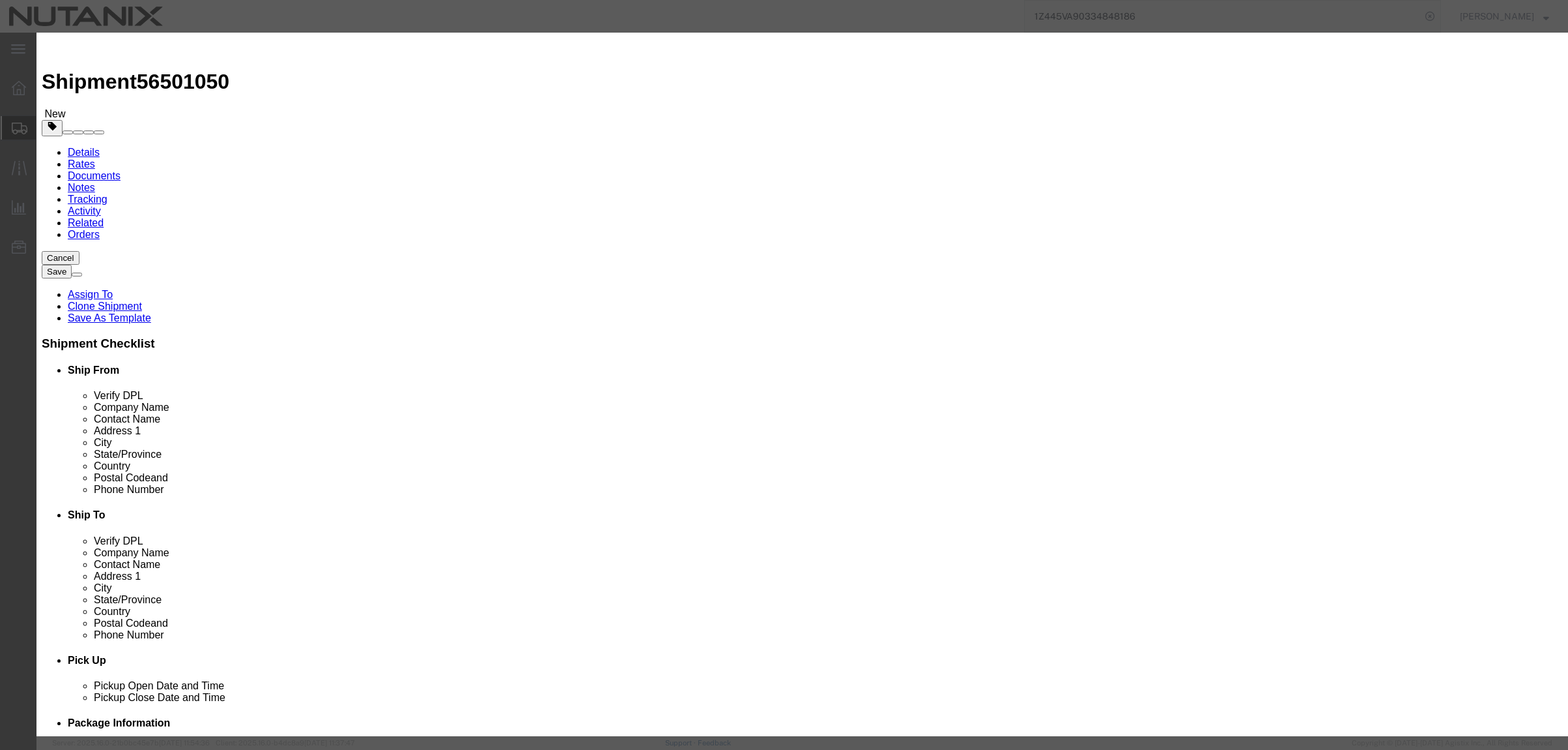
drag, startPoint x: 606, startPoint y: 97, endPoint x: 436, endPoint y: 92, distance: 170.1
click div "Product Name Empty RLTB"
type input "Personal belongings"
click button "Save & Close"
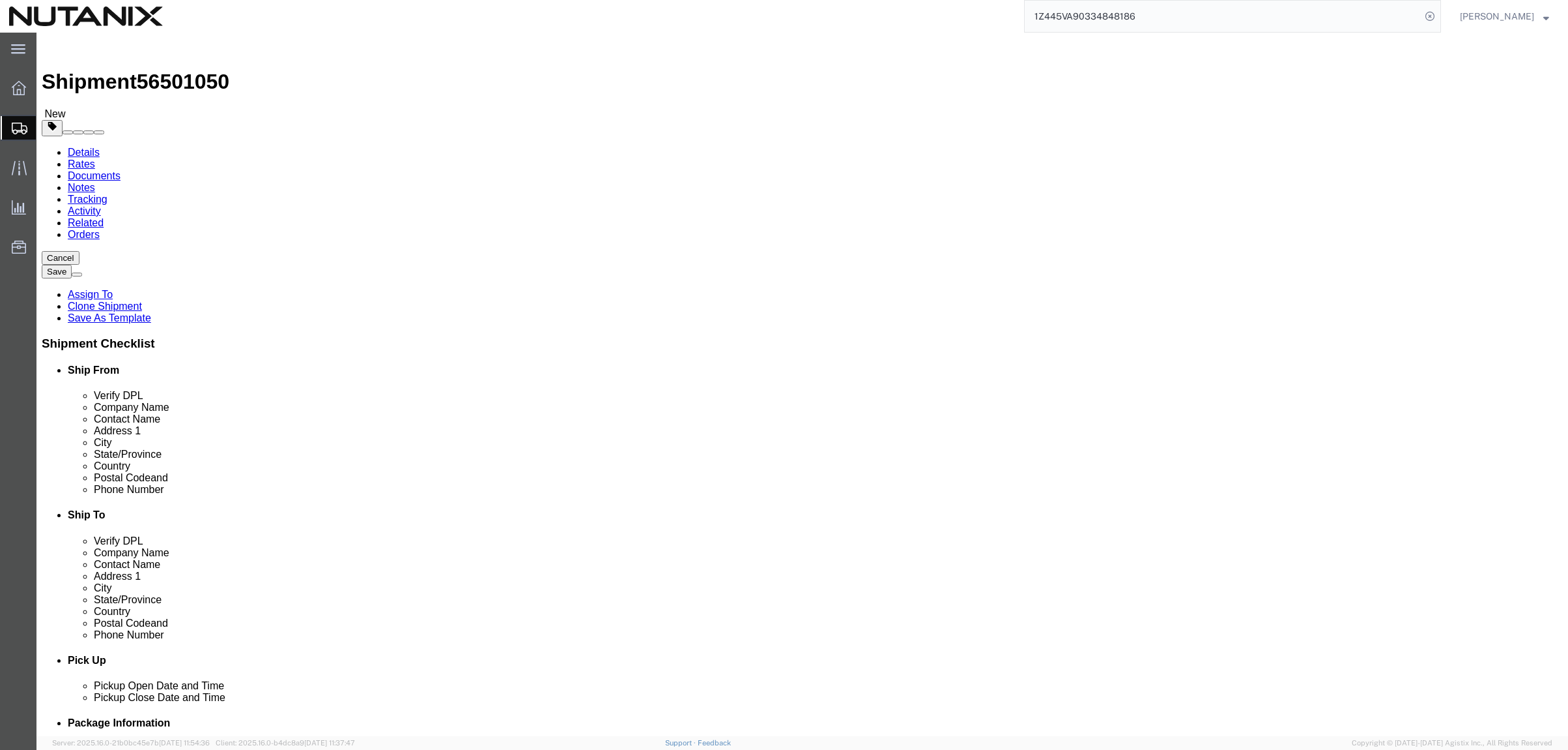
drag, startPoint x: 1236, startPoint y: 512, endPoint x: 1336, endPoint y: 517, distance: 100.1
click button "Continue"
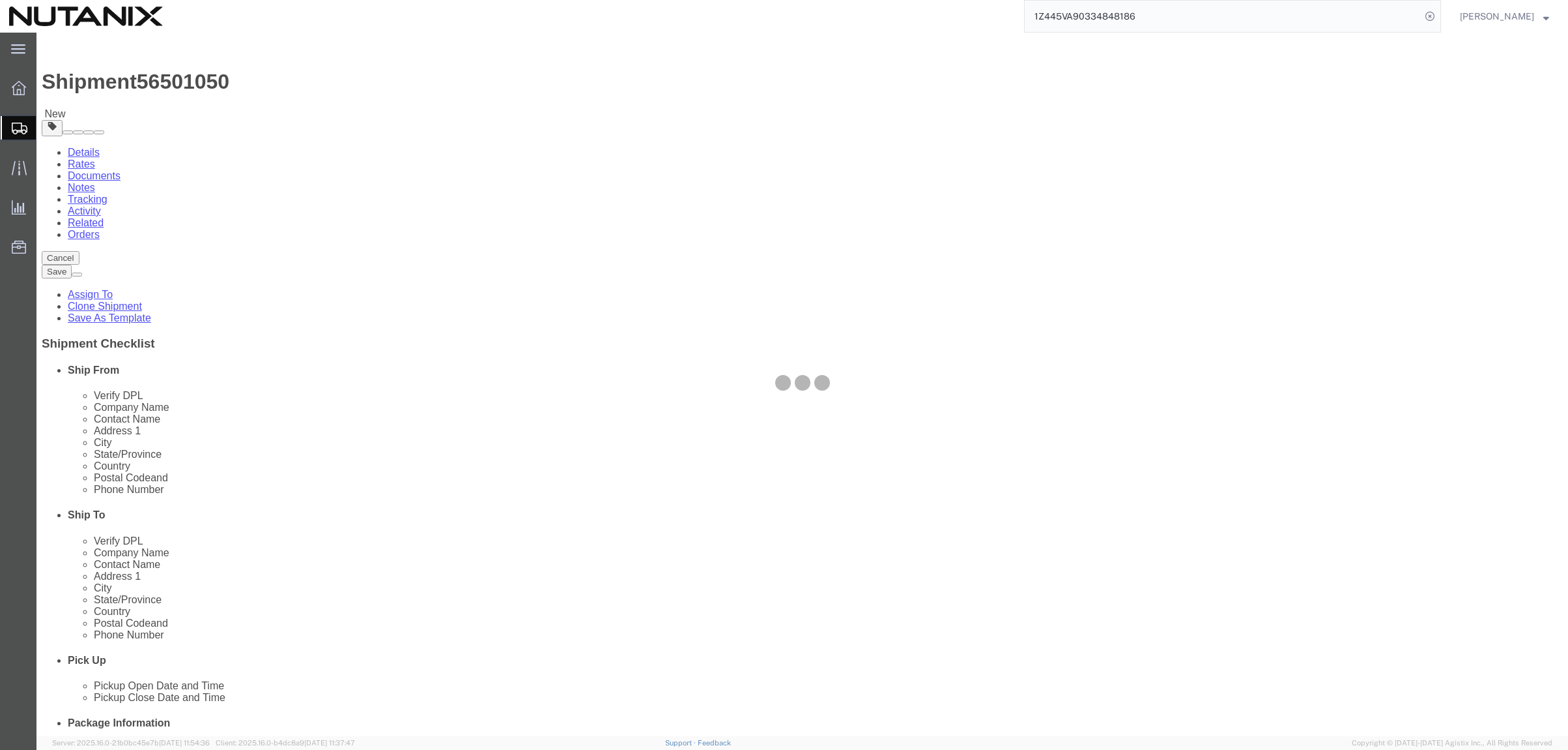
select select
select select "COSTCENTER"
select select "59656"
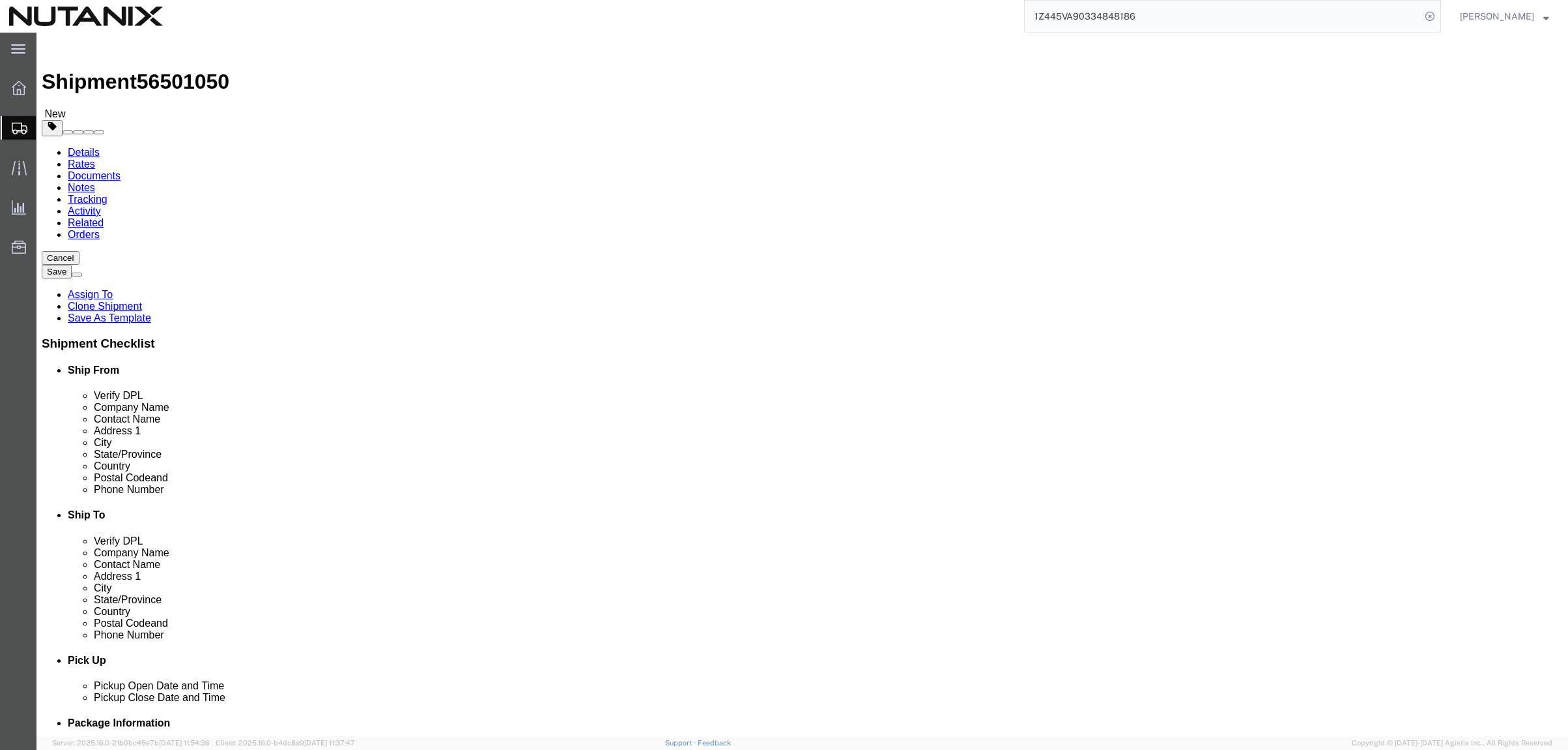
drag, startPoint x: 29, startPoint y: 534, endPoint x: 171, endPoint y: 429, distance: 176.6
click input "Return Label Required"
checkbox input "false"
select select
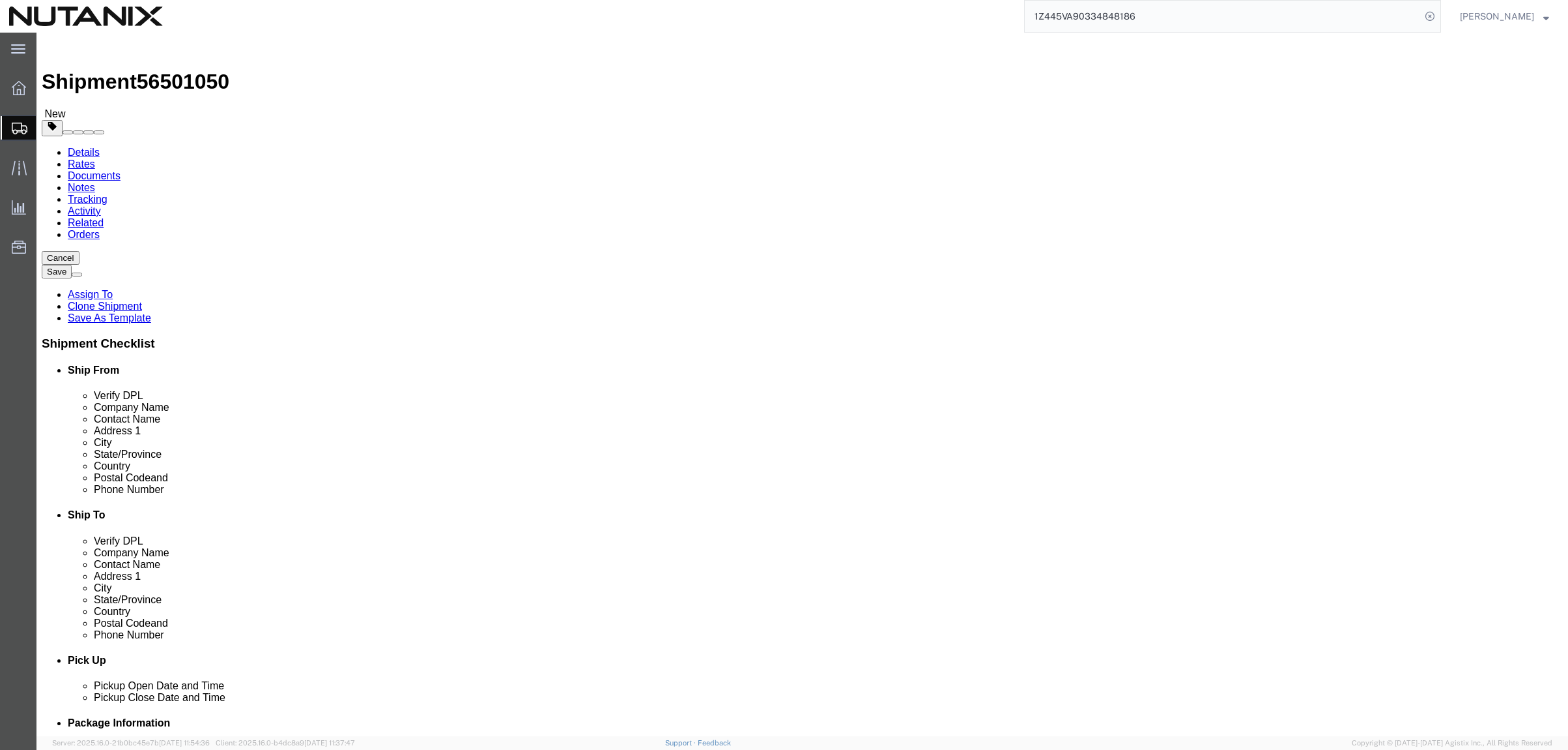
click select "Select Address Service Requested Carrier Leave If No Response Change Service Re…"
click div "Services Select one or more Air Ride Truck Blanket Wrap Carnet Consolidated Shi…"
click select "Select Adult Signature Required Direct Signature Required No Signature Required…"
select select "SignReqOnDeliveryFlag"
click select "Select Adult Signature Required Direct Signature Required No Signature Required…"
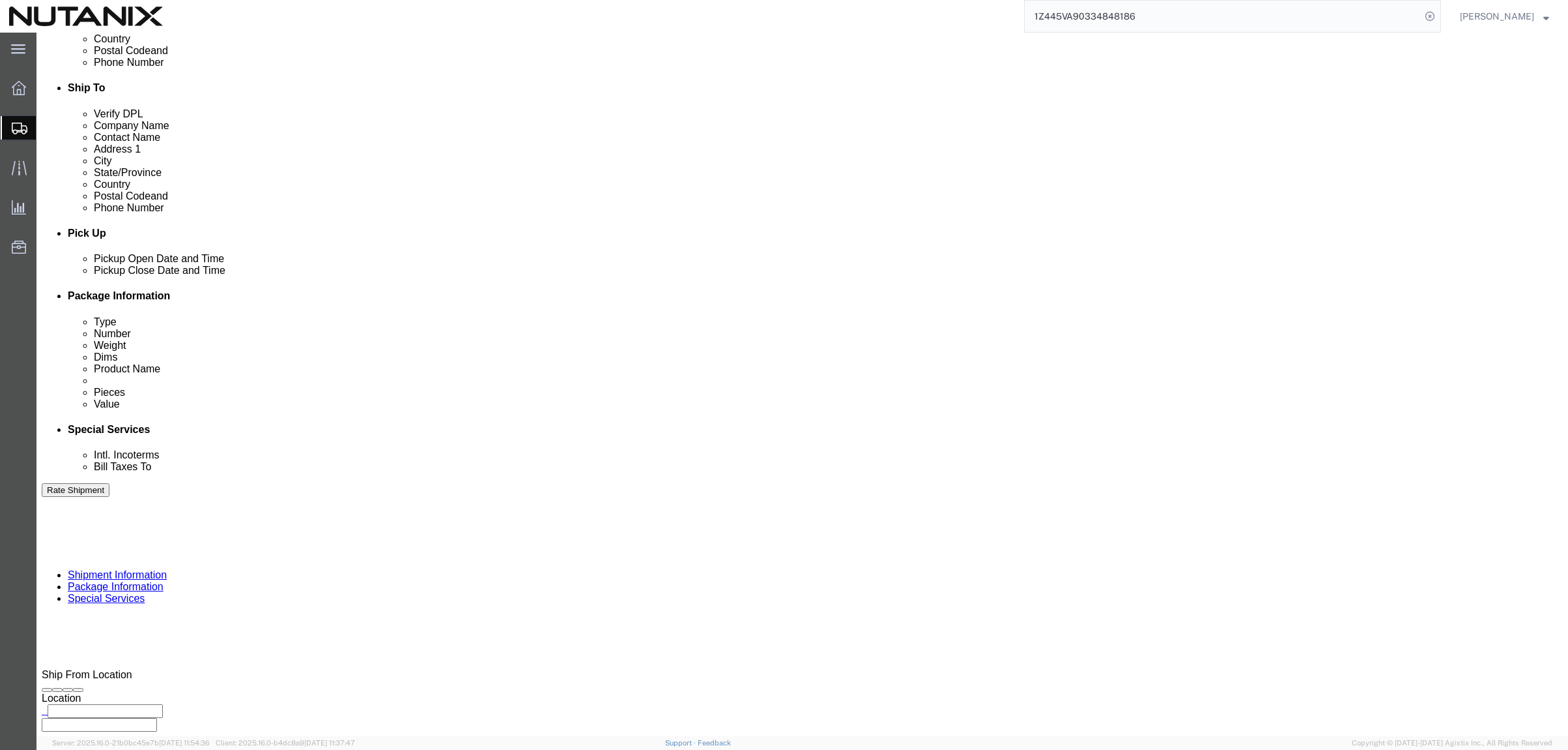
scroll to position [521, 0]
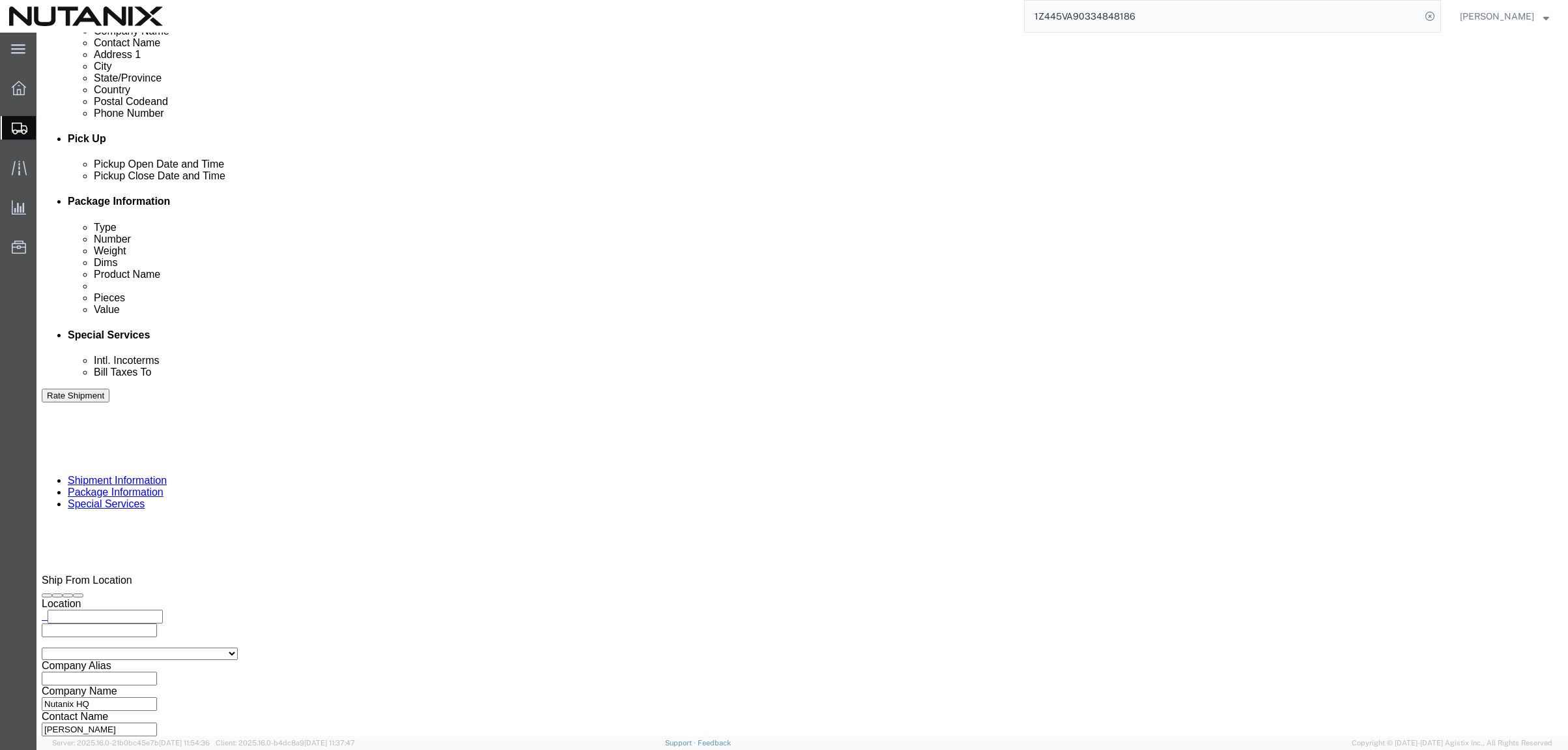
click input "text"
paste input "[PERSON_NAME][EMAIL_ADDRESS][PERSON_NAME][DOMAIN_NAME]"
type input "[PERSON_NAME][EMAIL_ADDRESS][PERSON_NAME][DOMAIN_NAME]"
click ul "[PERSON_NAME][EMAIL_ADDRESS][PERSON_NAME][DOMAIN_NAME] (new)"
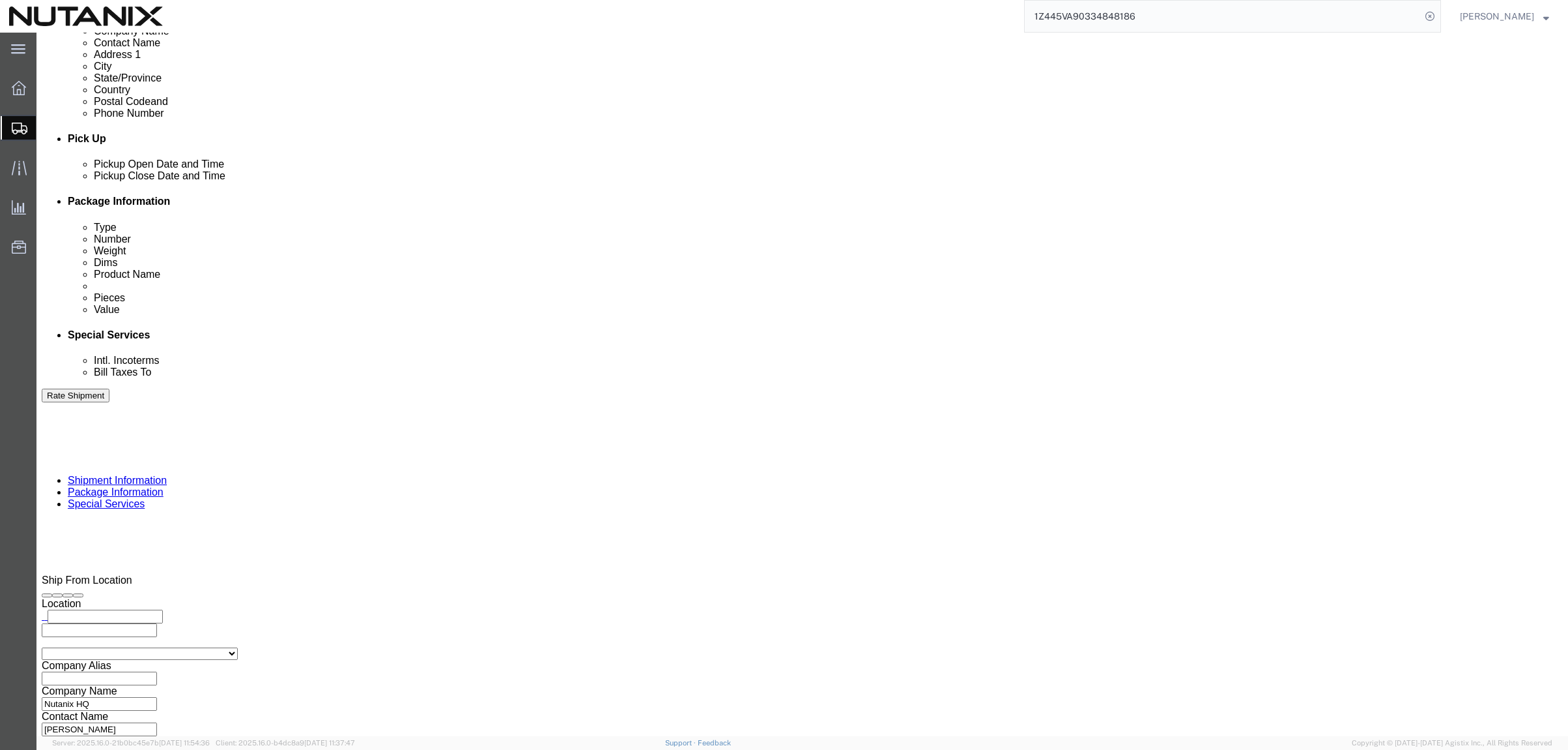
paste input "[EMAIL_ADDRESS][PERSON_NAME][DOMAIN_NAME]"
type input "[EMAIL_ADDRESS][PERSON_NAME][DOMAIN_NAME]"
type input "[PERSON_NAME][EMAIL_ADDRESS][PERSON_NAME][DOMAIN_NAME],[DOMAIN_NAME][EMAIL_ADDR…"
click button "Rate Shipment"
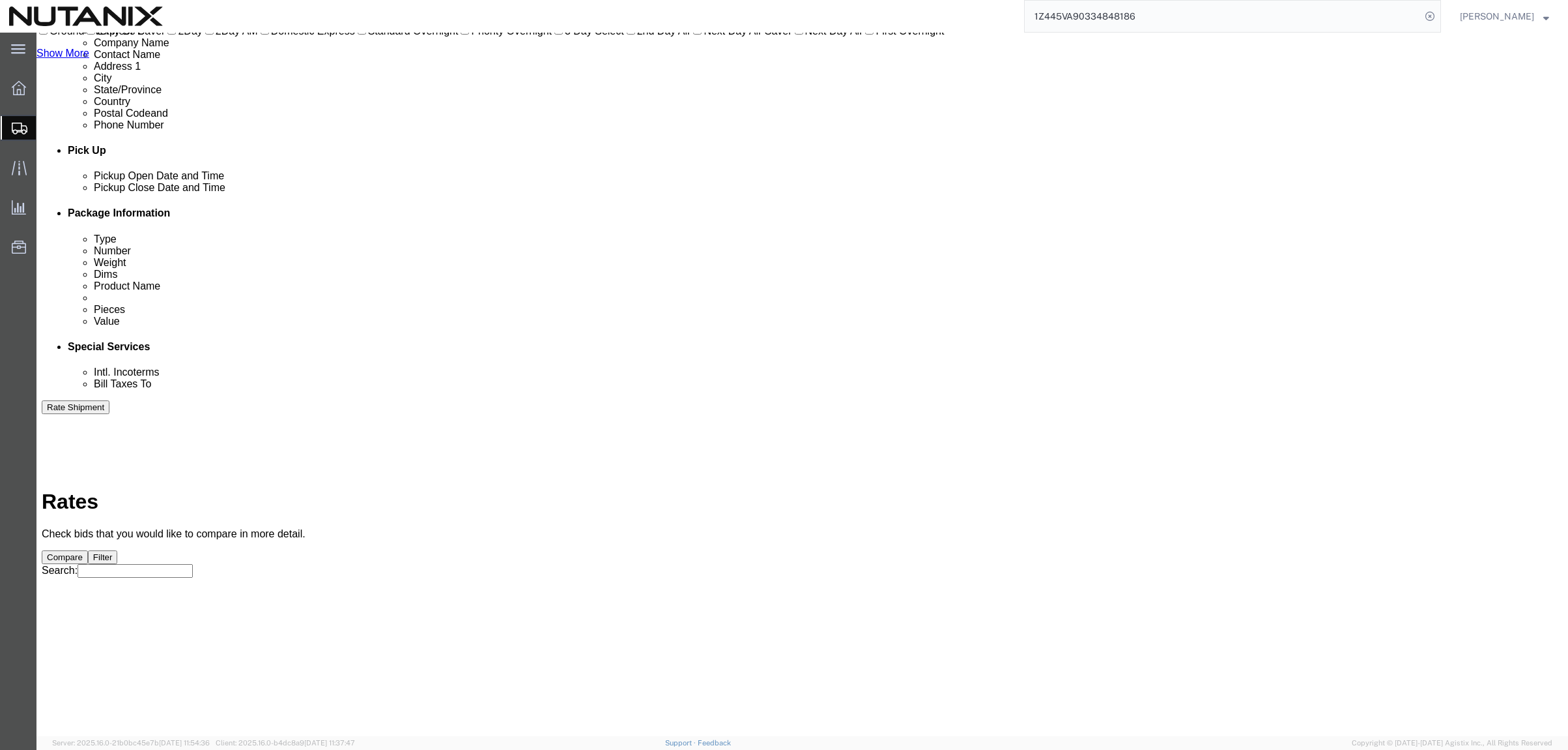
scroll to position [0, 0]
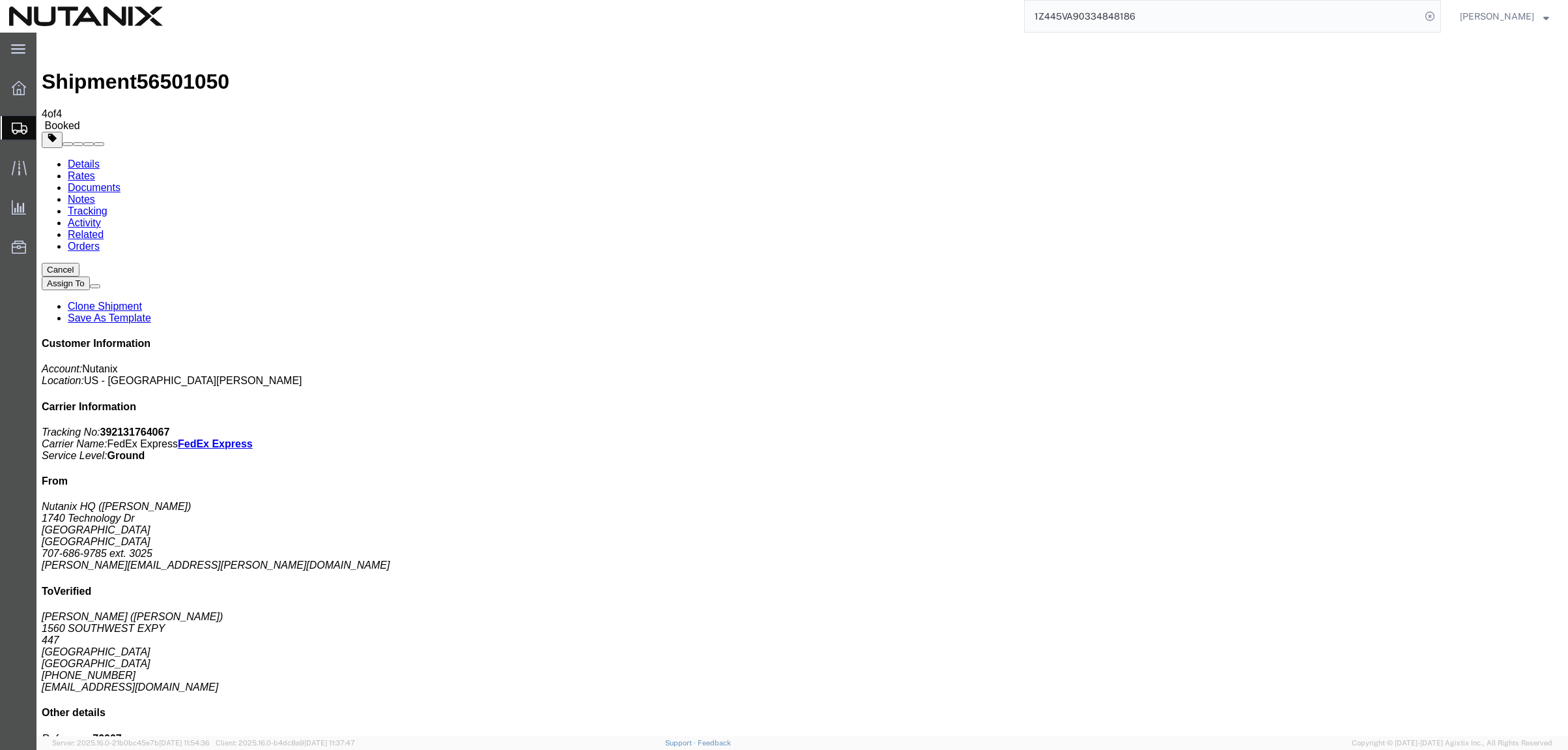
click at [0, 0] on span "Create Shipment" at bounding box center [0, 0] width 0 height 0
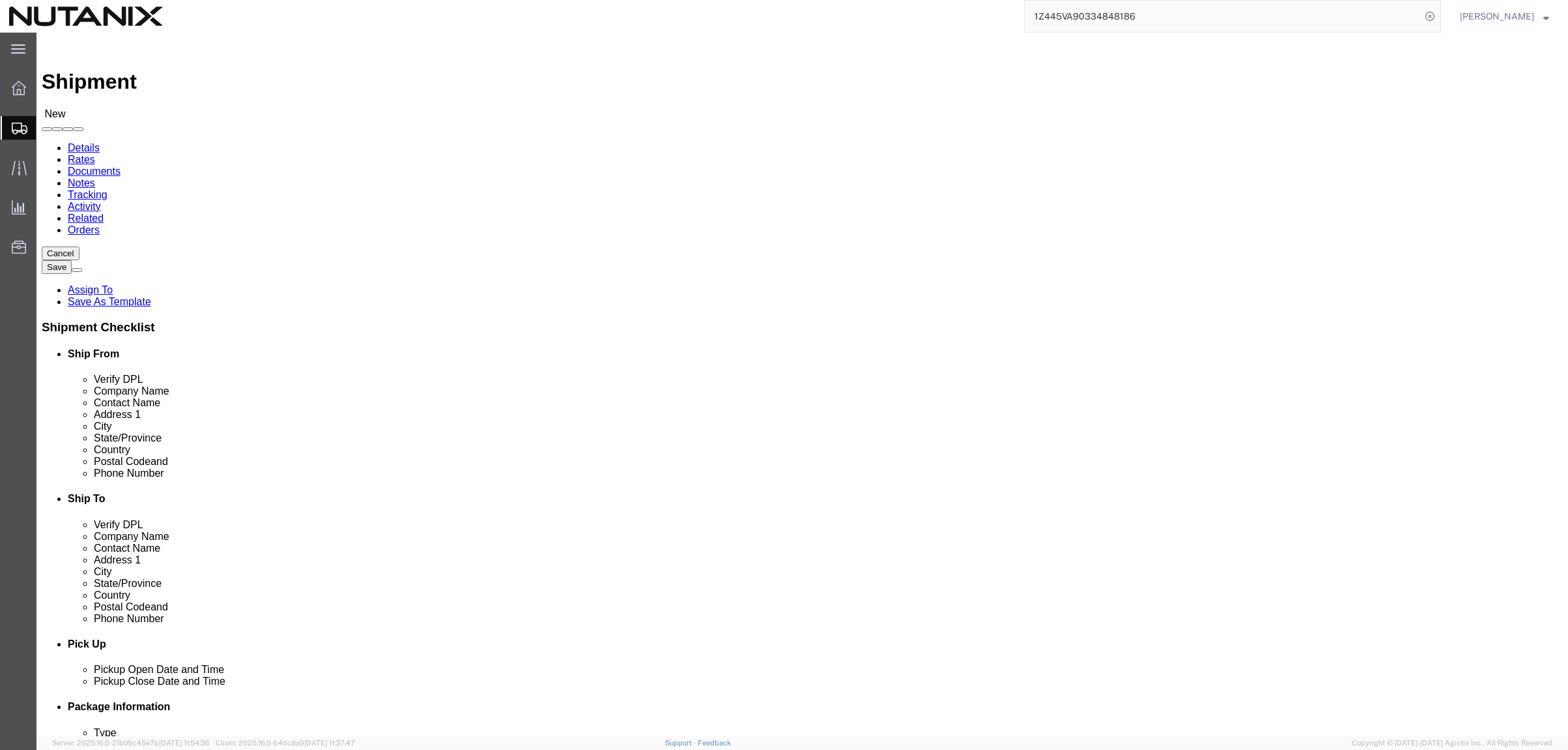
click input "text"
type input "[PERSON_NAME]"
click p "- Nutanix HQ - ([PERSON_NAME]) [STREET_ADDRESS]"
select select "CA"
type input "[PERSON_NAME]"
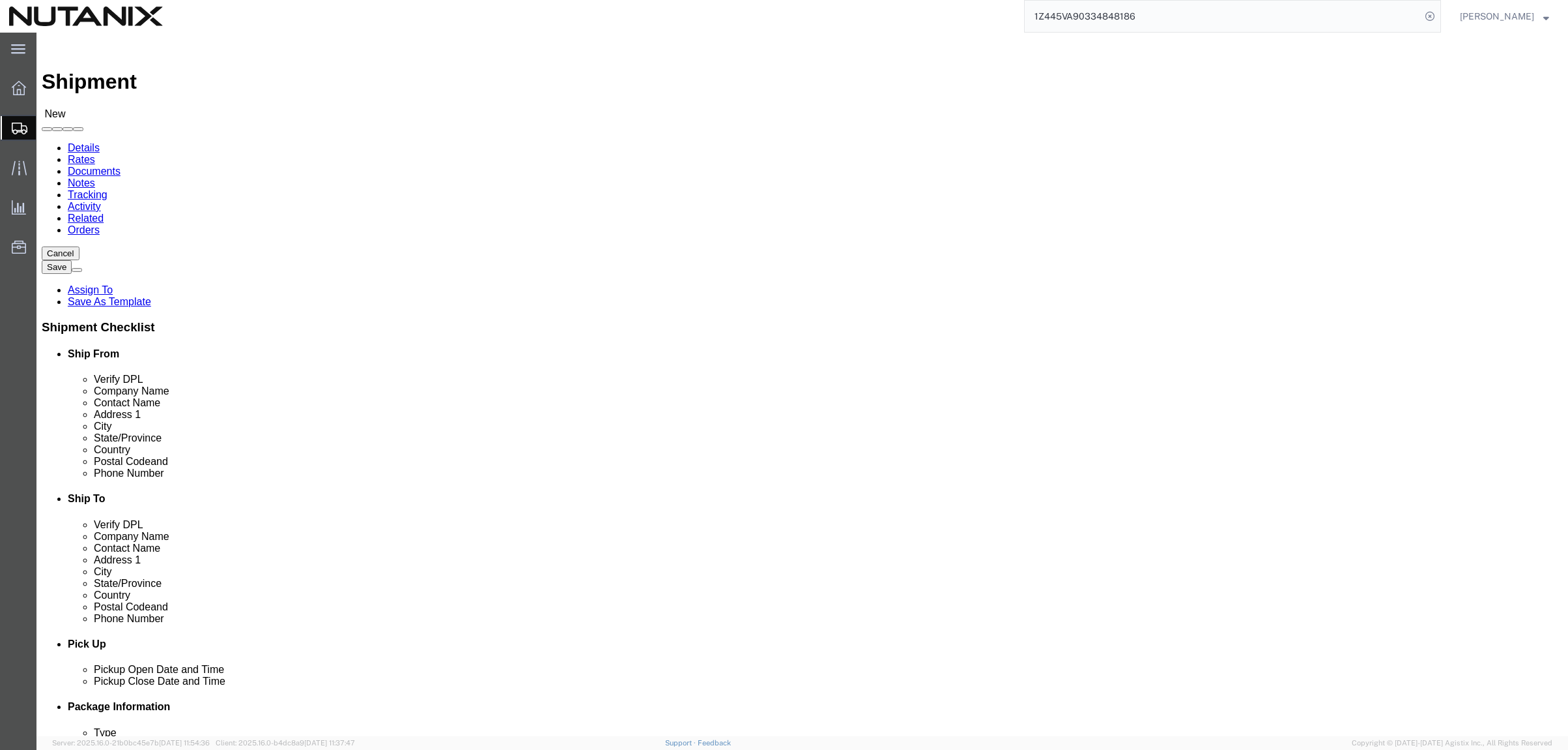
click input "text"
click p "- NUTANIX Dubai - ([PERSON_NAME]) [PERSON_NAME] Tower [STREET_ADDRESS]"
type input "[PERSON_NAME]"
drag, startPoint x: 947, startPoint y: 294, endPoint x: 822, endPoint y: 291, distance: 125.0
click div "Address [STREET_ADDRESS]"
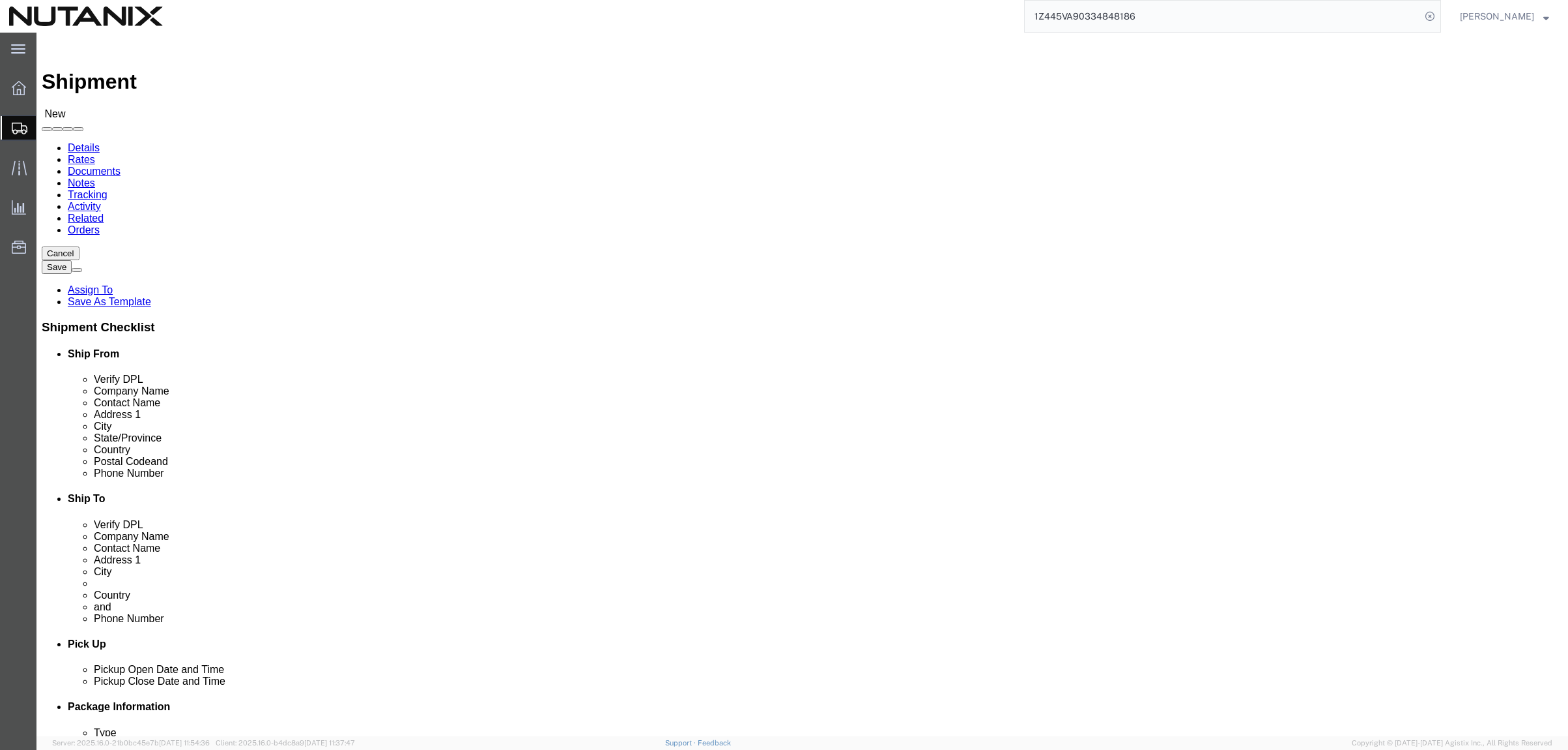
paste input "[GEOGRAPHIC_DATA] 4"
type input "[GEOGRAPHIC_DATA] 4"
drag, startPoint x: 983, startPoint y: 315, endPoint x: 695, endPoint y: 305, distance: 288.2
click div "Location Select Select My Profile Location [GEOGRAPHIC_DATA] - [GEOGRAPHIC_DATA…"
paste input "LT, 37th Floo"
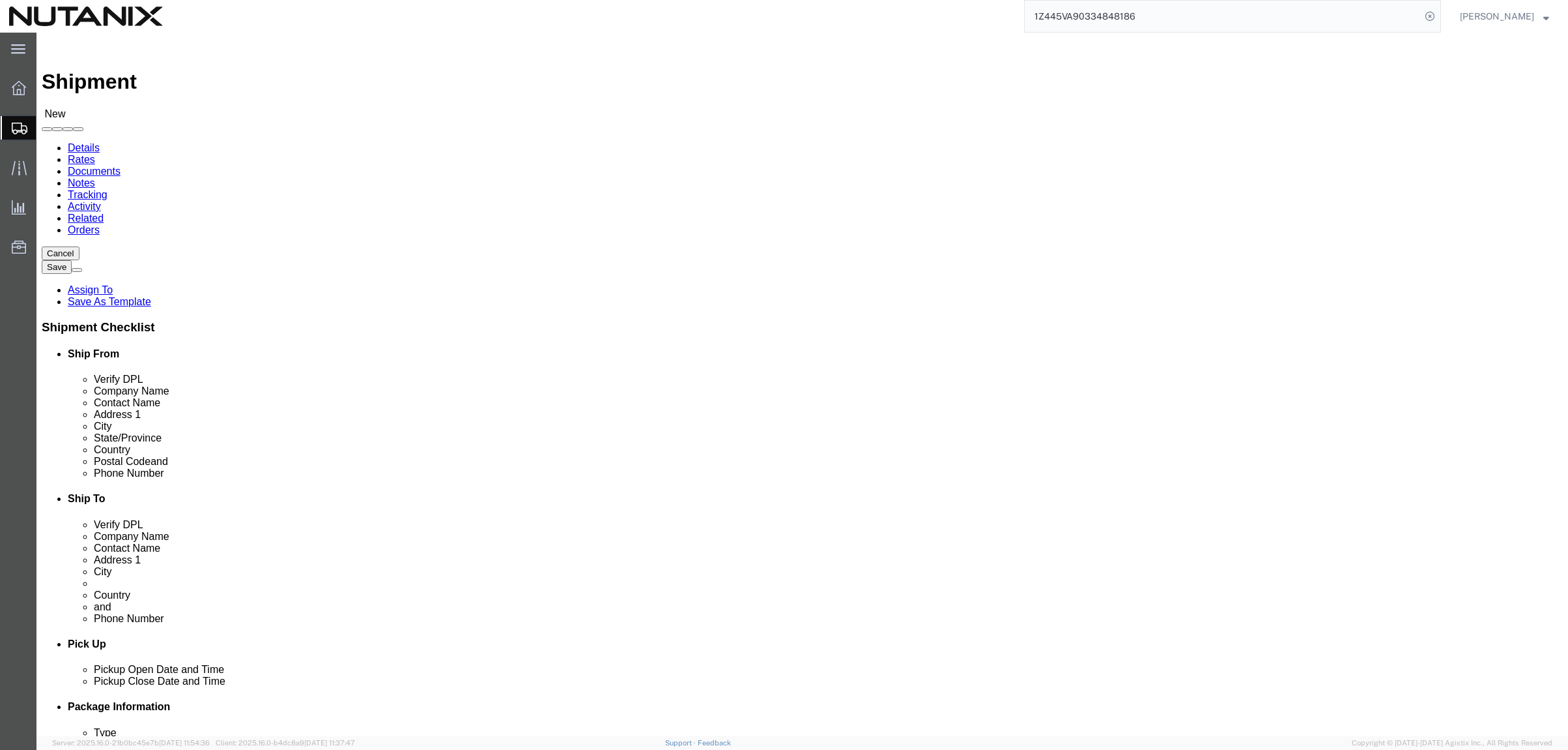
type input "JLT, 37th Floor"
type input "[GEOGRAPHIC_DATA]"
drag, startPoint x: 1010, startPoint y: 468, endPoint x: 743, endPoint y: 458, distance: 267.2
click div "Email"
paste input "amal.fakih"
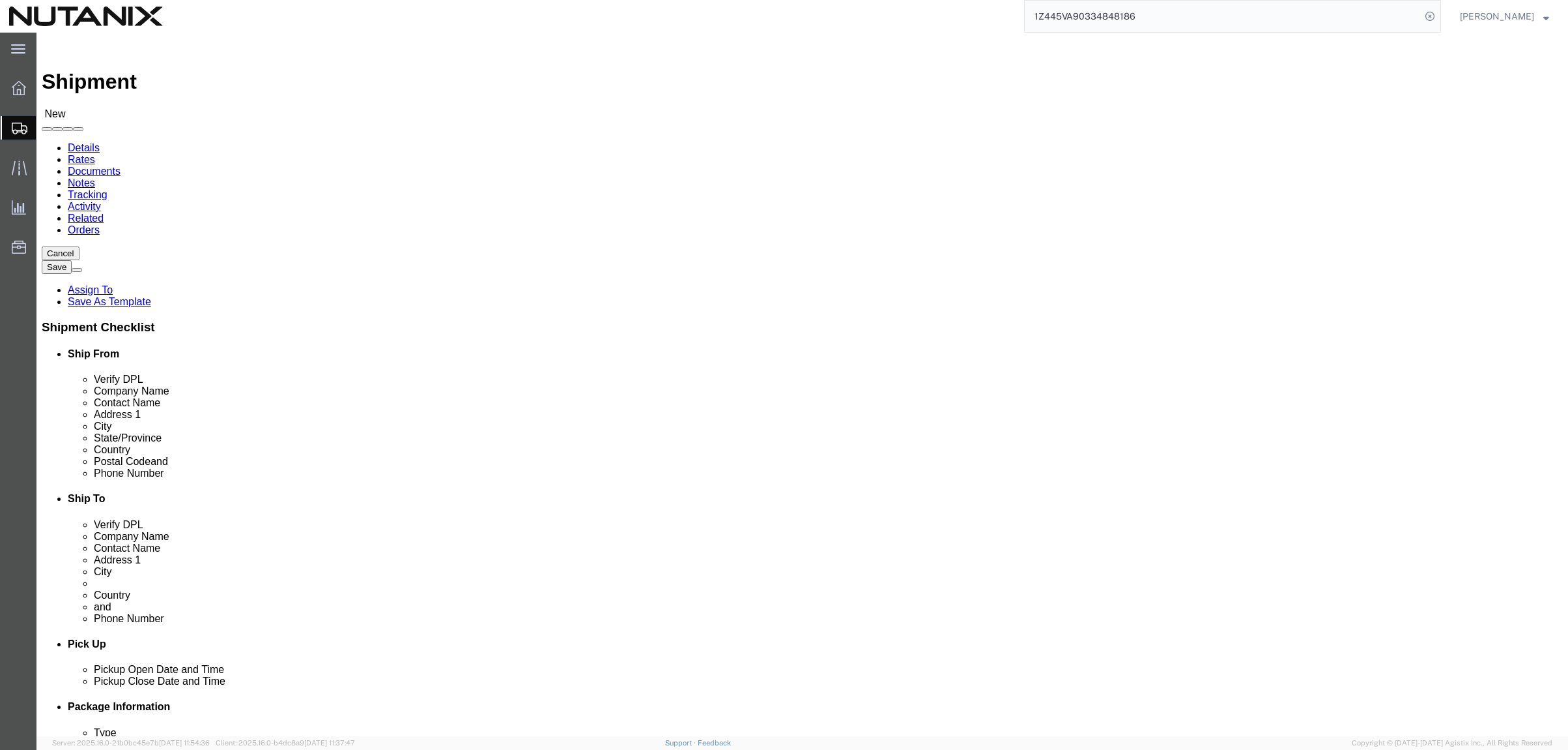
type input "[EMAIL_ADDRESS][DOMAIN_NAME]"
checkbox input "true"
drag, startPoint x: 949, startPoint y: 446, endPoint x: 721, endPoint y: 411, distance: 230.7
click div "Location Select Select My Profile Location [GEOGRAPHIC_DATA] - [GEOGRAPHIC_DATA…"
type input "971529855771"
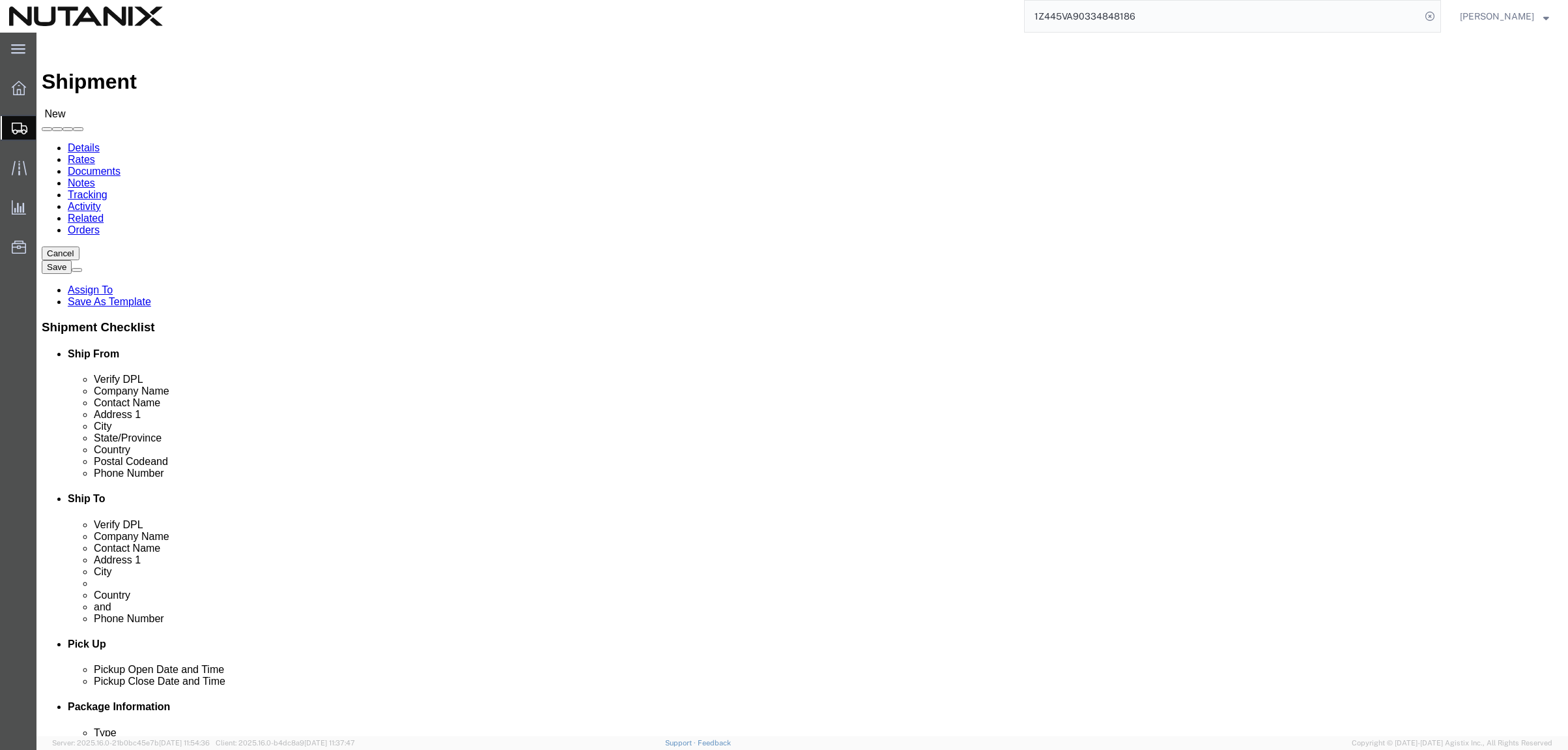
click span
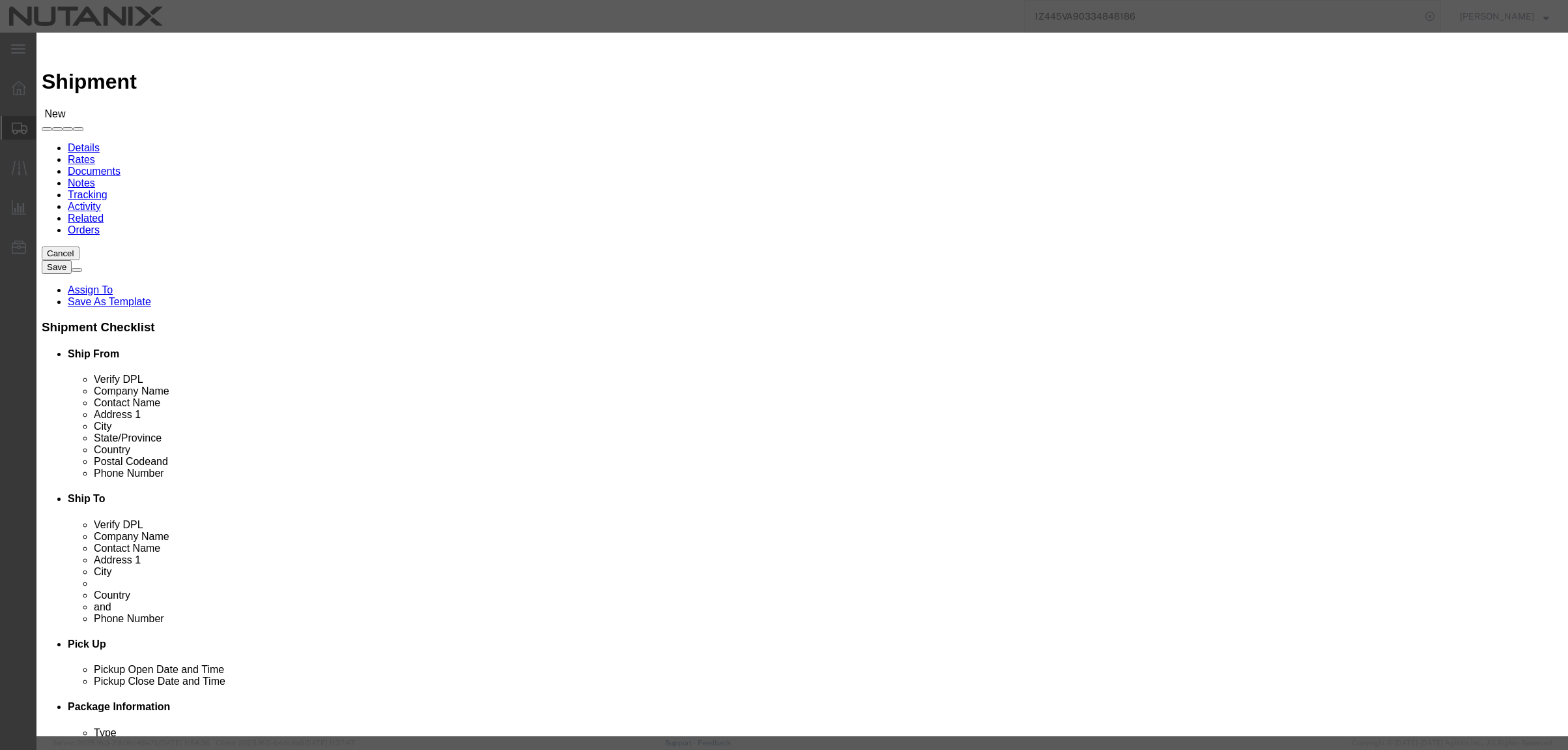
click input "checkbox"
checkbox input "true"
click button "Save"
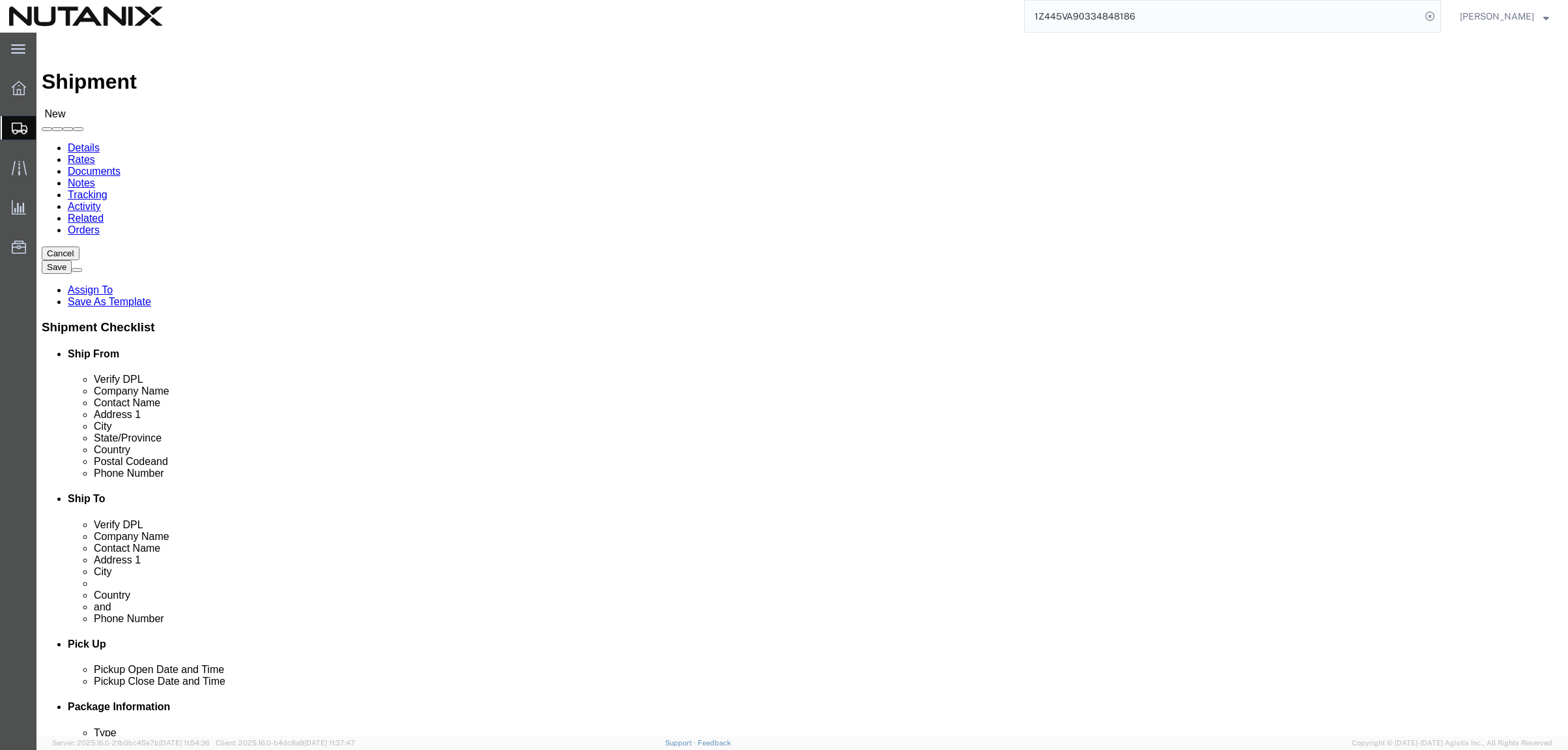
paste input "[PERSON_NAME]"
drag, startPoint x: 975, startPoint y: 261, endPoint x: 676, endPoint y: 275, distance: 299.3
click div "Contact Name [PERSON_NAME] [PERSON_NAME]"
type input "[PERSON_NAME]"
click span
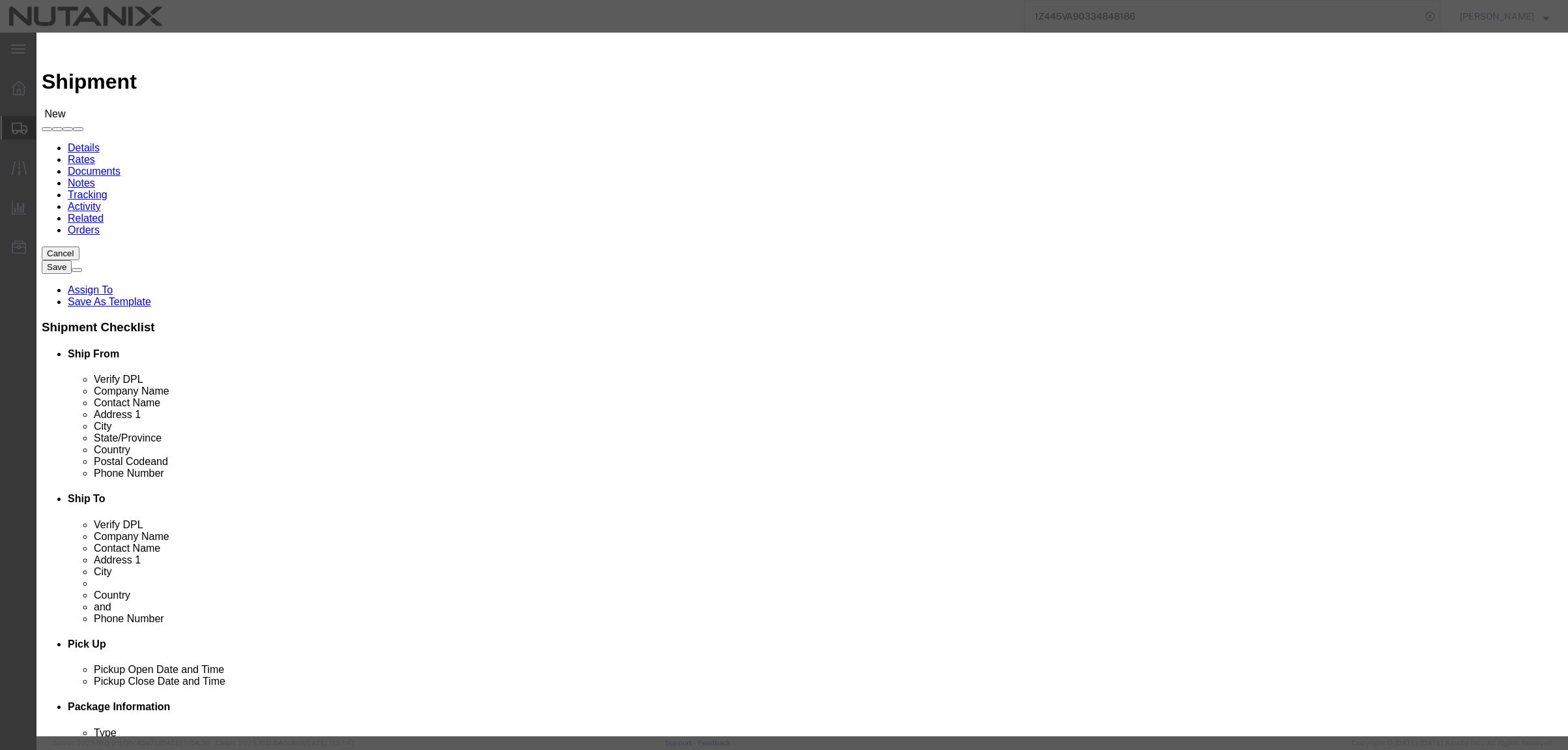
click input "checkbox"
checkbox input "true"
click button "Save"
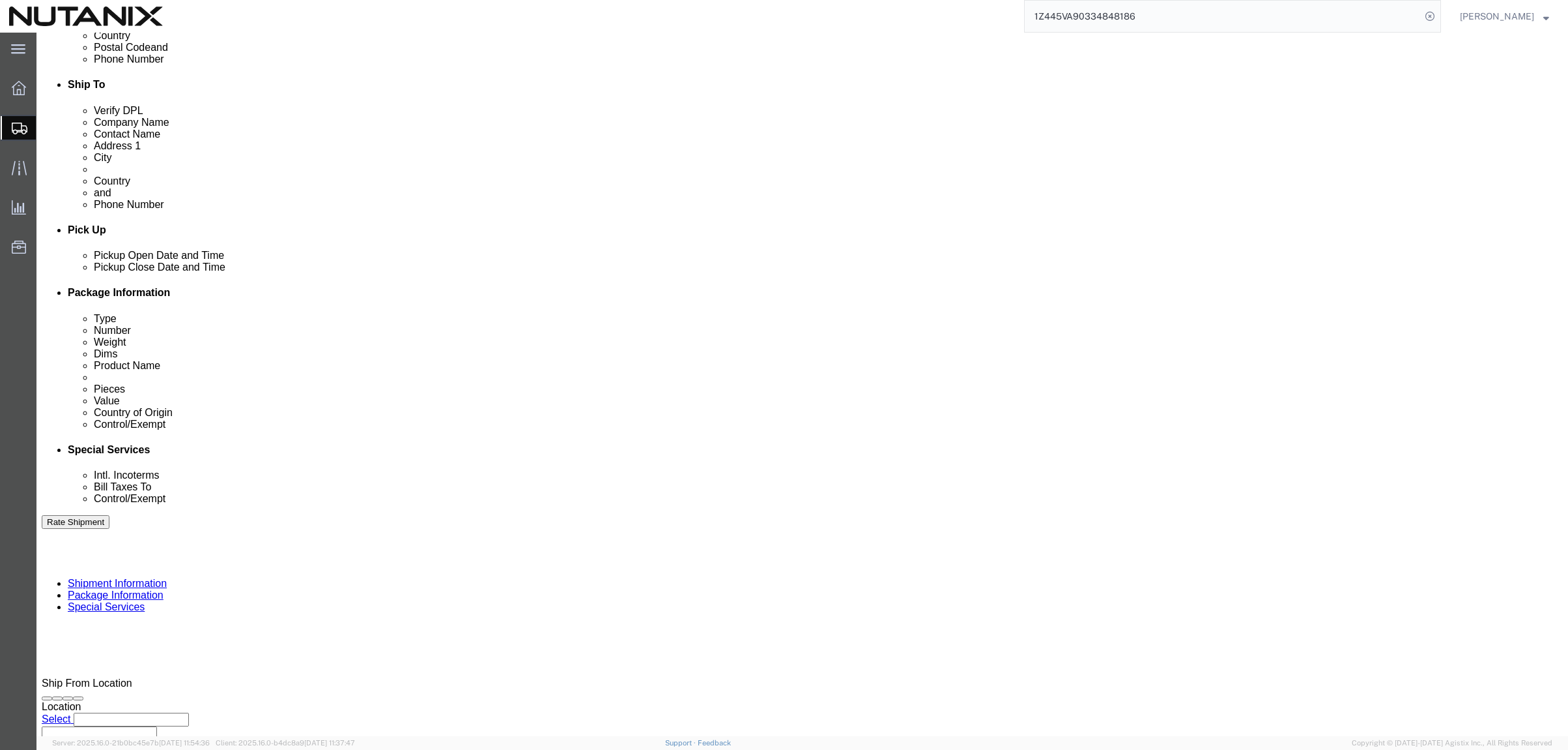
scroll to position [416, 0]
click input "text"
type input "79001"
click div "[DATE] 1:00 PM"
type input "4:00 PM"
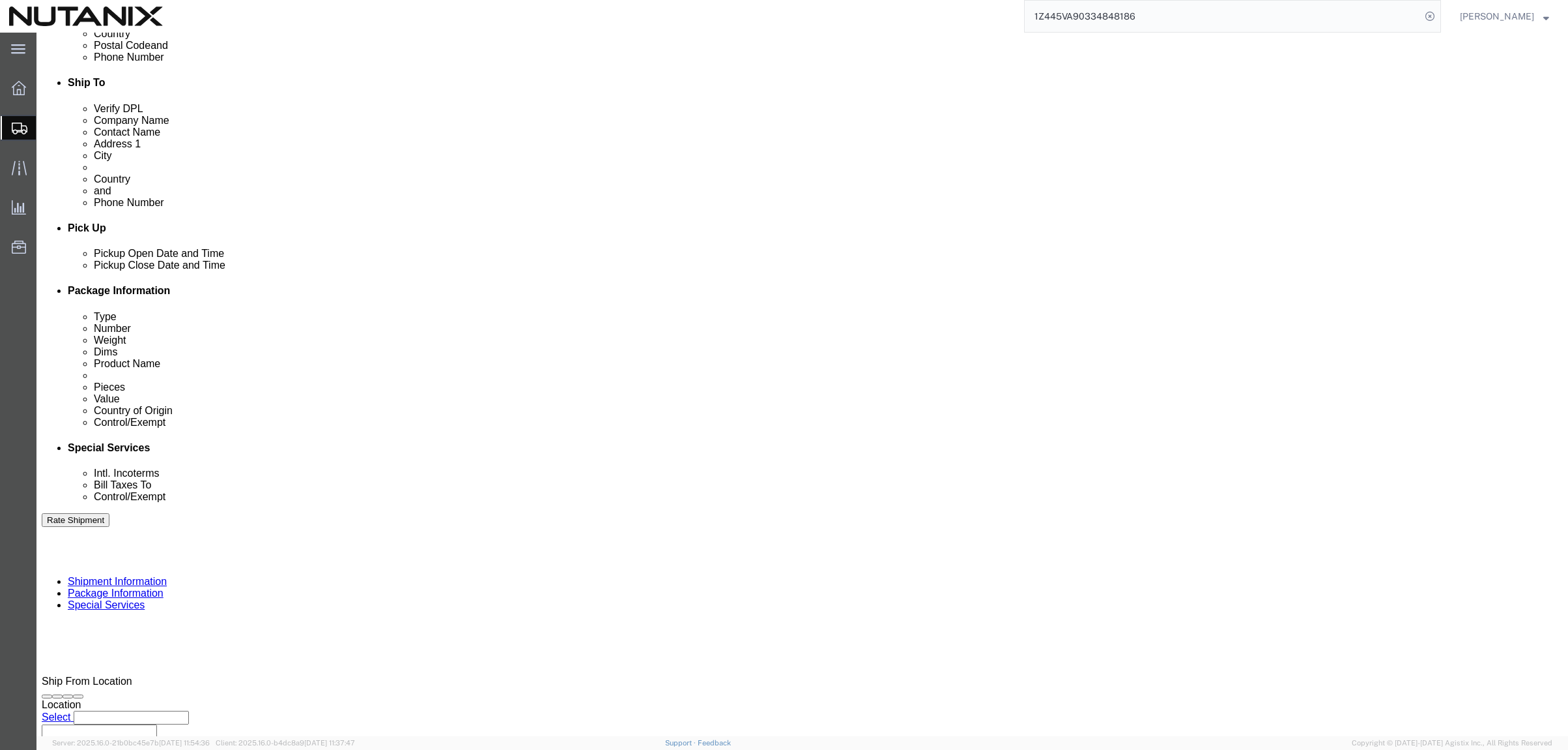
click button "Apply"
click select "Select Account Type Activity ID Airline Appointment Number ASN Batch Request # …"
select select "PURCHORD"
click select "Select Account Type Activity ID Airline Appointment Number ASN Batch Request # …"
click input "text"
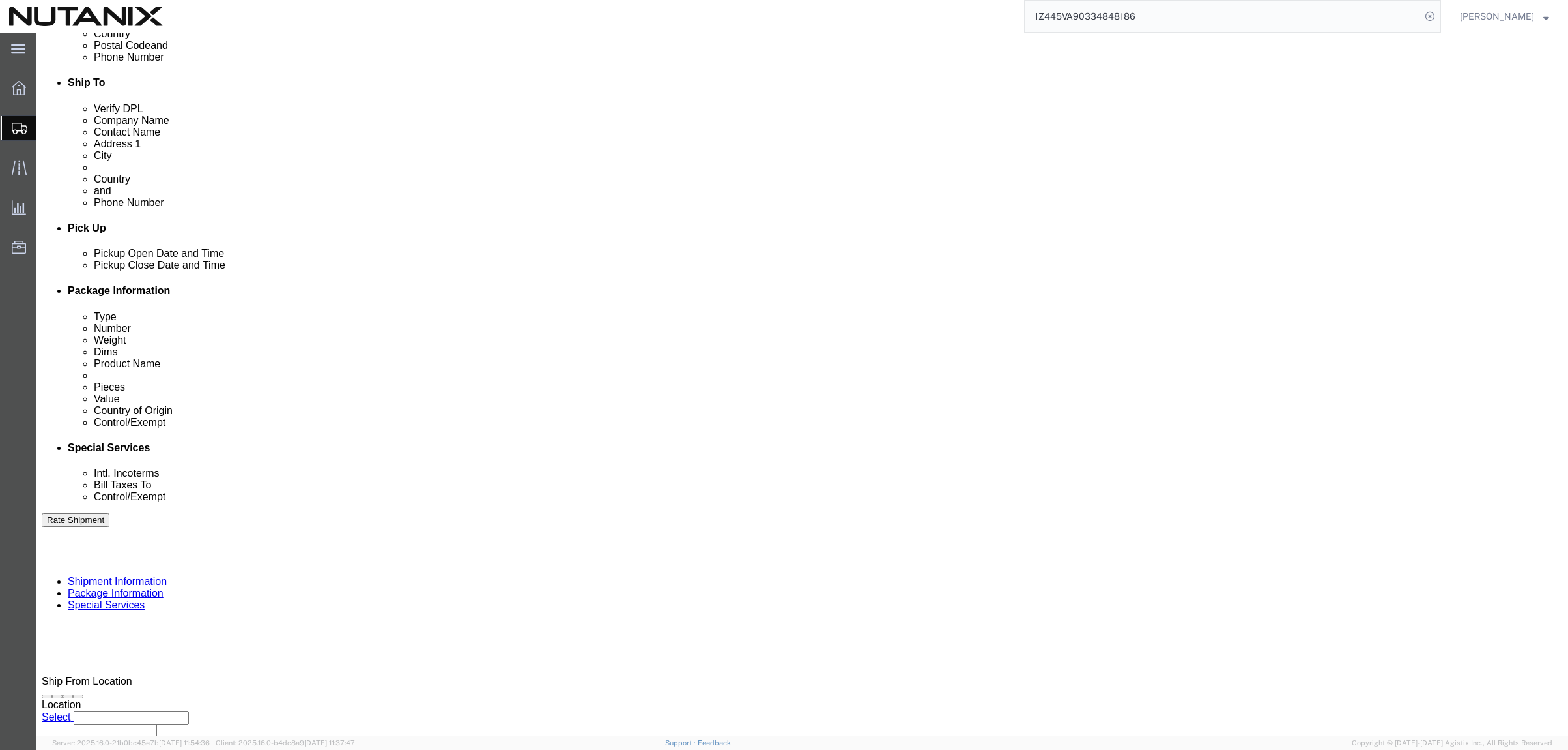
type input "Document"
click select "Select Air Less than Truckload Multi-Leg Ocean Freight Rail Small Parcel Truckl…"
select select "SMAL"
click select "Select Air Less than Truckload Multi-Leg Ocean Freight Rail Small Parcel Truckl…"
click button "Continue"
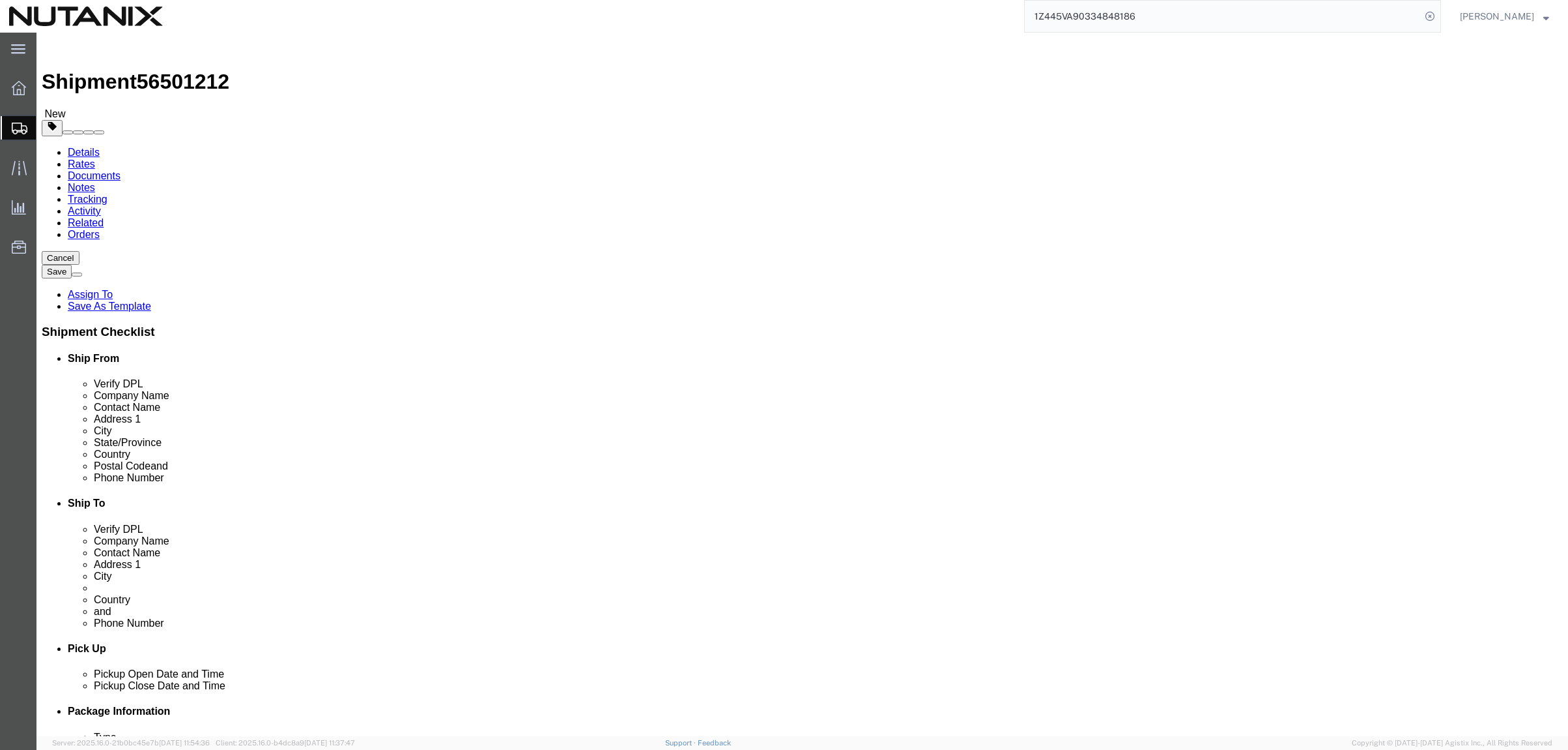
click select "Select Envelope Large Box Medium Box PAK Rack Small Box Tube Your Packaging"
select select "ENV"
click select "Select Envelope Large Box Medium Box PAK Rack Small Box Tube Your Packaging"
type input "9.50"
type input "12.50"
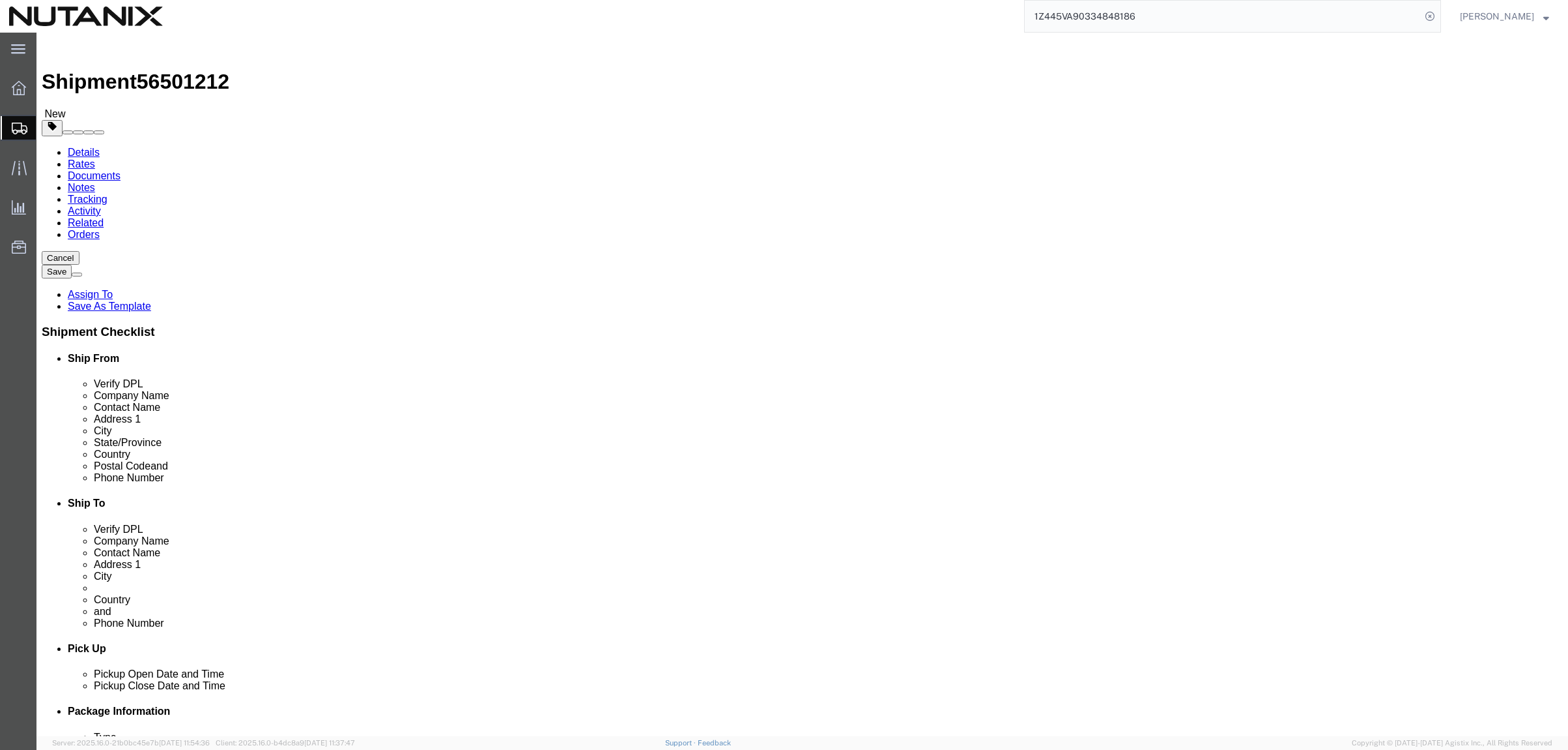
type input "0.25"
type input "1"
click span
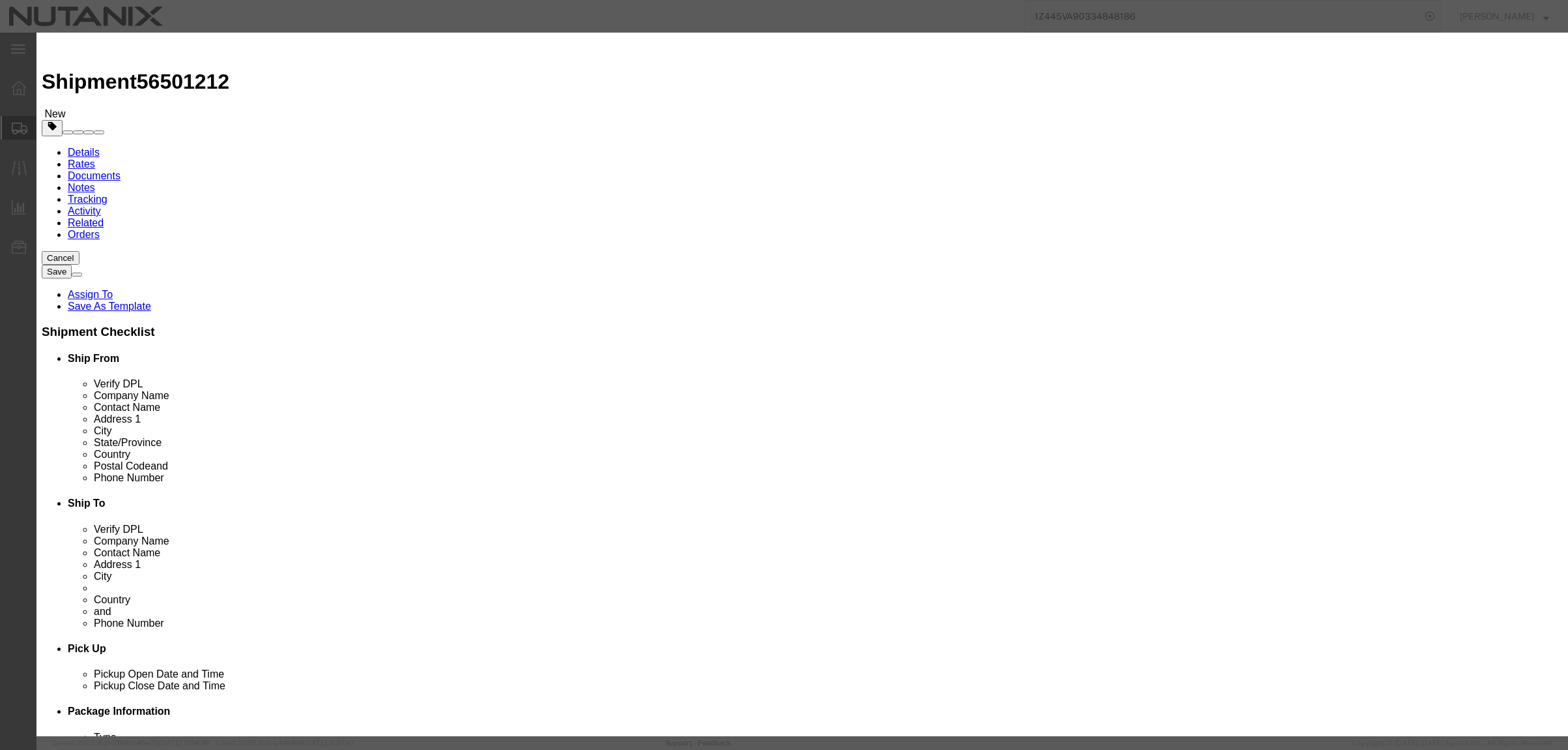
click input "text"
type input "Bank of America Card"
type input "1"
select select "USD"
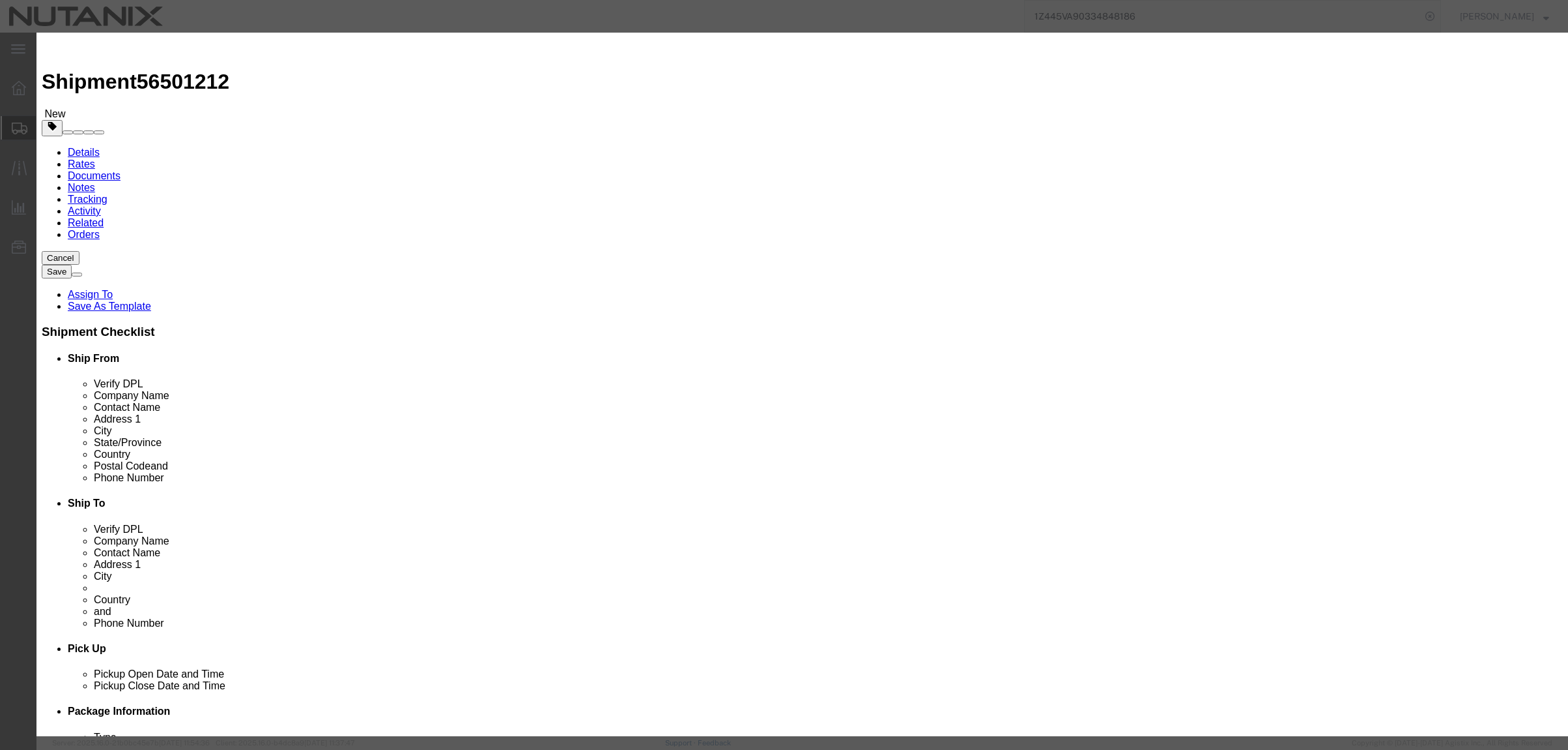
click select "Select [GEOGRAPHIC_DATA] [GEOGRAPHIC_DATA] [GEOGRAPHIC_DATA] [GEOGRAPHIC_DATA] …"
select select "US"
click select "Select [GEOGRAPHIC_DATA] [GEOGRAPHIC_DATA] [GEOGRAPHIC_DATA] [GEOGRAPHIC_DATA] …"
click select "Select ATF BIS DEA EPA FDA FTR ITAR OFAC Other (OPA)"
select select "FTR"
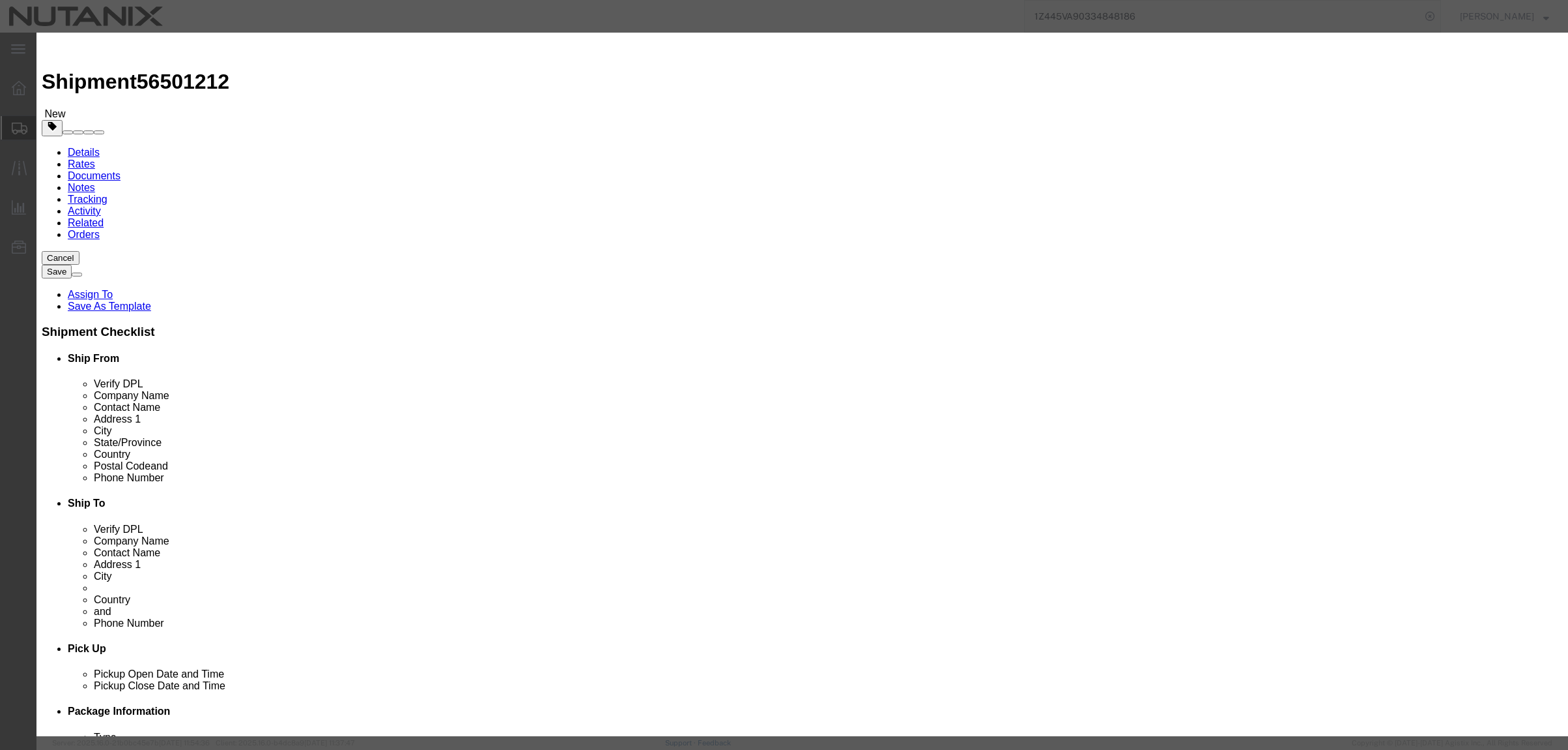
click select "Select ATF BIS DEA EPA FDA FTR ITAR OFAC Other (OPA)"
click select "Select 30.2(d)(2) 30.36 30.37(a) 30.37(f) 30.37(g) 30.37(h) 30.37(i) 30.37(j) 3…"
select select "30.37(a)"
click select "Select 30.2(d)(2) 30.36 30.37(a) 30.37(f) 30.37(g) 30.37(h) 30.37(i) 30.37(j) 3…"
click button "Save & Close"
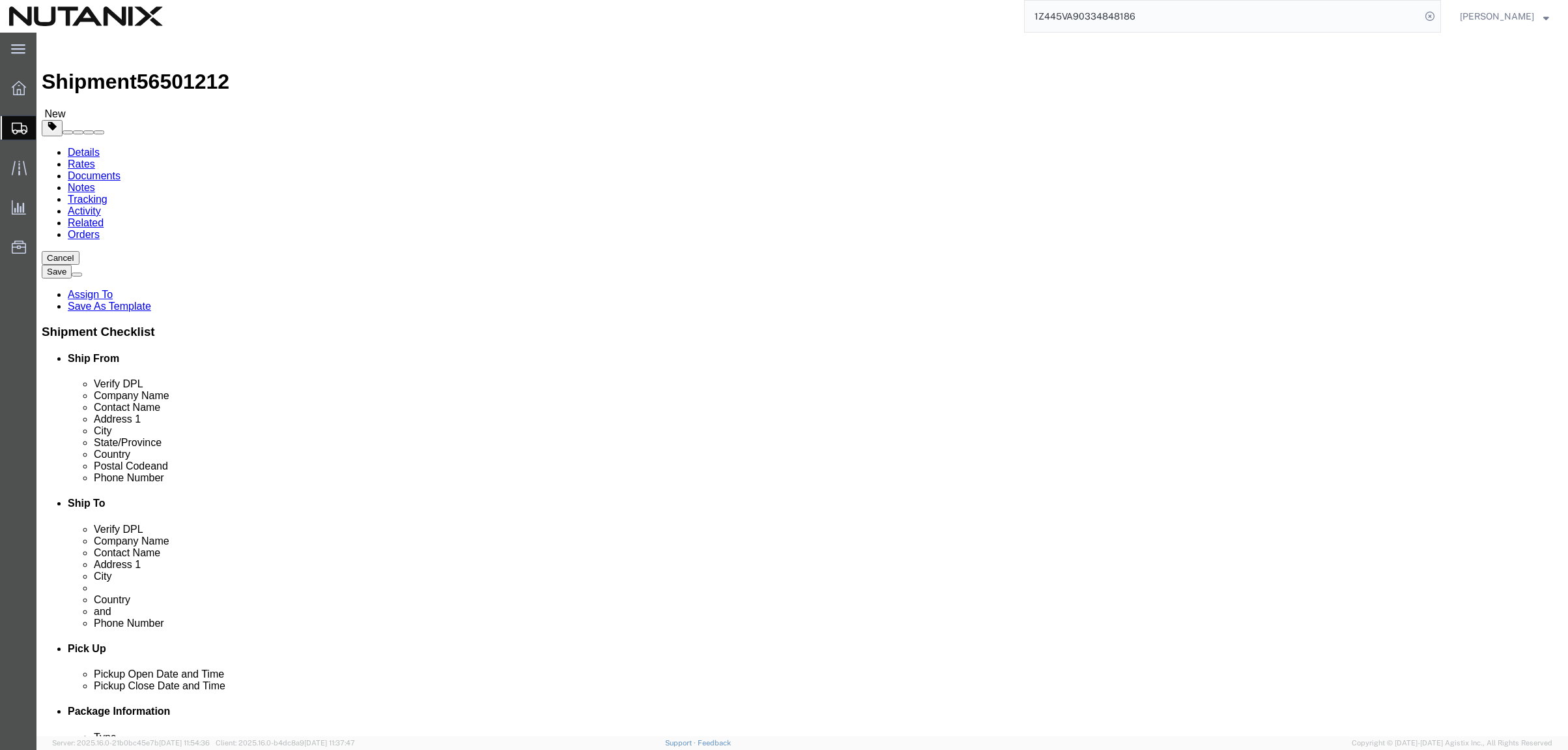
click button "Continue"
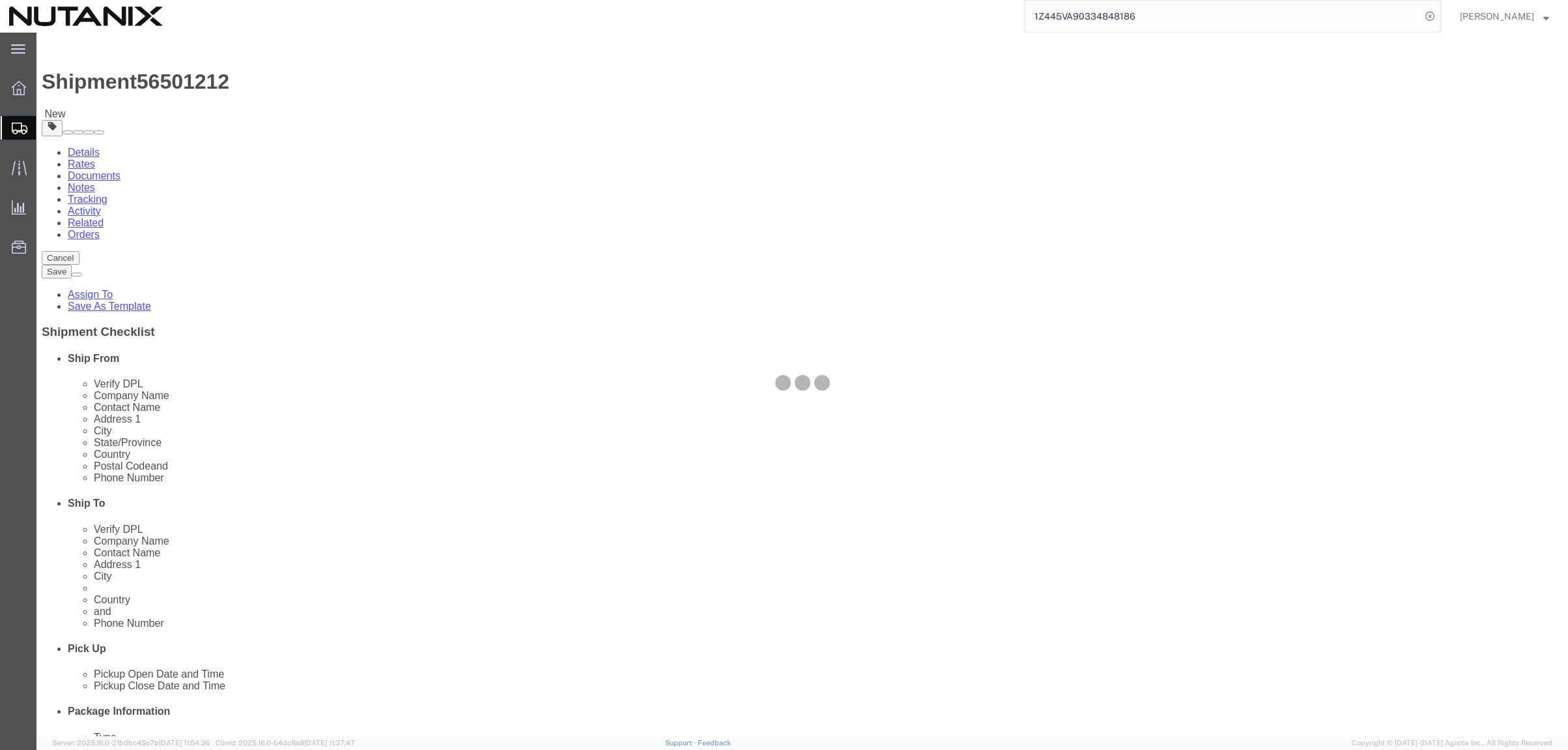
select select
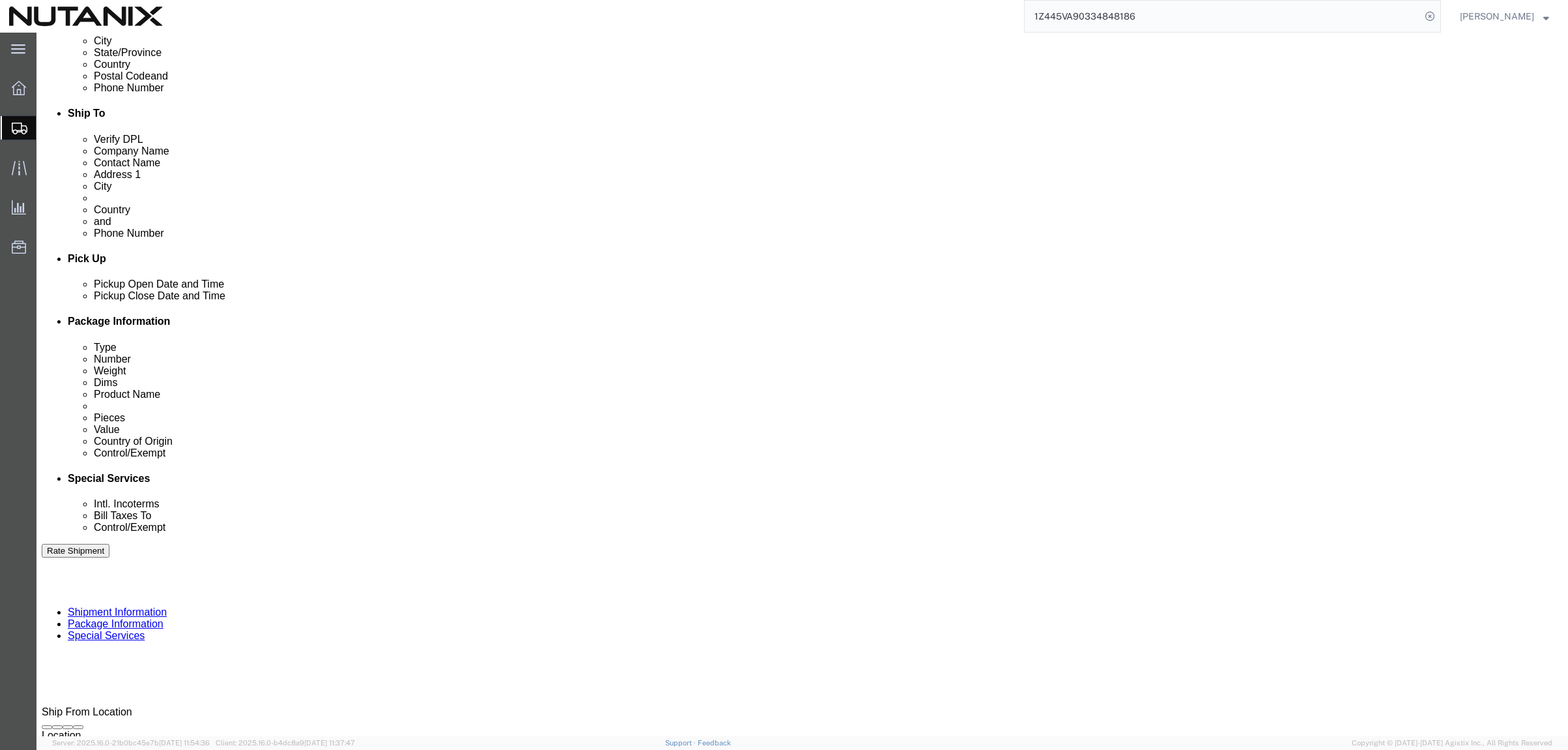
scroll to position [391, 0]
click select "Select Carriage Insurance Paid Carriage Paid To Cost and Freight Cost Insurance…"
select select "DDP"
click select "Select Carriage Insurance Paid Carriage Paid To Cost and Freight Cost Insurance…"
select select "SHIP"
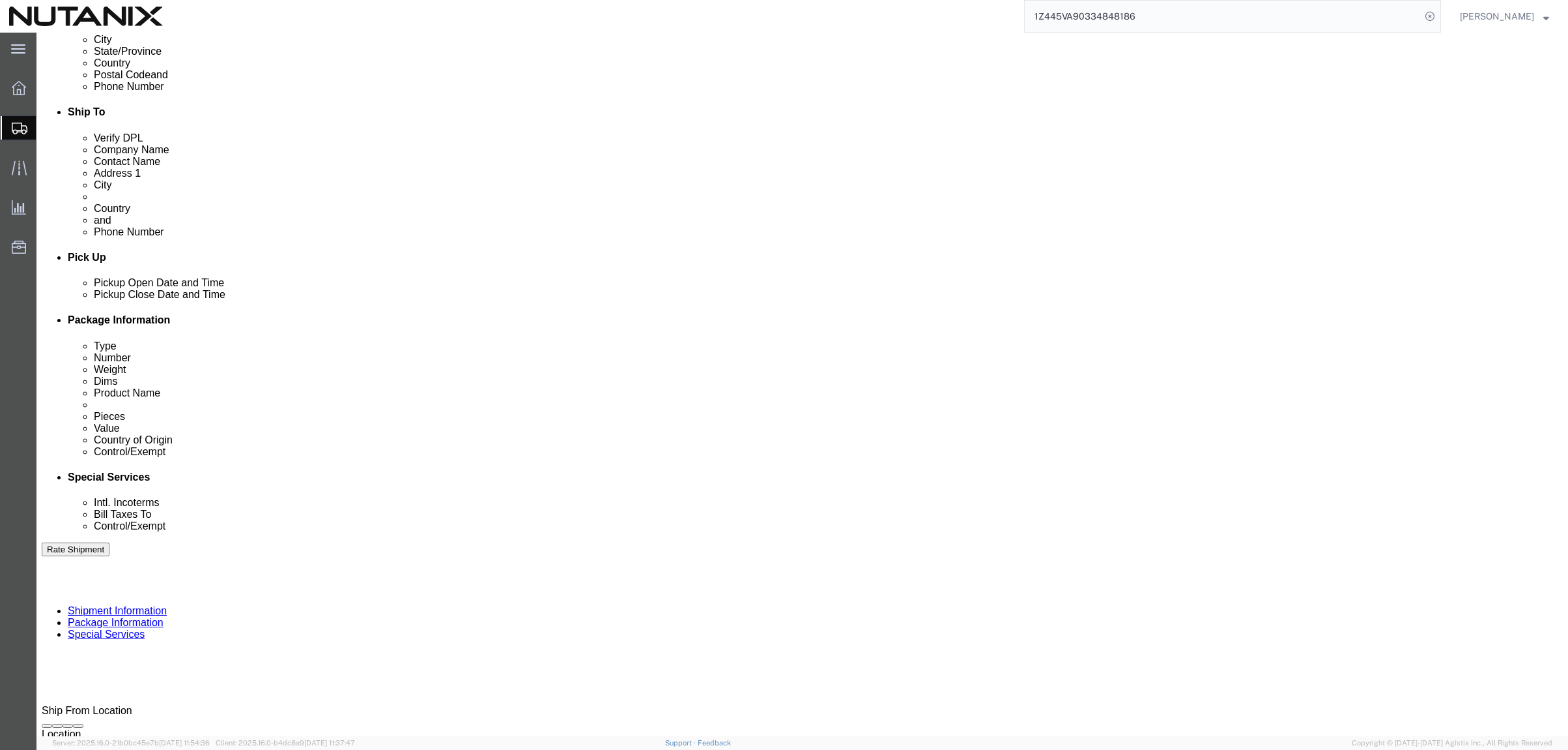
select select "SHIP"
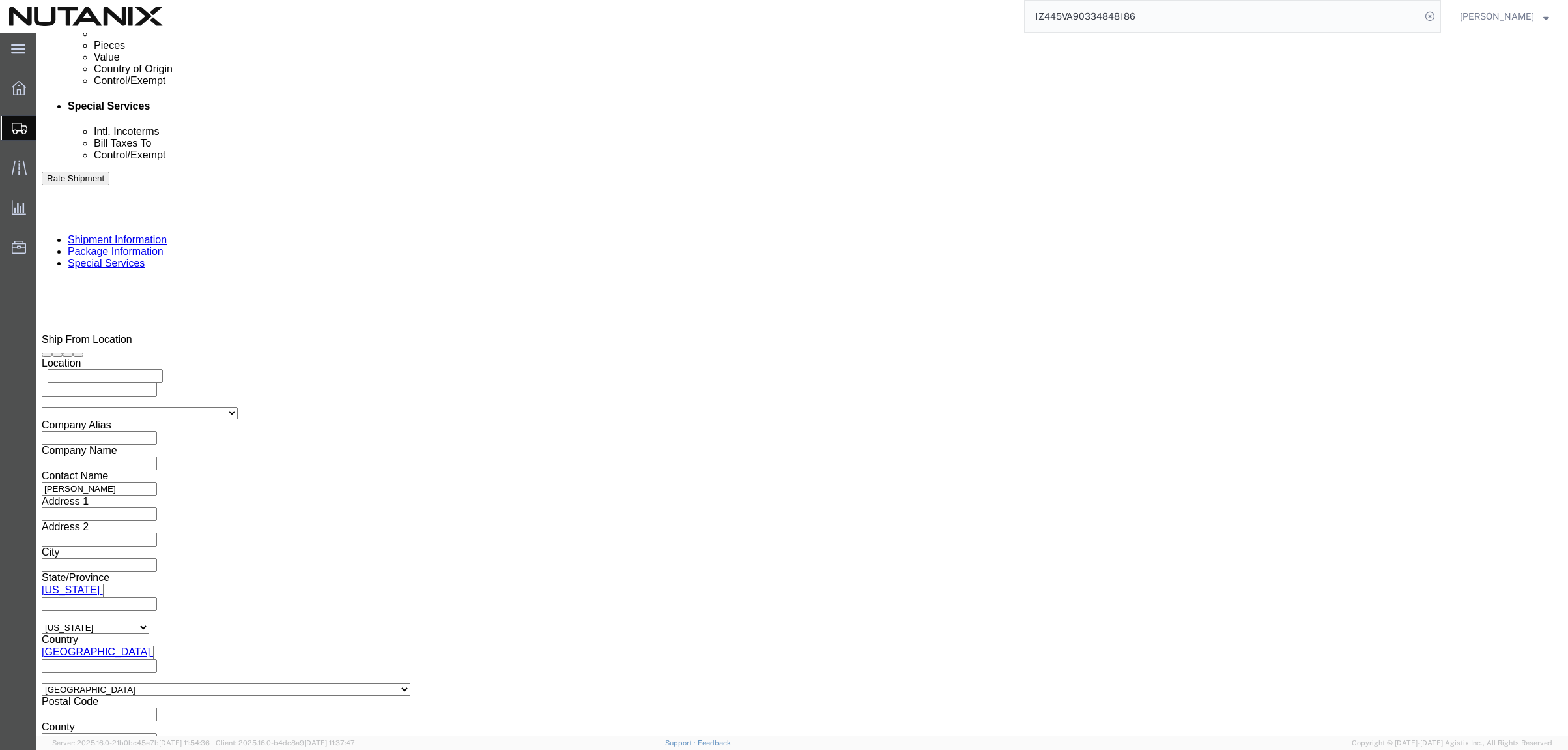
scroll to position [783, 0]
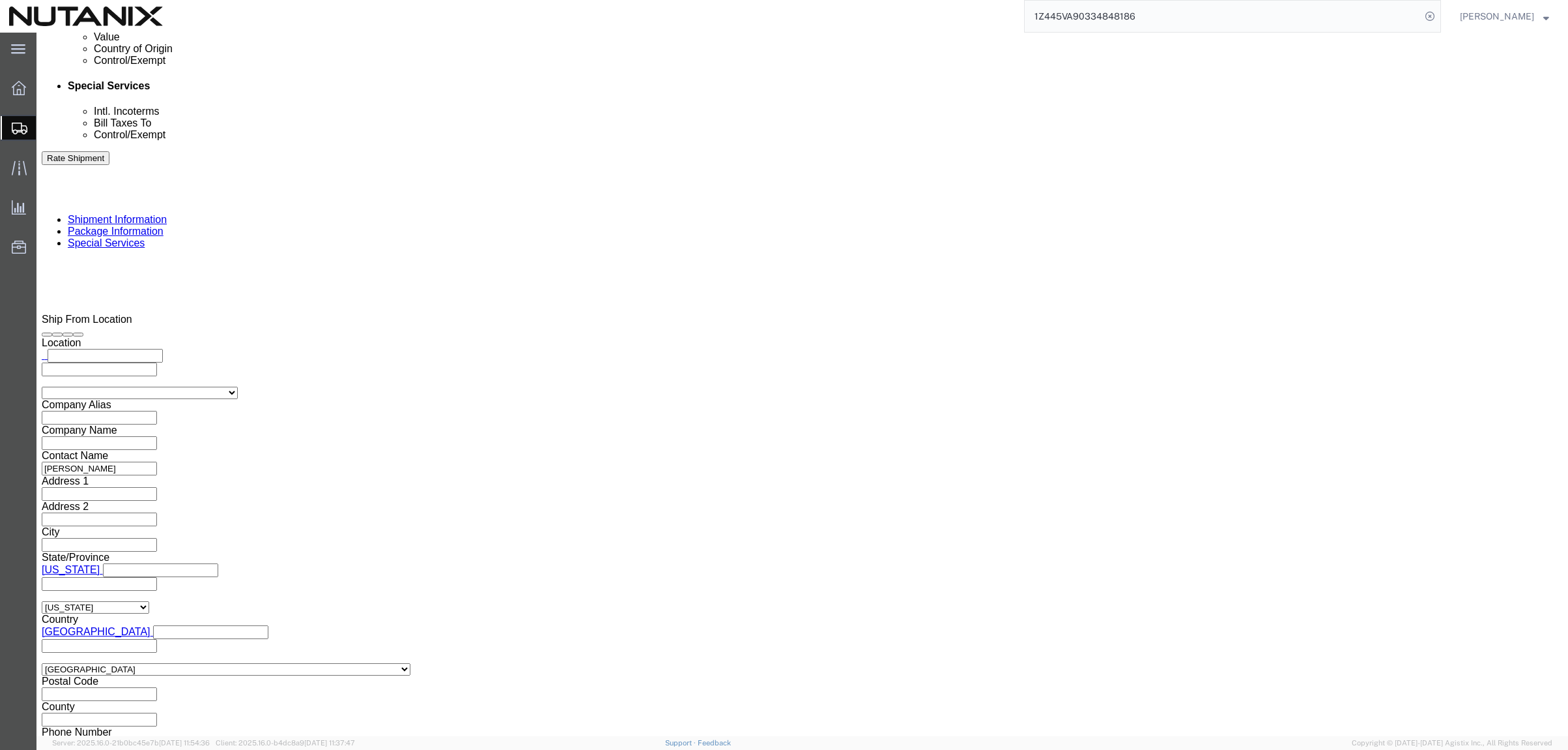
click select "Select ATF BIS DEA EPA FDA FTR ITAR OFAC Other (OPA)"
select select "FTR"
click select "Select ATF BIS DEA EPA FDA FTR ITAR OFAC Other (OPA)"
click select "Select 30.2(d)(2) 30.36 30.37(a) 30.37(f) 30.37(g) 30.37(h) 30.37(i) 30.37(j) 3…"
select select "30.37(a)"
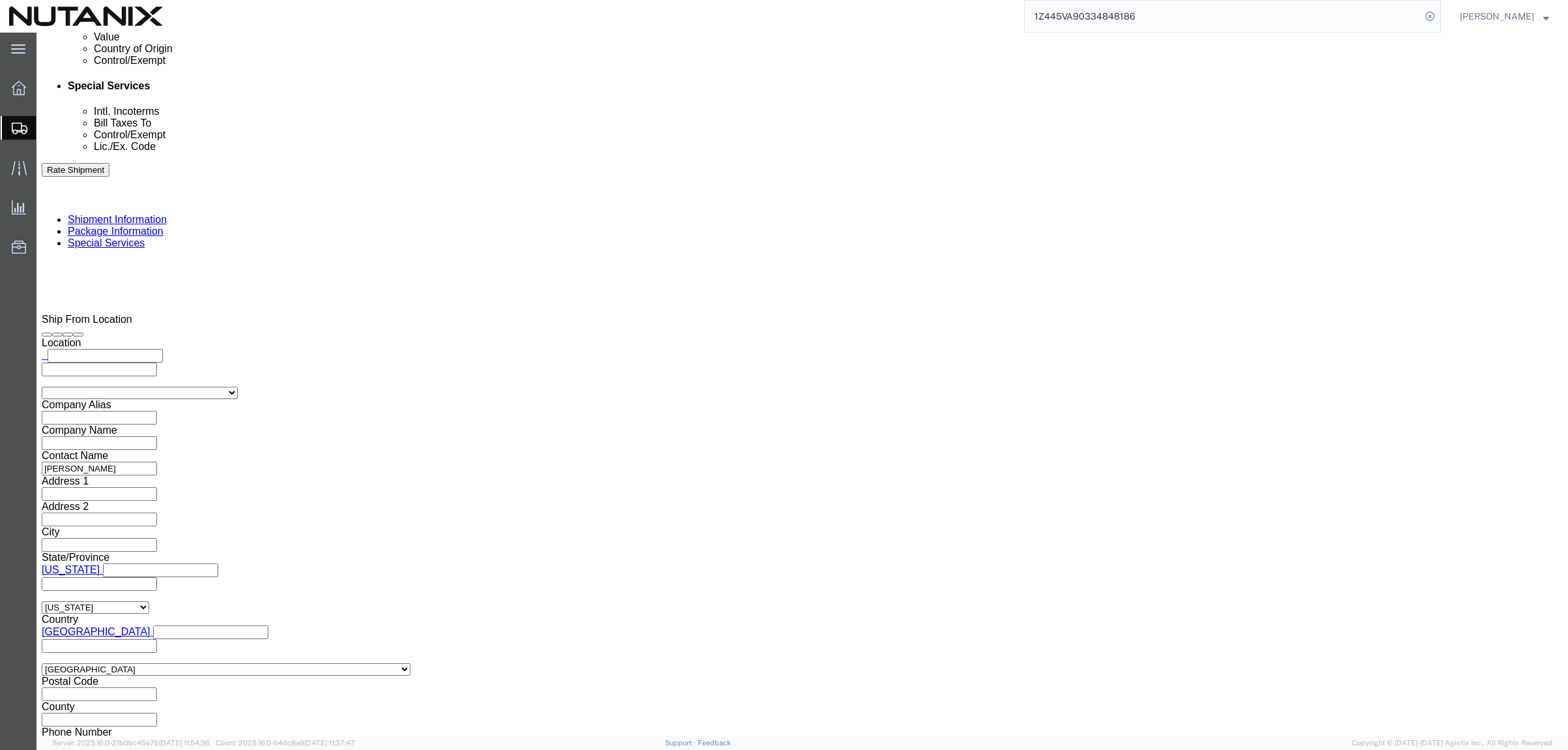
click select "Select 30.2(d)(2) 30.36 30.37(a) 30.37(f) 30.37(g) 30.37(h) 30.37(i) 30.37(j) 3…"
click button "Rate Shipment"
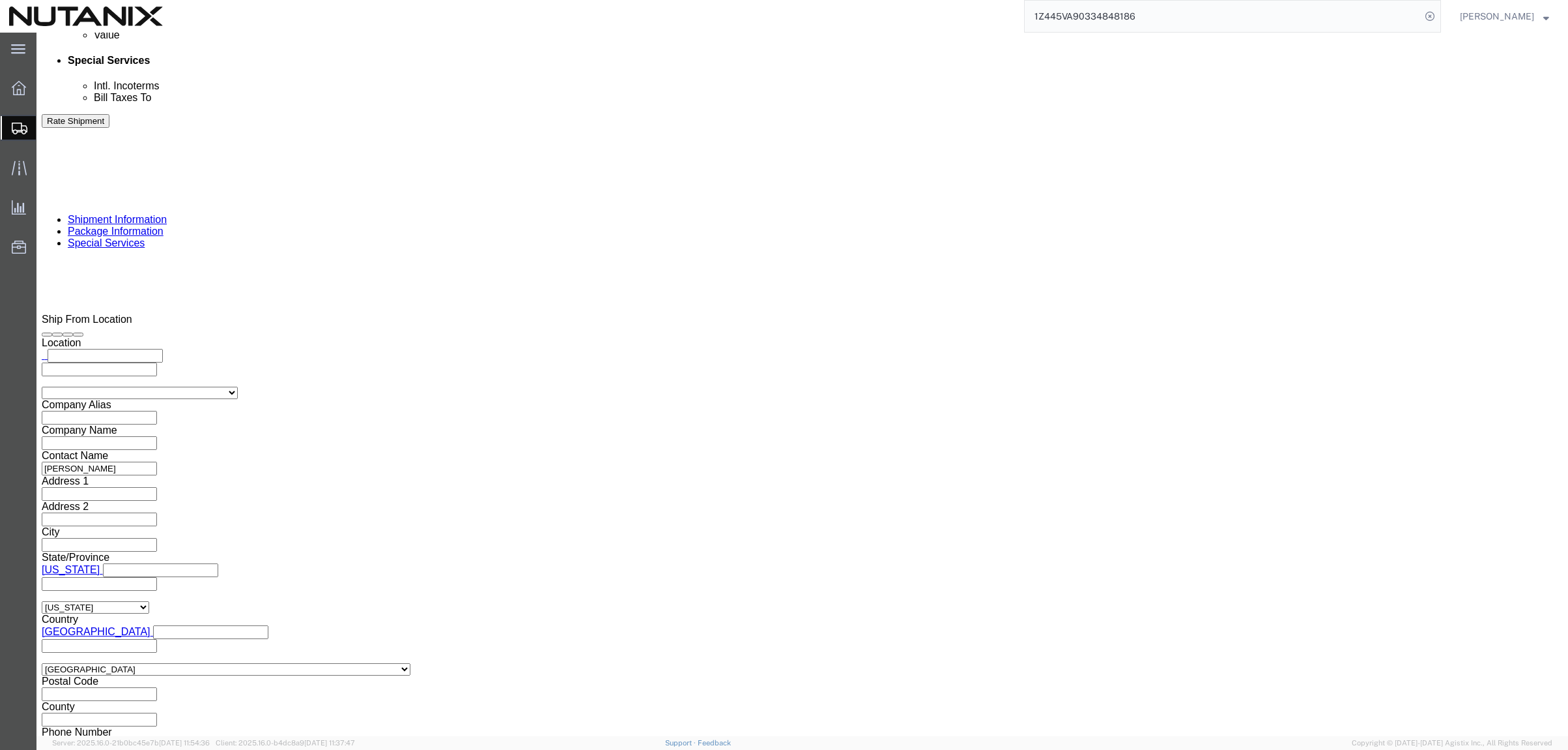
click button "Rate Shipment"
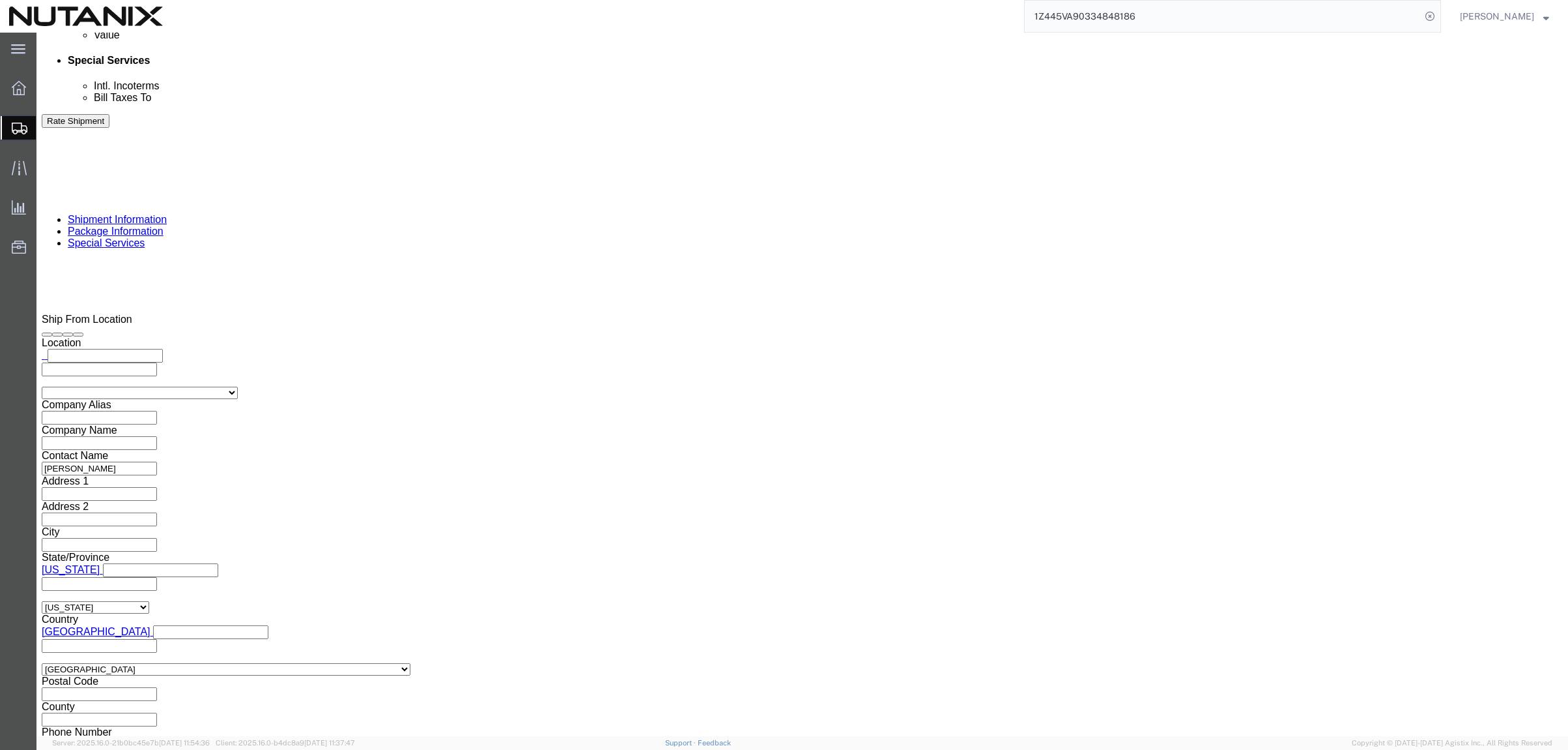
click button "Rate Shipment"
click at [0, 0] on span "Shipment Manager" at bounding box center [0, 0] width 0 height 0
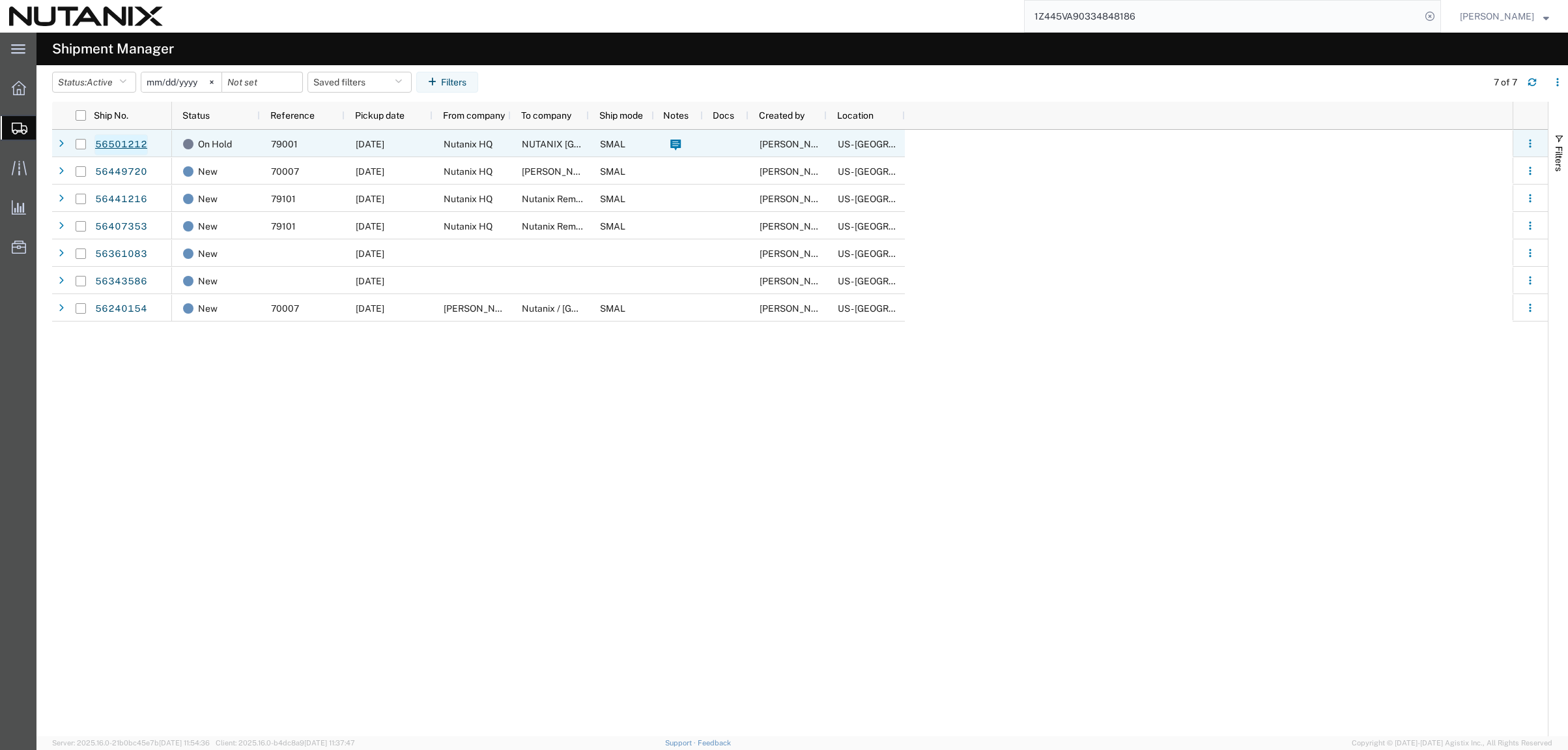
click at [116, 146] on link "56501212" at bounding box center [122, 145] width 54 height 21
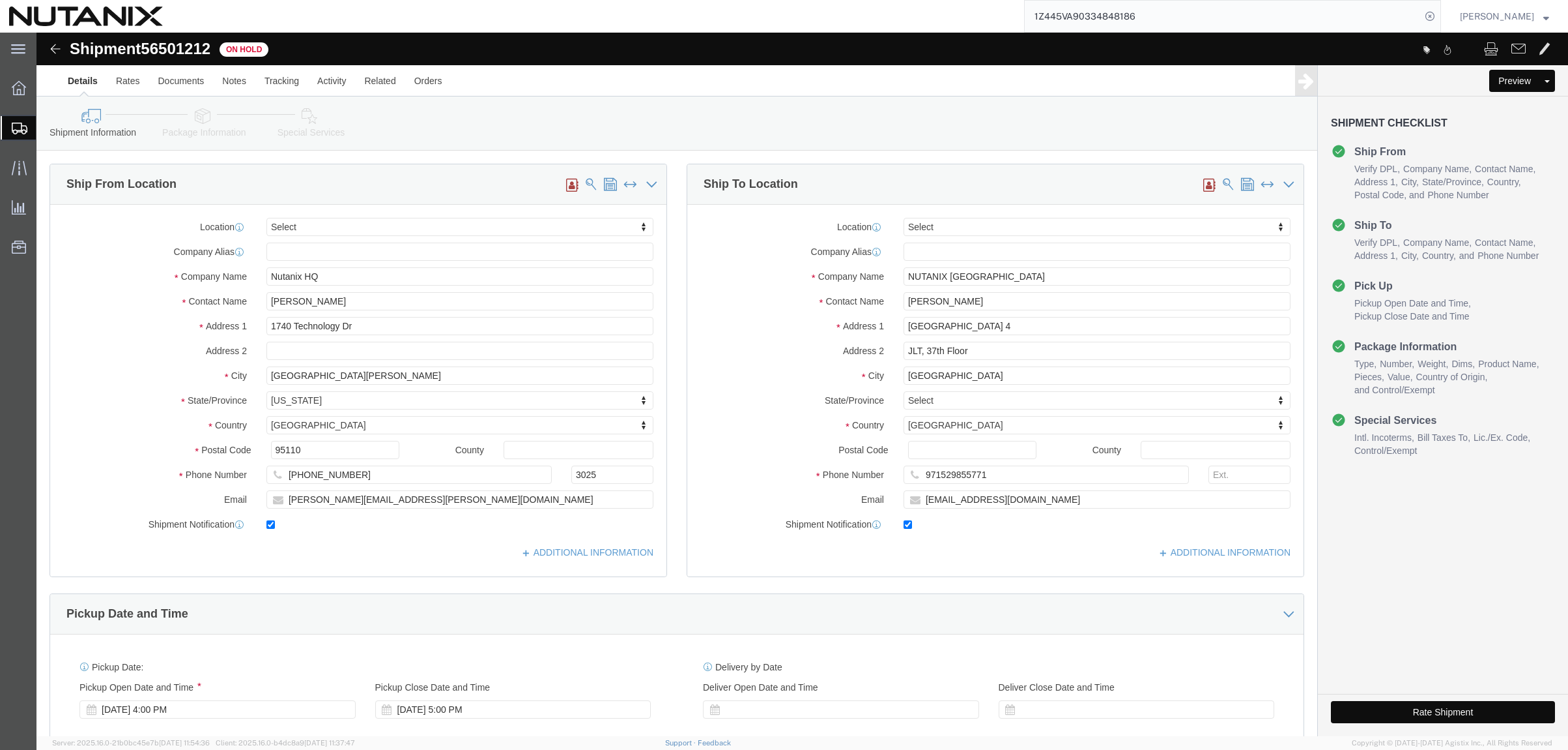
select select
click button "Rate Shipment"
drag, startPoint x: 1309, startPoint y: 678, endPoint x: 1348, endPoint y: 711, distance: 51.1
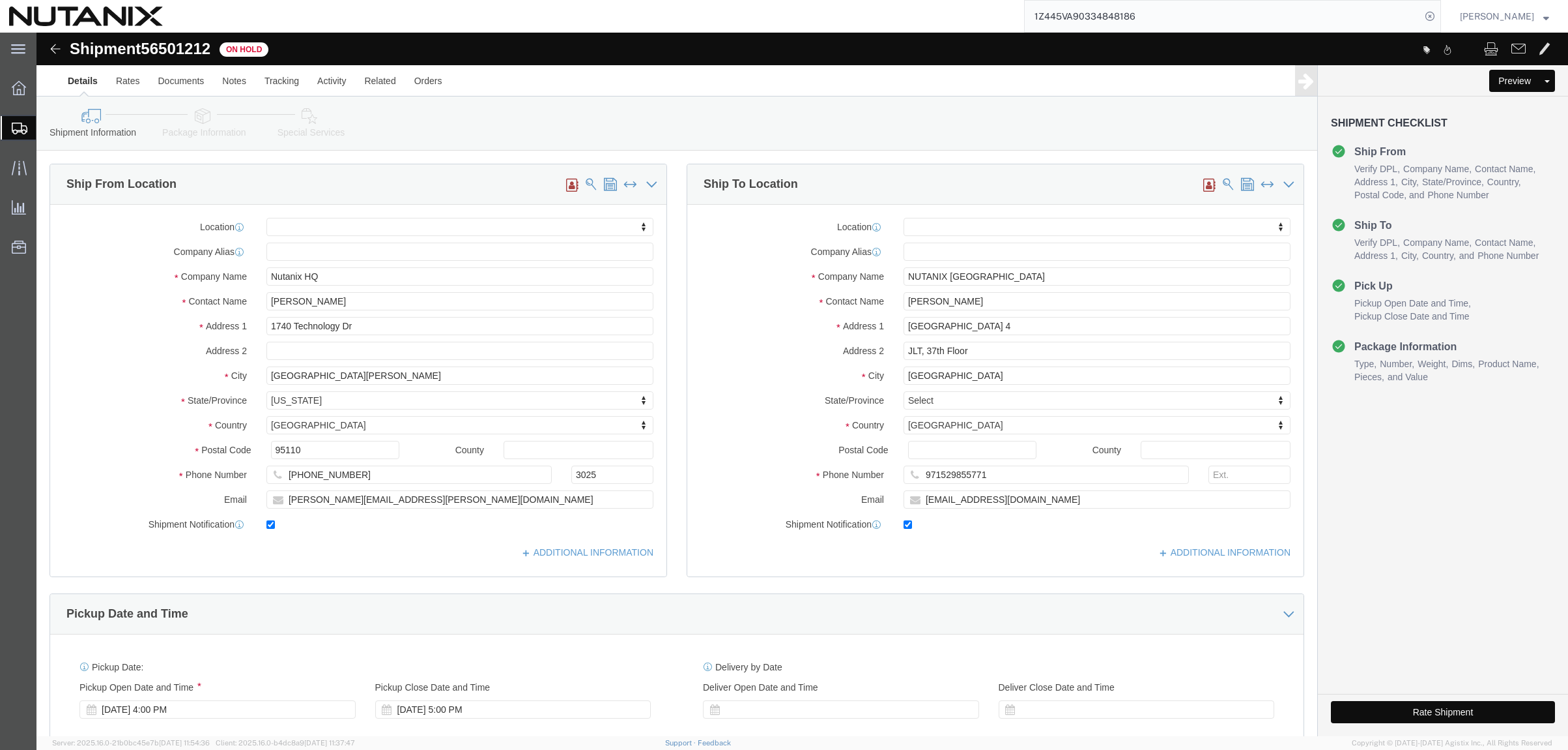
click button "Rate Shipment"
click ul "Details Rates Documents Notes Tracking Activity Related Orders"
drag, startPoint x: 82, startPoint y: 153, endPoint x: 84, endPoint y: 161, distance: 8.2
click at [0, 0] on span "Shipment Manager" at bounding box center [0, 0] width 0 height 0
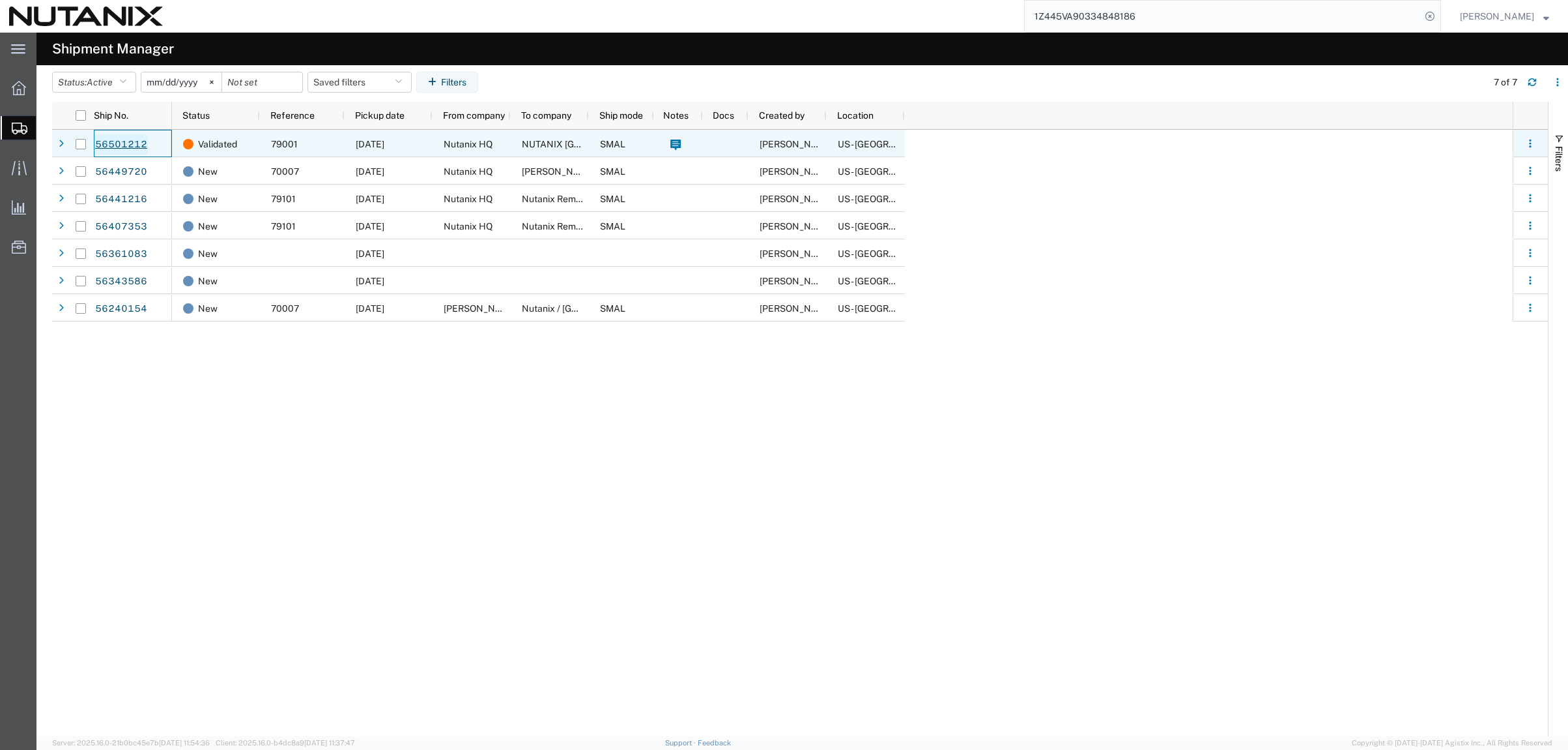
click at [113, 141] on link "56501212" at bounding box center [122, 145] width 54 height 21
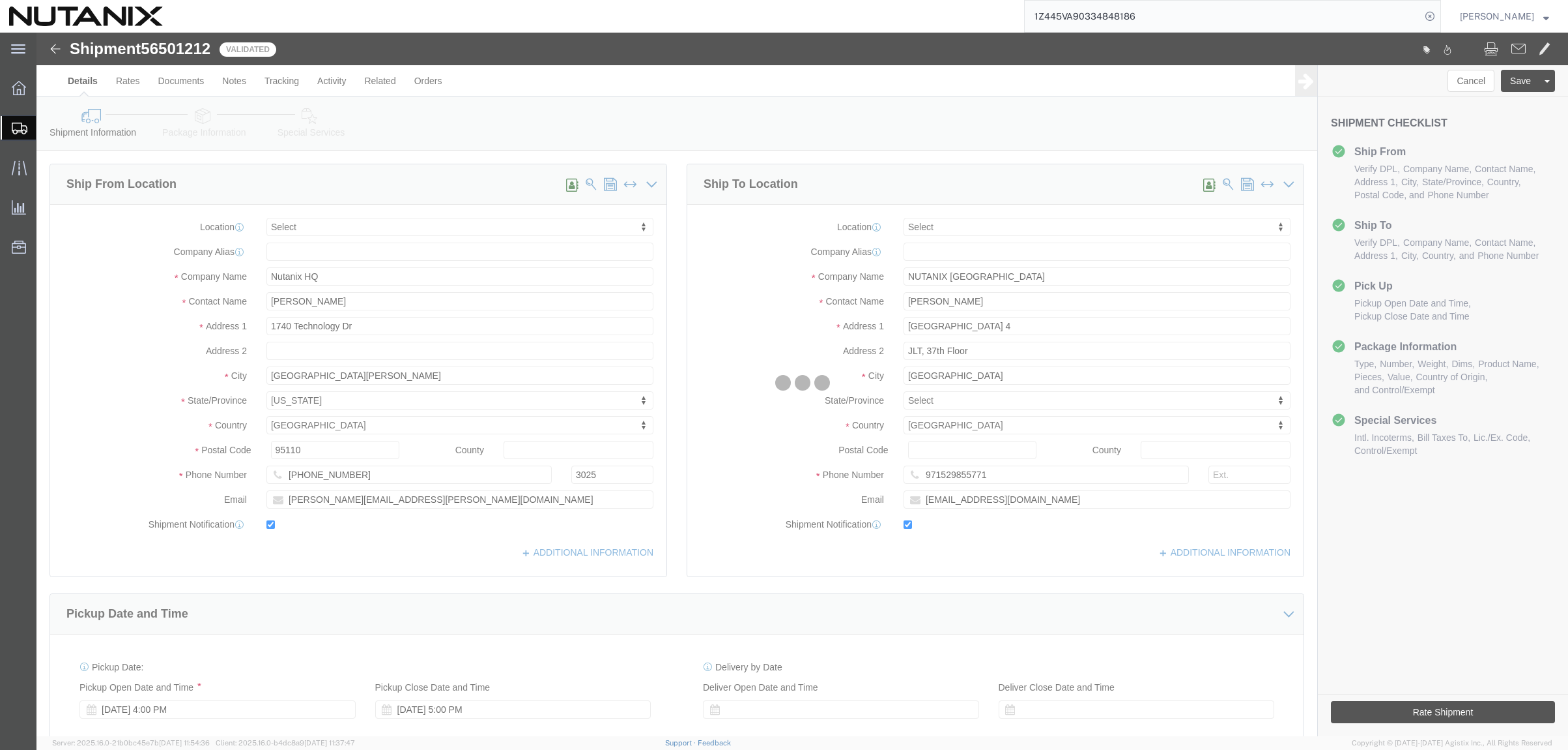
select select
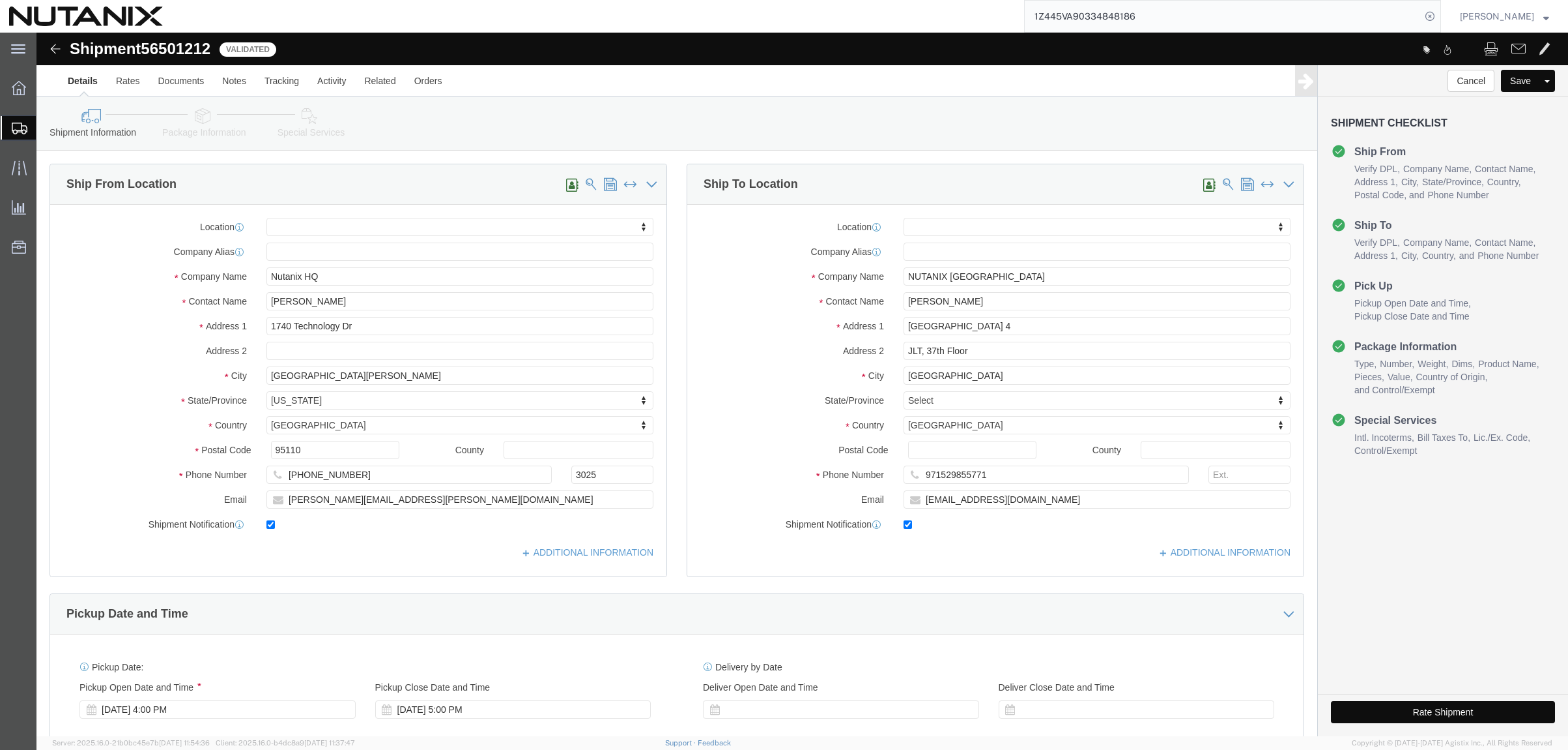
click button "Rate Shipment"
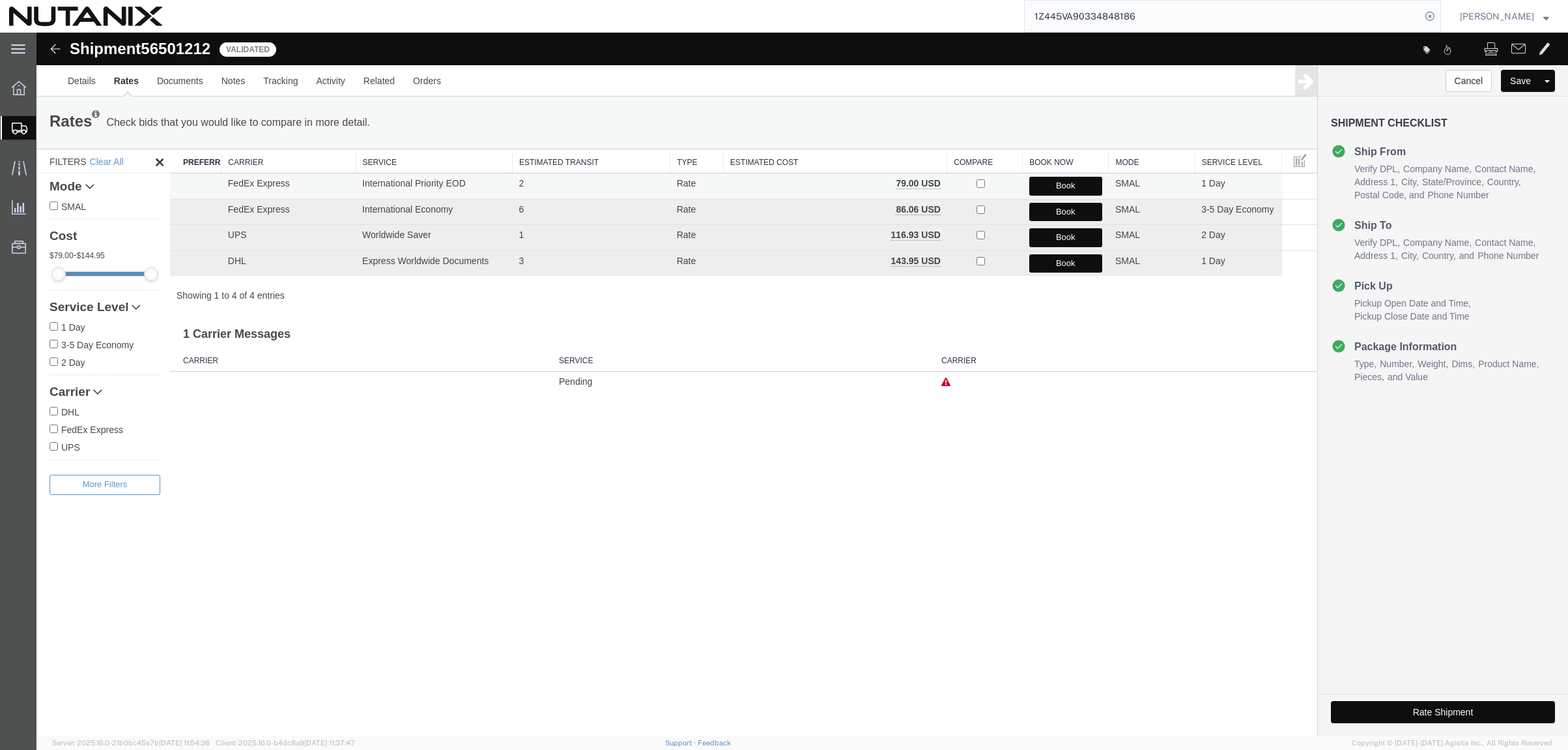
click at [1067, 183] on button "Book" at bounding box center [1065, 186] width 73 height 19
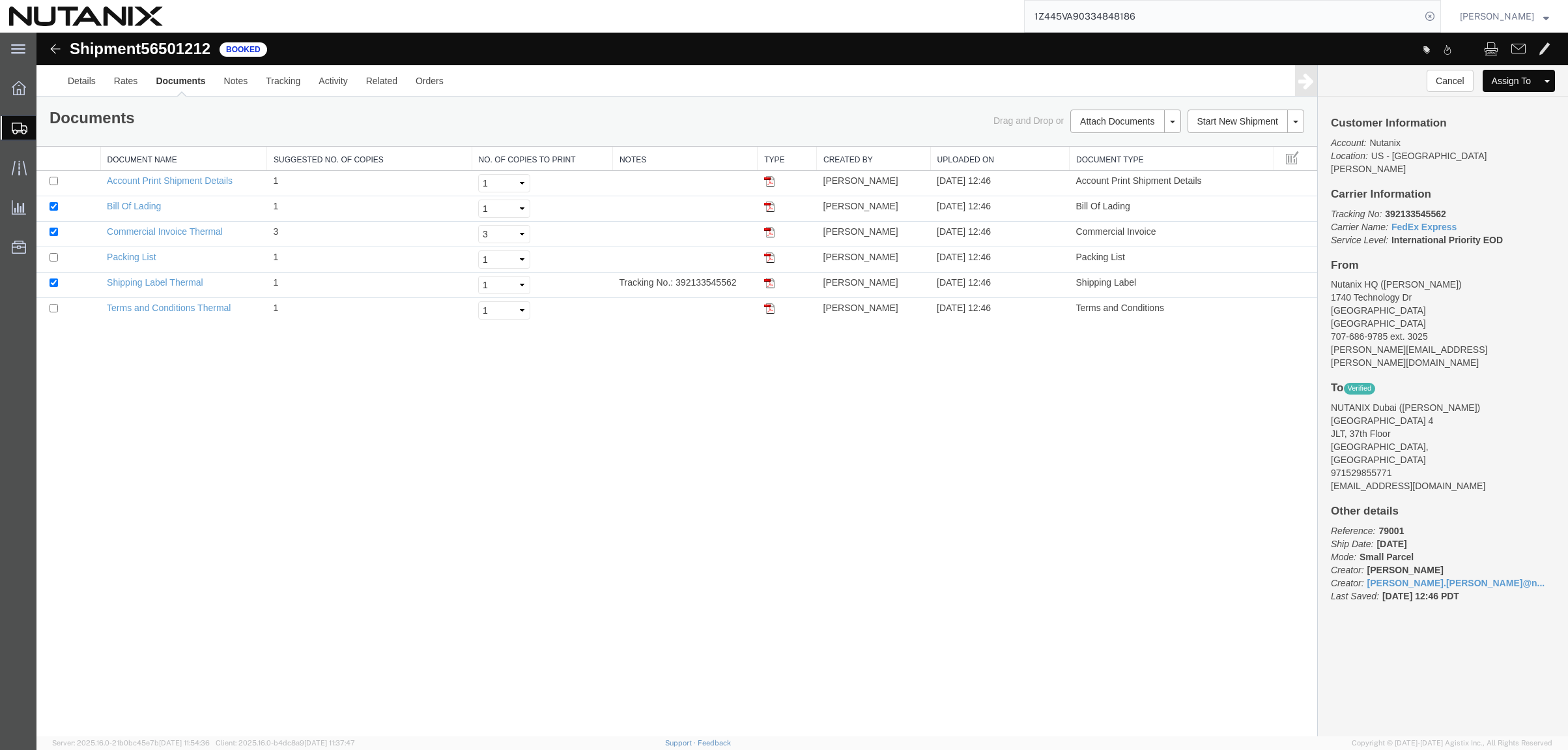
drag, startPoint x: 770, startPoint y: 284, endPoint x: 1562, endPoint y: 34, distance: 830.5
click at [770, 284] on img at bounding box center [769, 283] width 11 height 11
